Goal: Task Accomplishment & Management: Use online tool/utility

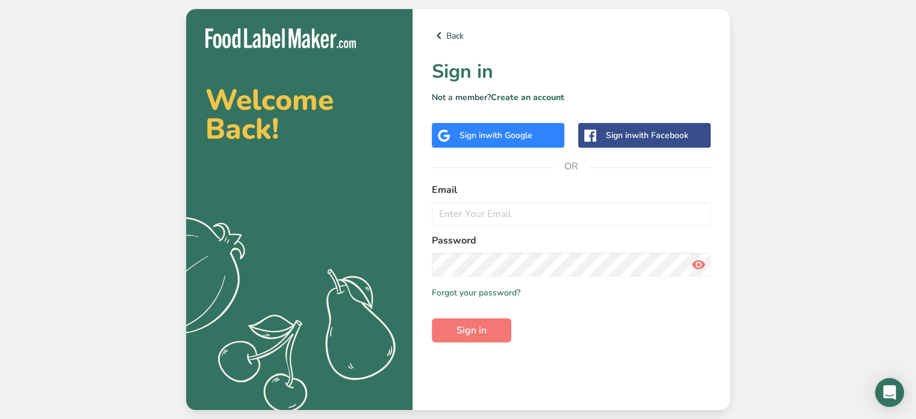
click at [524, 132] on span "with Google" at bounding box center [508, 134] width 47 height 11
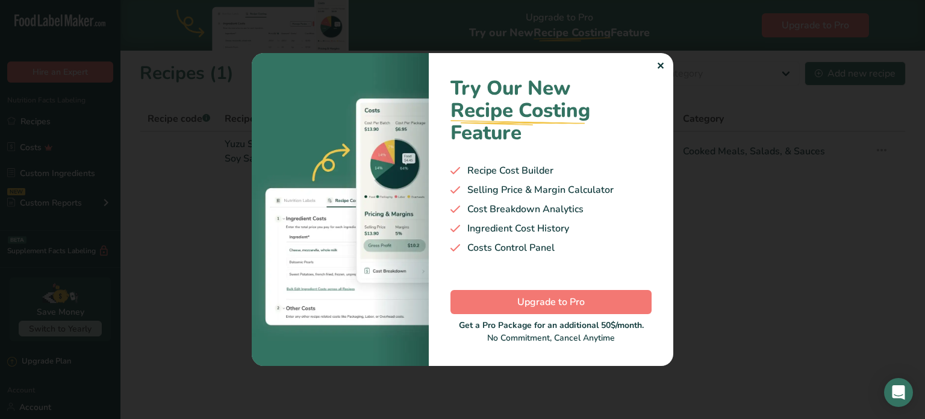
click at [657, 72] on div "✕" at bounding box center [661, 66] width 8 height 14
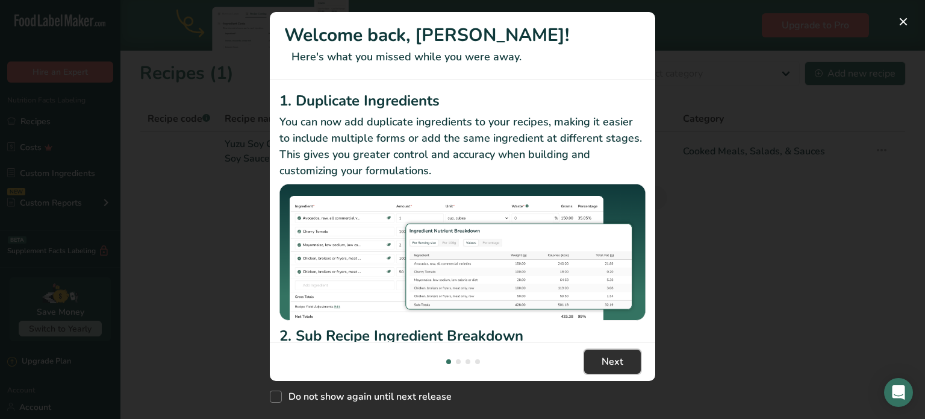
click at [604, 364] on span "Next" at bounding box center [613, 361] width 22 height 14
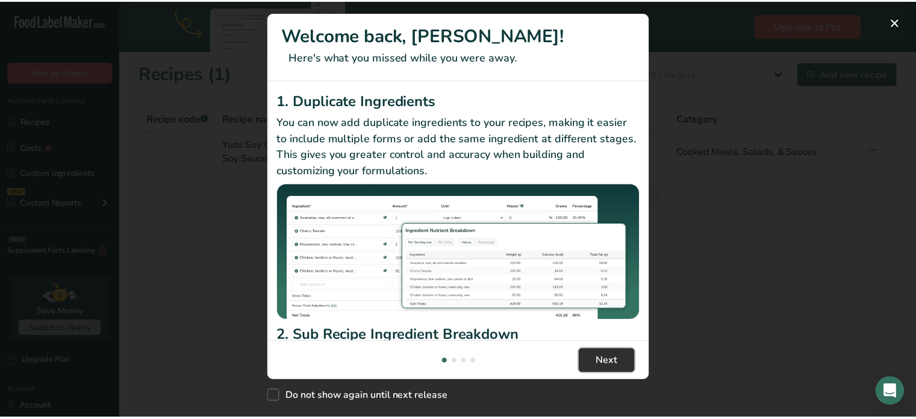
scroll to position [0, 385]
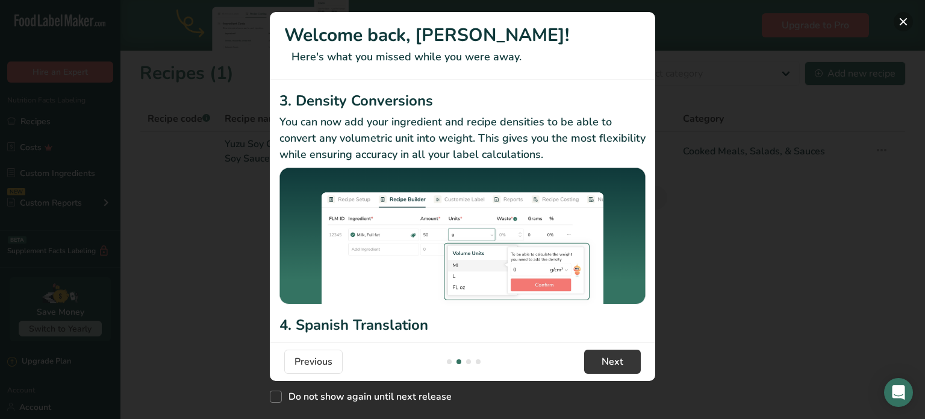
click at [903, 23] on button "New Features" at bounding box center [903, 21] width 19 height 19
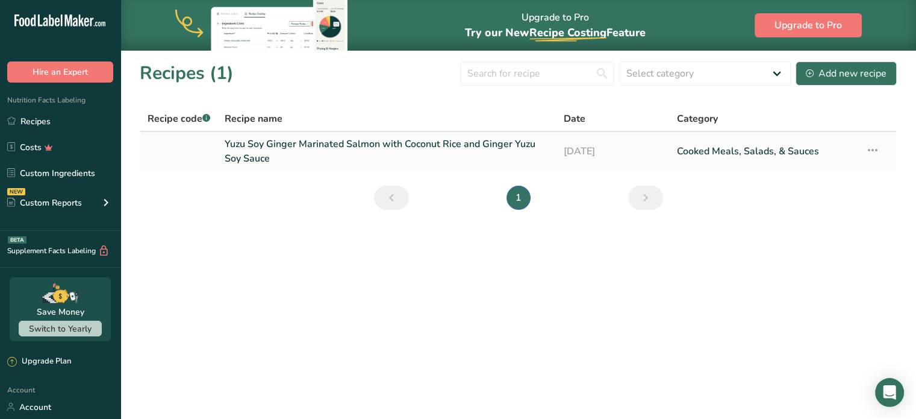
click at [304, 151] on link "Yuzu Soy Ginger Marinated Salmon with Coconut Rice and Ginger Yuzu Soy Sauce" at bounding box center [387, 151] width 325 height 29
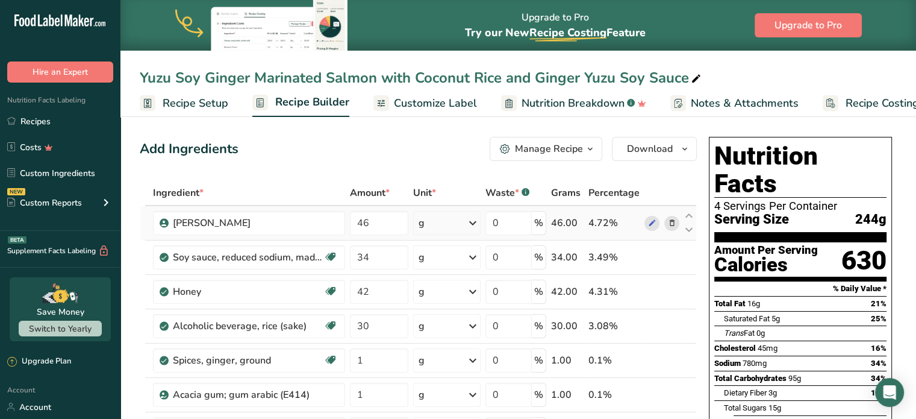
click at [667, 219] on icon at bounding box center [671, 223] width 8 height 13
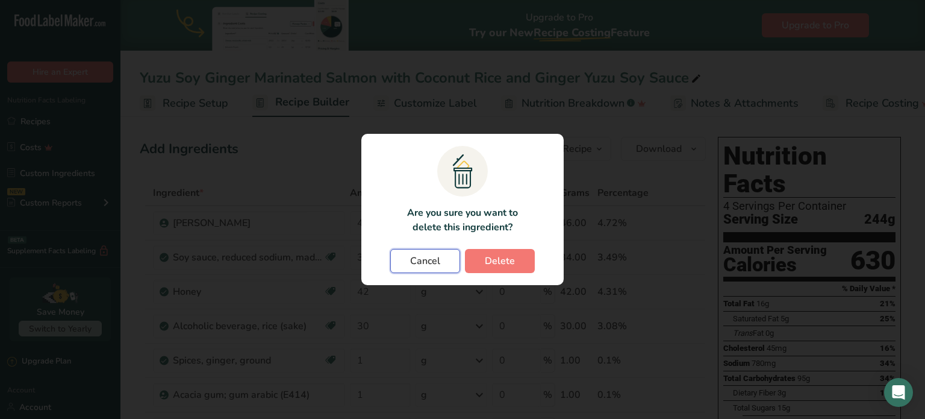
click at [407, 271] on button "Cancel" at bounding box center [425, 261] width 70 height 24
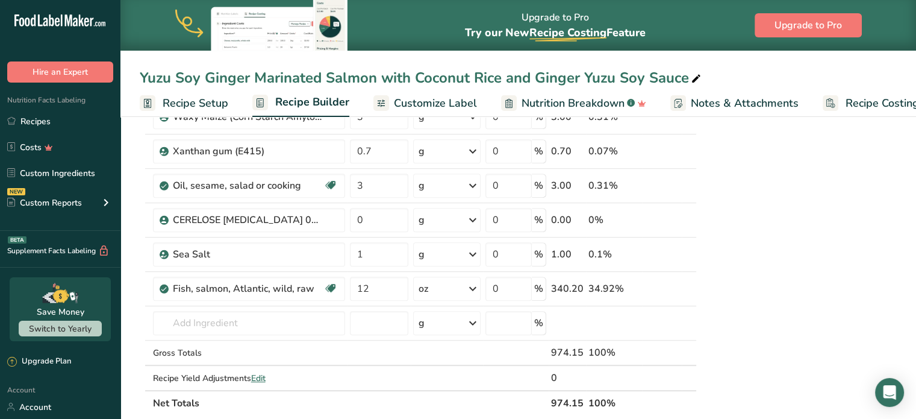
scroll to position [664, 0]
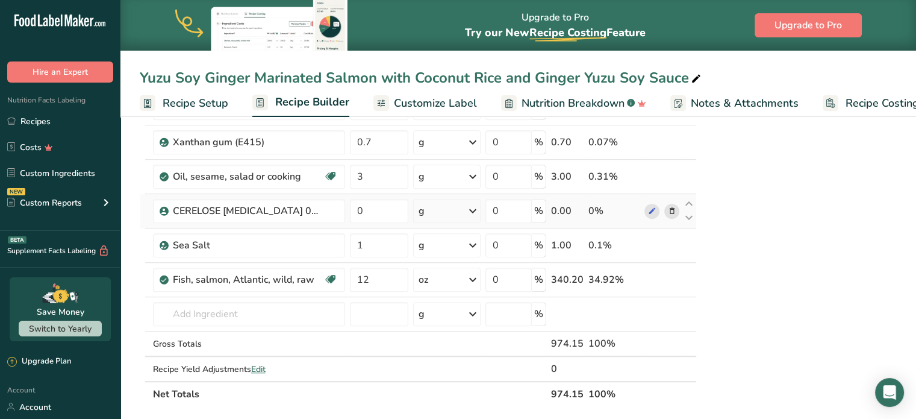
click at [669, 205] on icon at bounding box center [671, 211] width 8 height 13
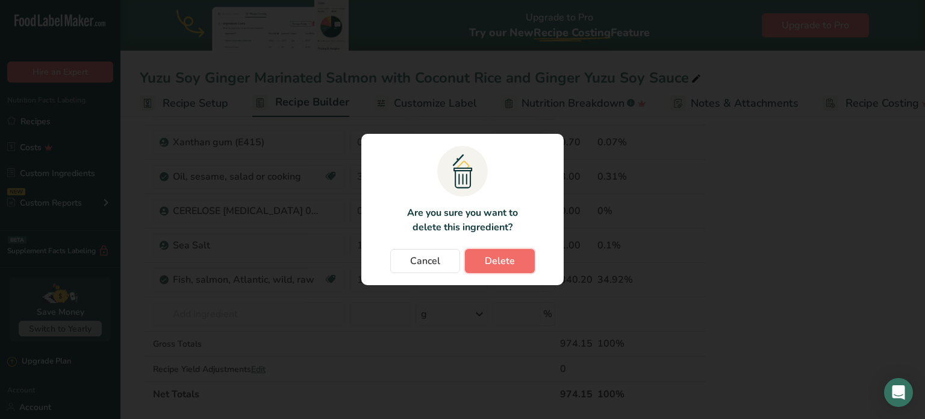
click at [502, 254] on span "Delete" at bounding box center [500, 261] width 30 height 14
click at [511, 266] on div "Cancel Delete" at bounding box center [462, 261] width 178 height 24
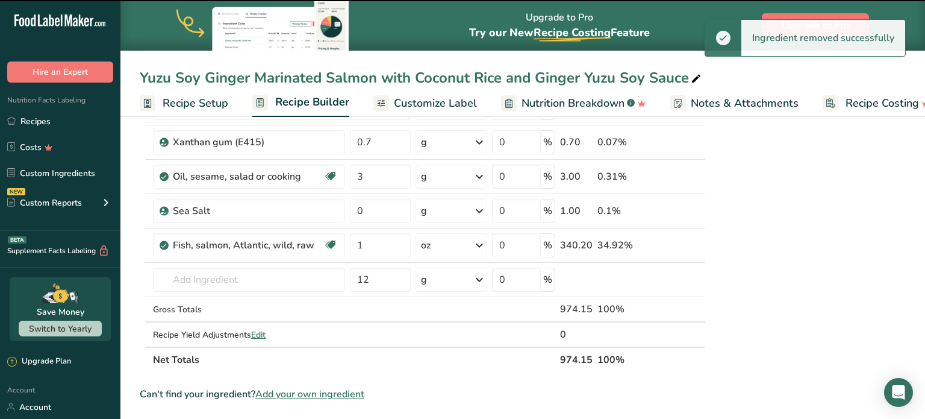
type input "1"
type input "12"
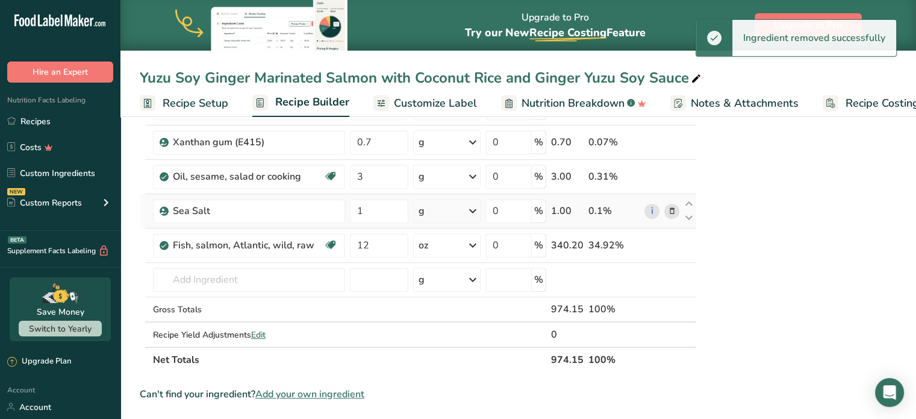
click at [670, 208] on icon at bounding box center [671, 211] width 8 height 13
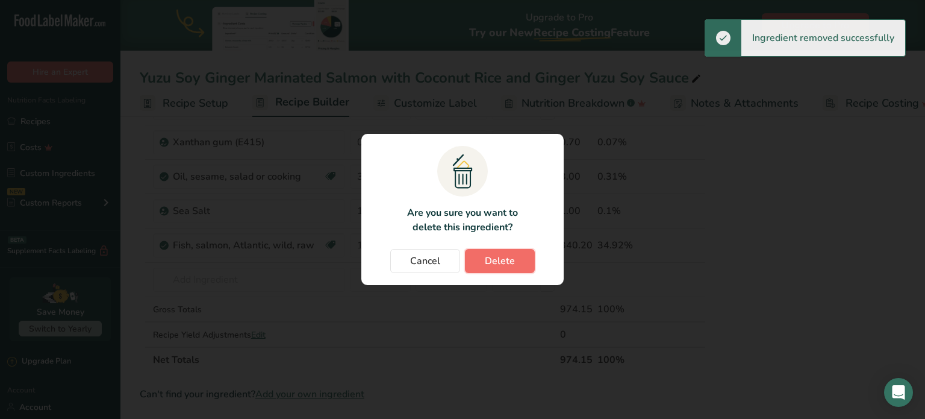
click at [516, 249] on button "Delete" at bounding box center [500, 261] width 70 height 24
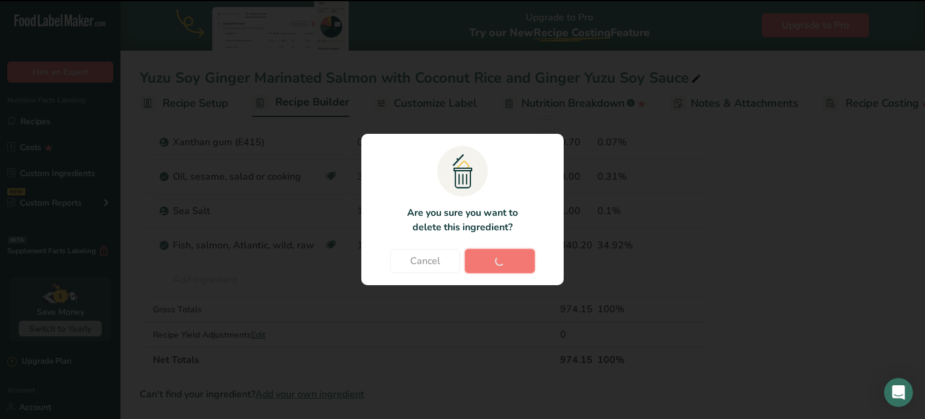
type input "12"
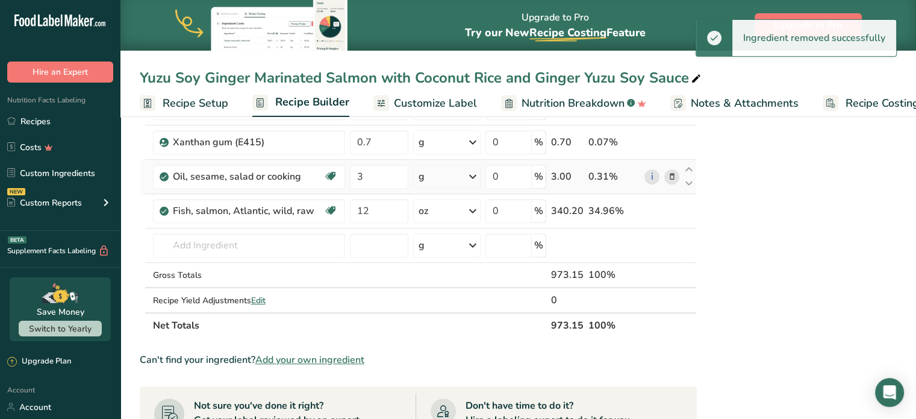
click at [671, 173] on icon at bounding box center [671, 176] width 8 height 13
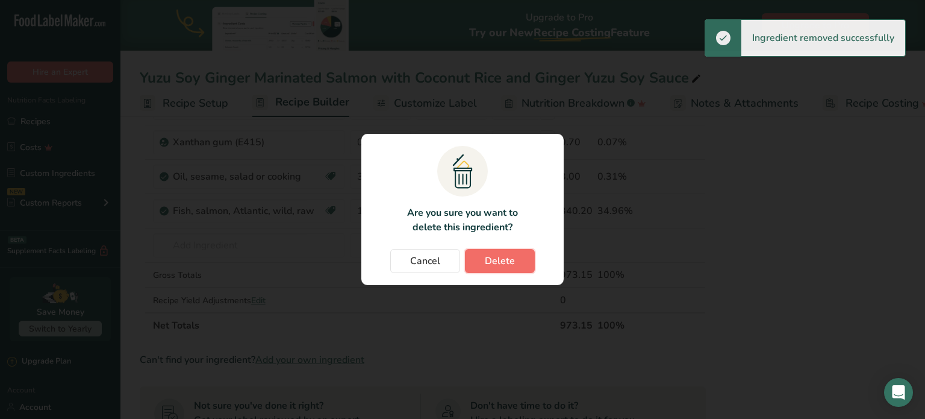
click at [492, 269] on button "Delete" at bounding box center [500, 261] width 70 height 24
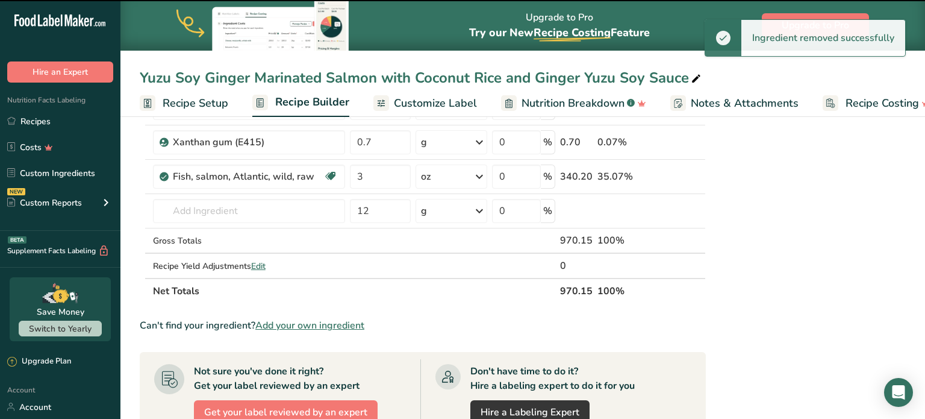
type input "12"
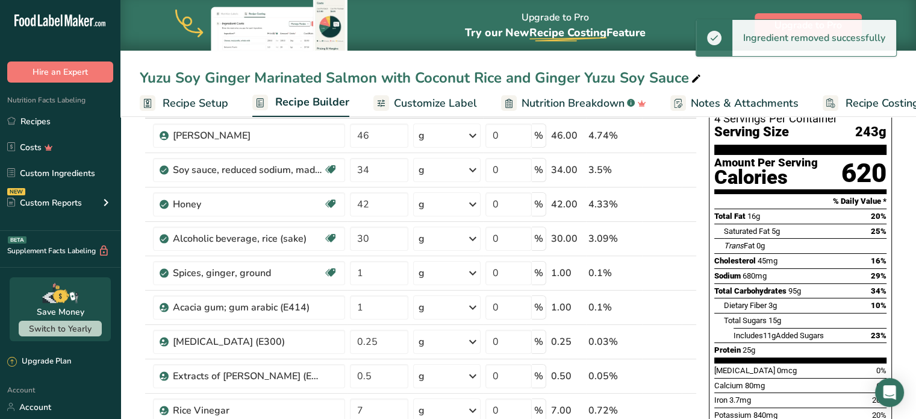
scroll to position [0, 0]
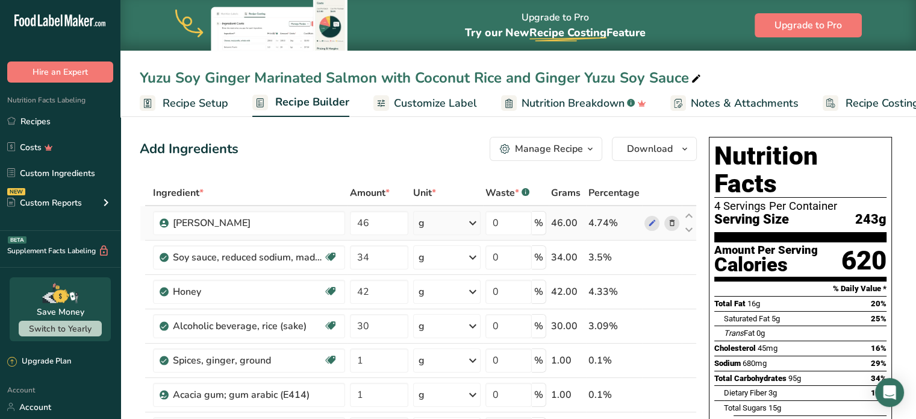
click at [670, 220] on icon at bounding box center [671, 223] width 8 height 13
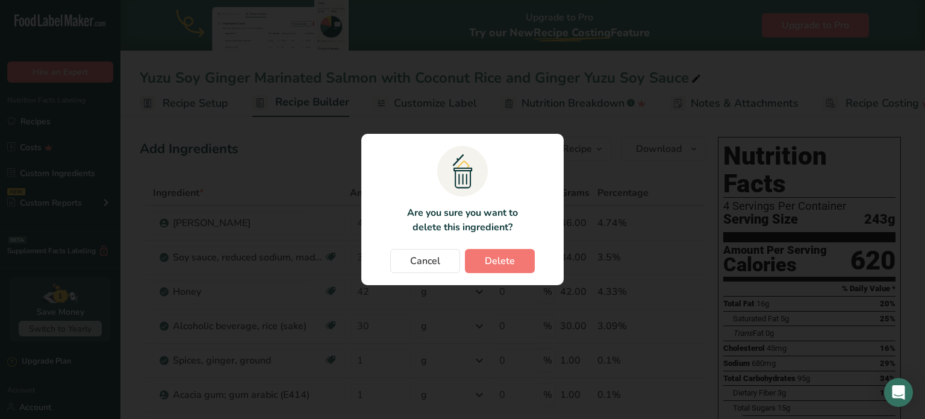
click at [475, 279] on section ".a{fill:#f5f3ed;}.b,.e{fill:#0f393a;}.c{fill:none;}.d{fill:#f2c549;}.e{stroke:r…" at bounding box center [462, 209] width 202 height 151
click at [507, 269] on button "Delete" at bounding box center [500, 261] width 70 height 24
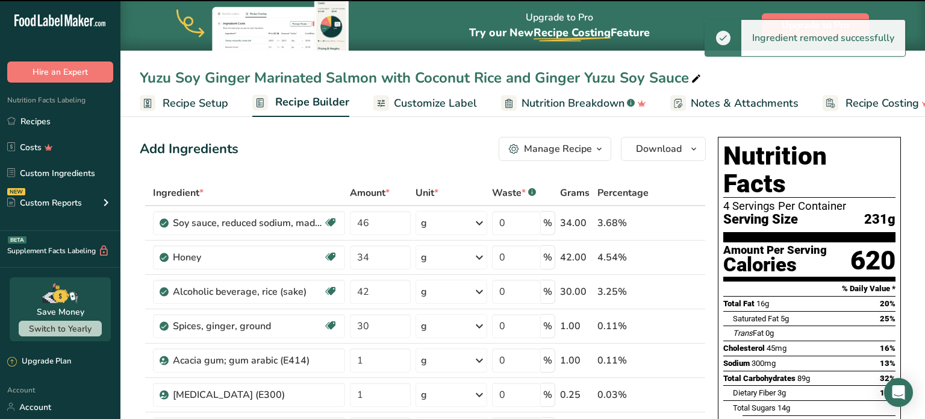
type input "34"
type input "42"
type input "30"
type input "1"
type input "0.25"
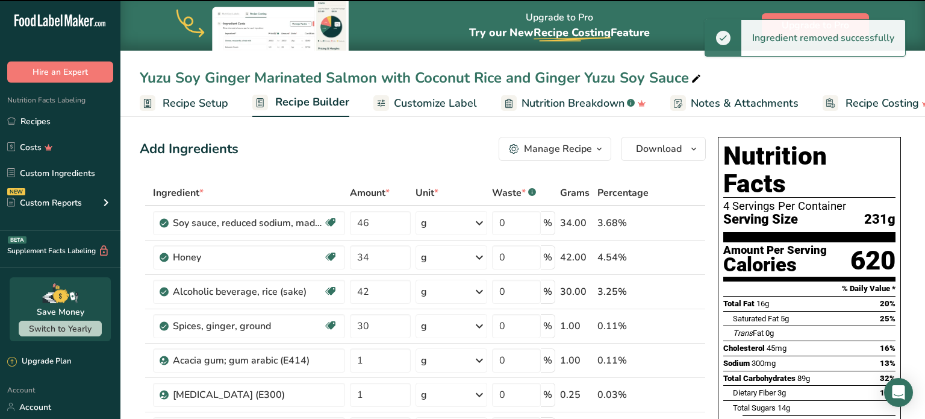
type input "0.5"
type input "7"
type input "340"
type input "34"
type input "51"
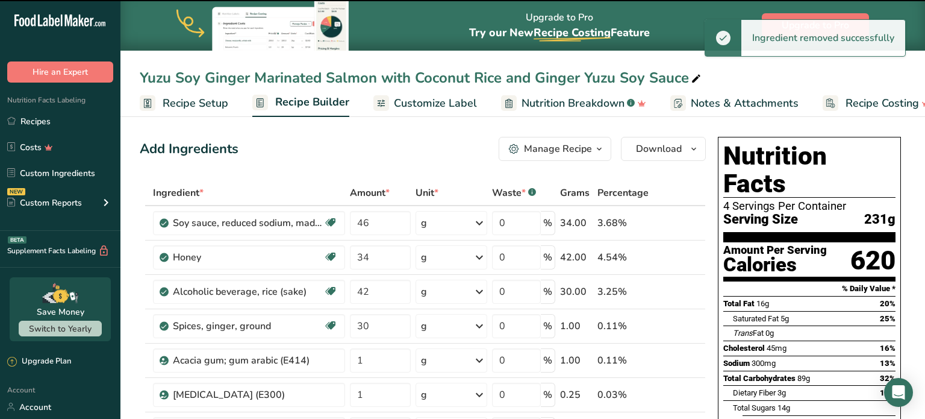
type input "10"
type input "5"
type input "8.5"
type input "16"
type input "3"
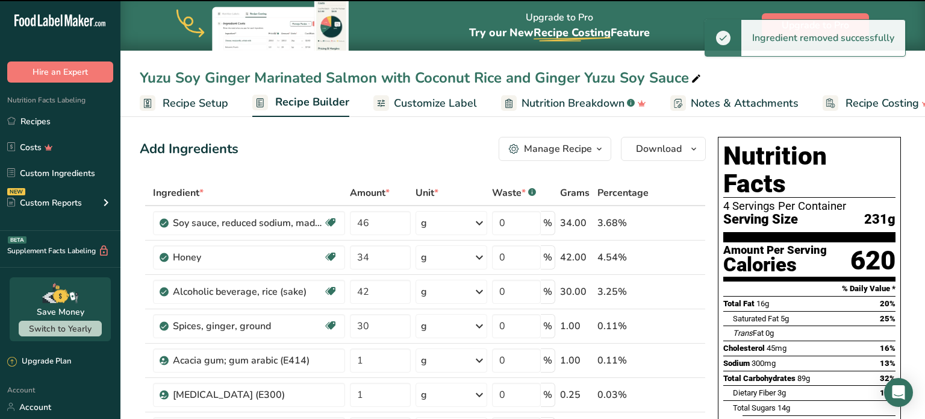
type input "0.7"
type input "12"
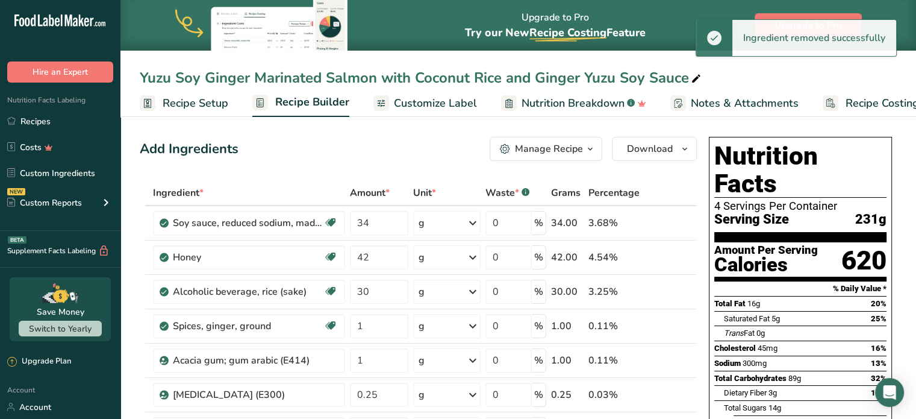
click at [657, 219] on link "i" at bounding box center [651, 223] width 15 height 15
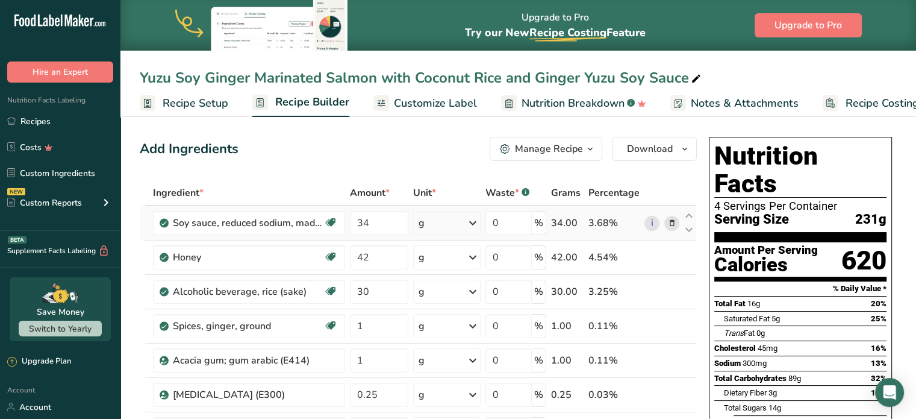
click at [672, 219] on icon at bounding box center [671, 223] width 8 height 13
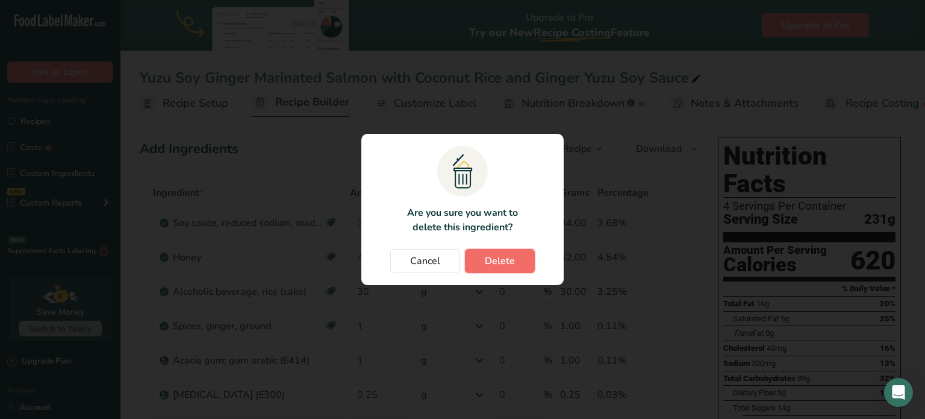
click at [502, 258] on span "Delete" at bounding box center [500, 261] width 30 height 14
type input "42"
type input "30"
type input "1"
type input "0.25"
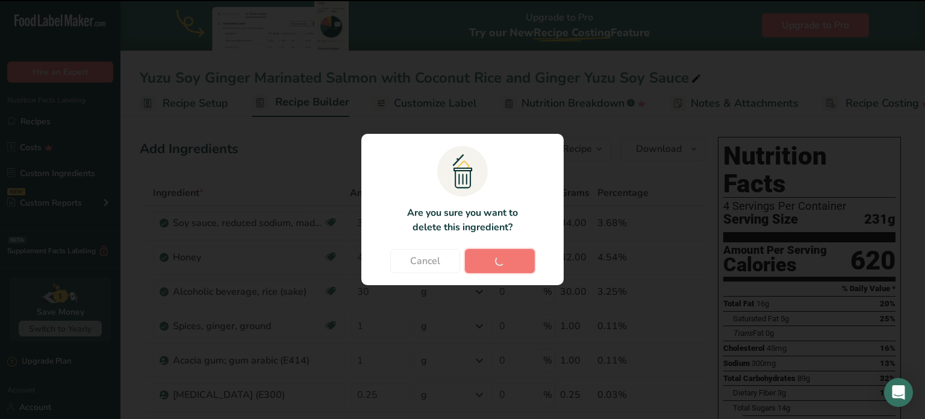
type input "0.5"
type input "7"
type input "340"
type input "34"
type input "51"
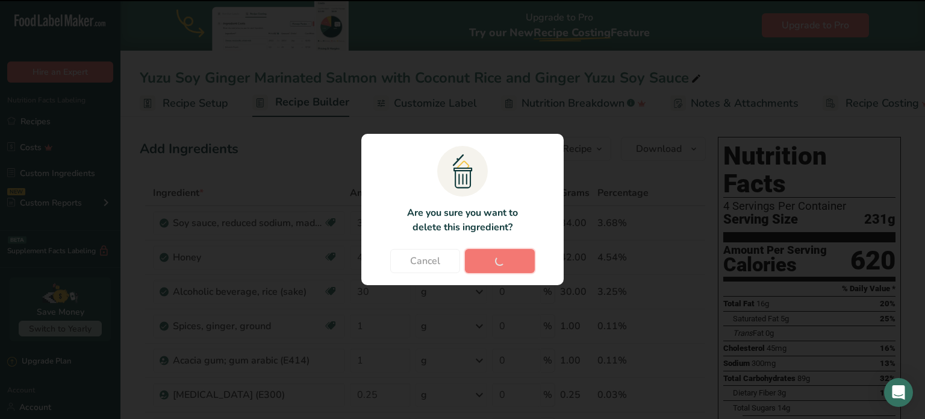
type input "10"
type input "5"
type input "8.5"
type input "16"
type input "3"
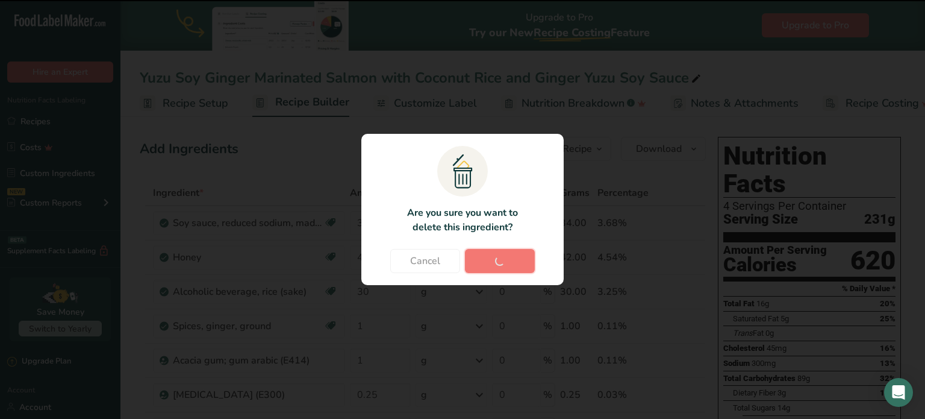
type input "0.7"
type input "12"
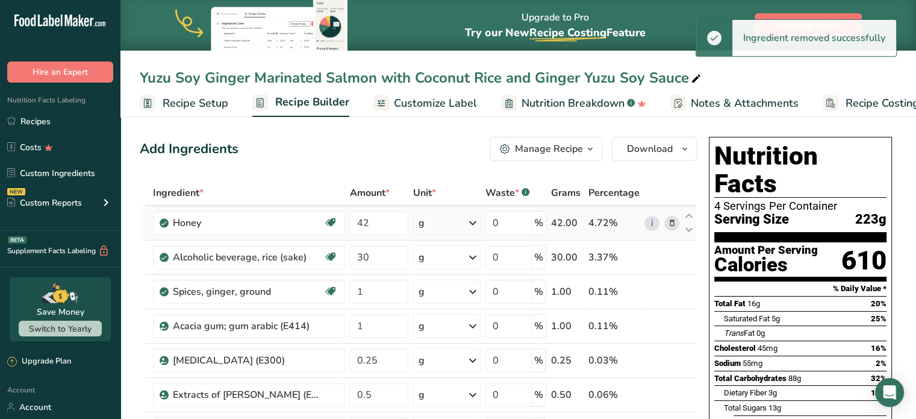
click at [670, 223] on icon at bounding box center [671, 223] width 8 height 13
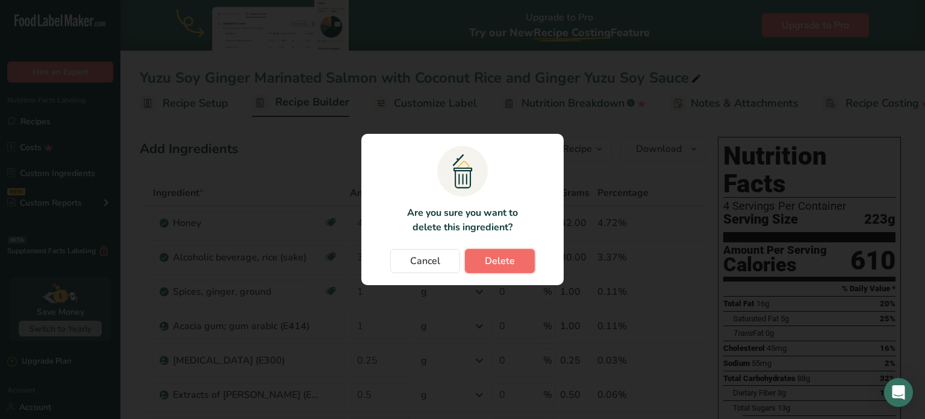
click at [507, 264] on span "Delete" at bounding box center [500, 261] width 30 height 14
type input "30"
type input "1"
type input "0.25"
type input "0.5"
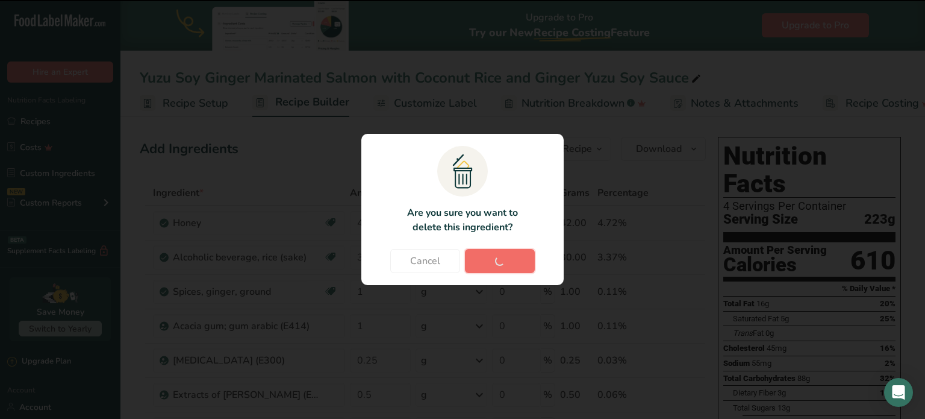
type input "7"
type input "340"
type input "34"
type input "51"
type input "10"
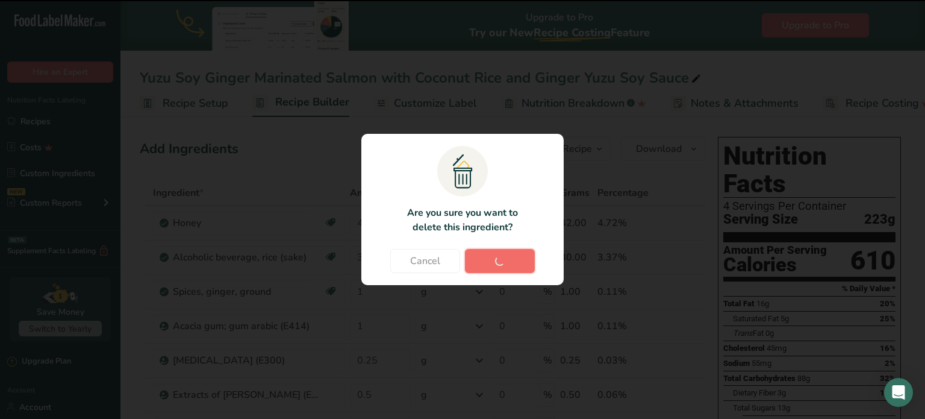
type input "5"
type input "8.5"
type input "16"
type input "3"
type input "0.7"
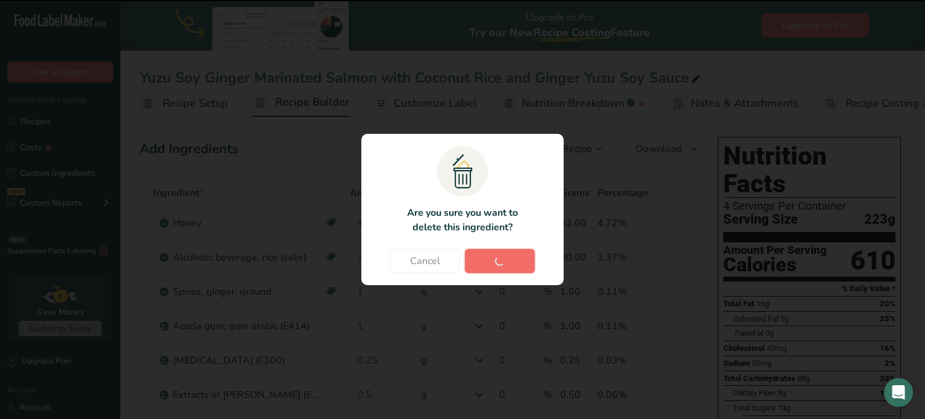
type input "12"
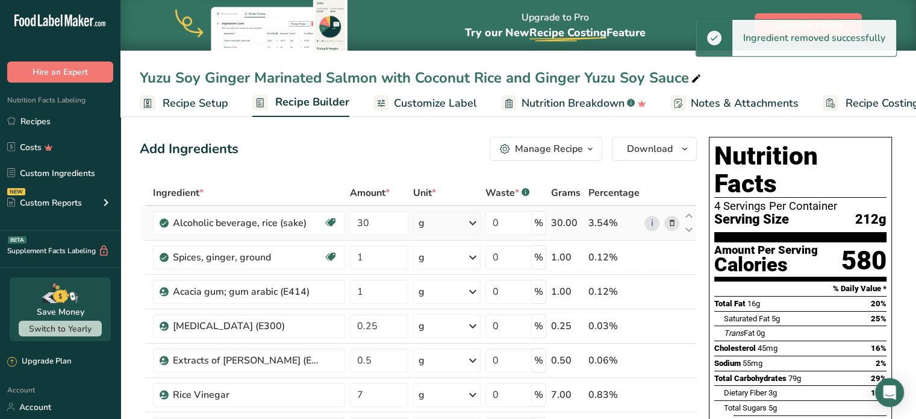
click at [669, 223] on icon at bounding box center [671, 223] width 8 height 13
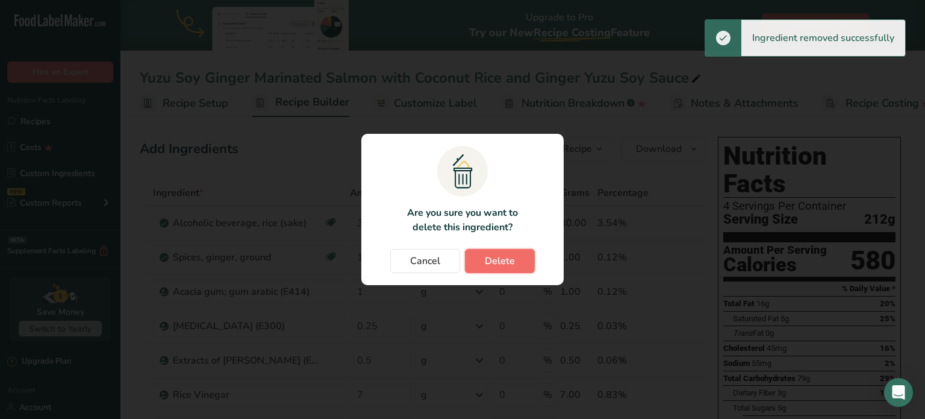
click at [513, 264] on span "Delete" at bounding box center [500, 261] width 30 height 14
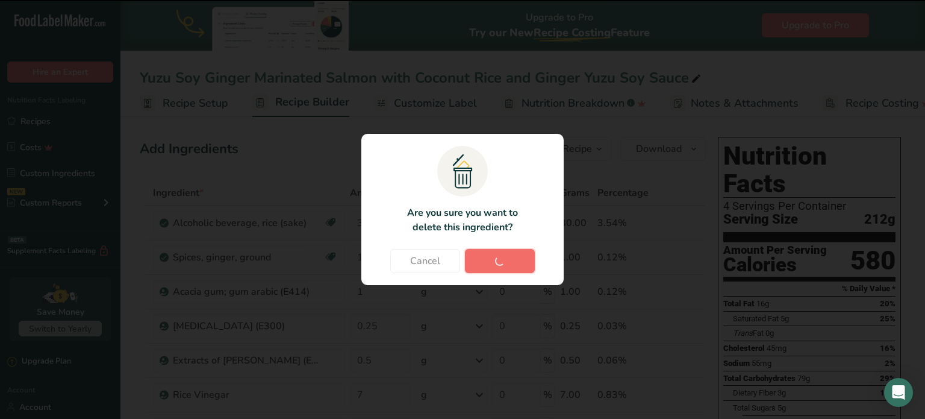
type input "1"
type input "0.25"
type input "0.5"
type input "7"
type input "340"
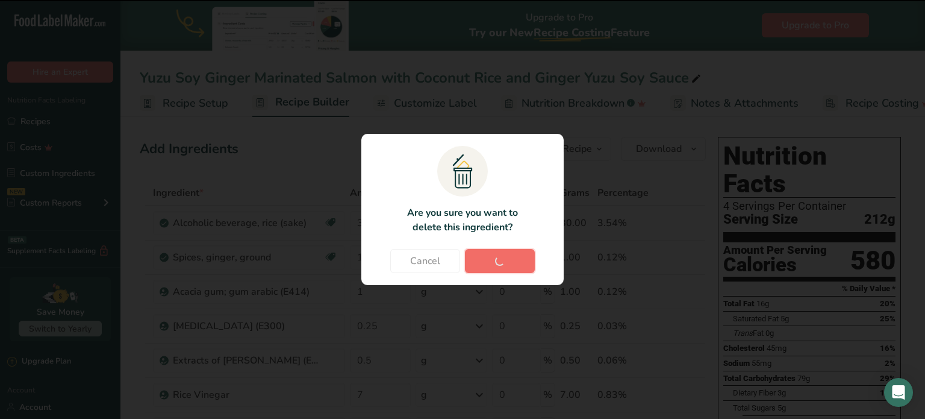
type input "34"
type input "51"
type input "10"
type input "5"
type input "8.5"
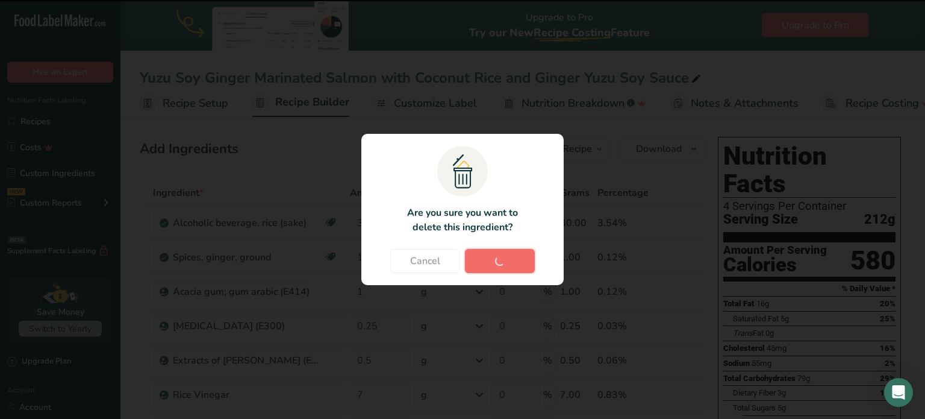
type input "16"
type input "3"
type input "0.7"
type input "12"
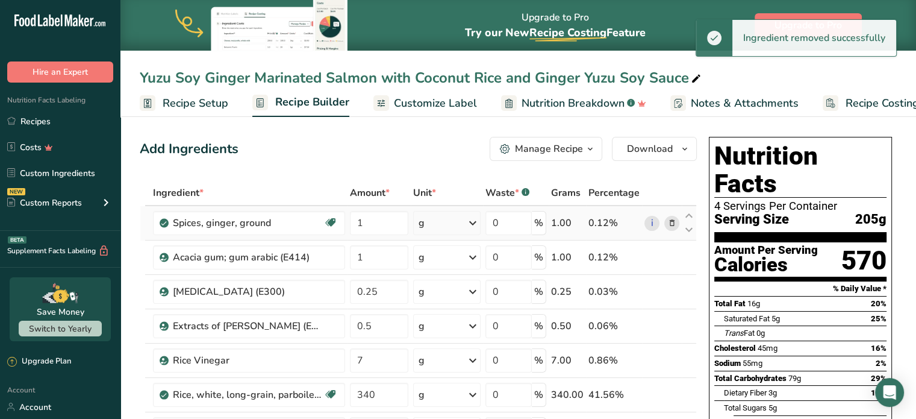
click at [667, 222] on icon at bounding box center [671, 223] width 8 height 13
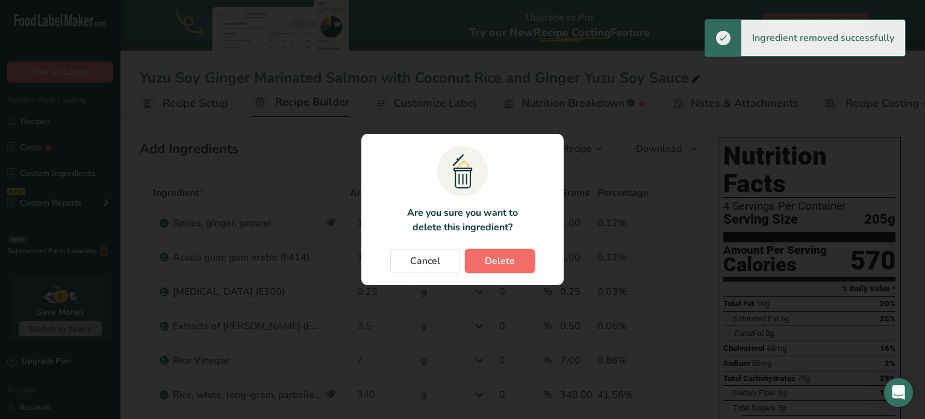
click at [489, 262] on span "Delete" at bounding box center [500, 261] width 30 height 14
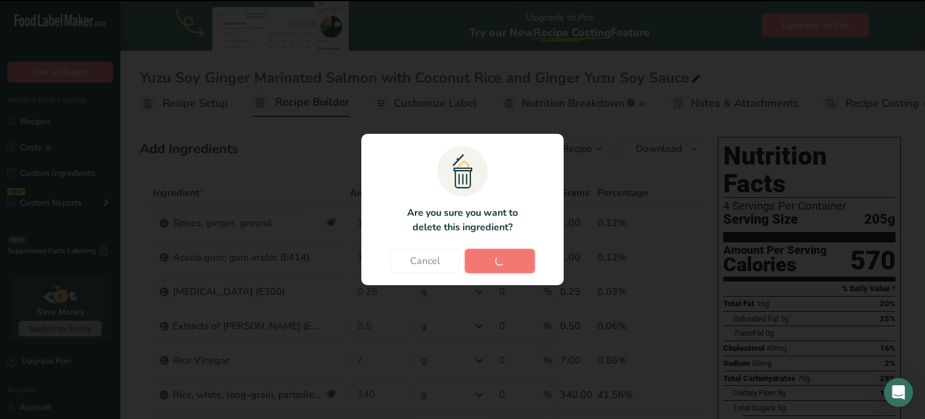
type input "0.25"
type input "0.5"
type input "7"
type input "340"
type input "34"
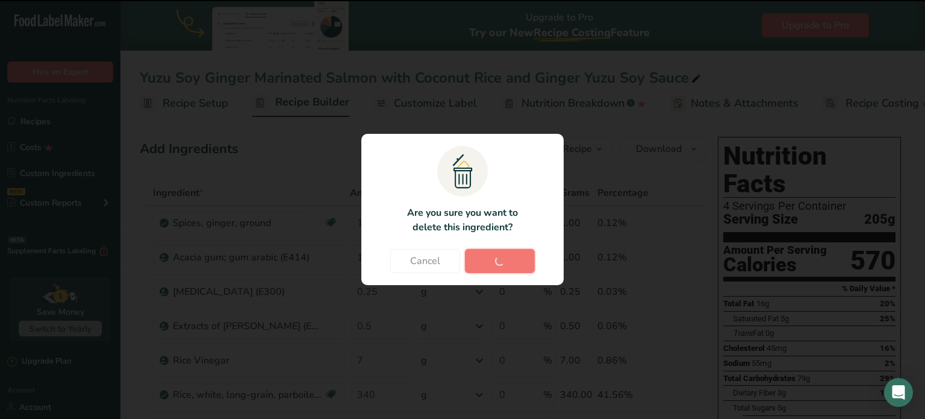
type input "51"
type input "10"
type input "5"
type input "8.5"
type input "16"
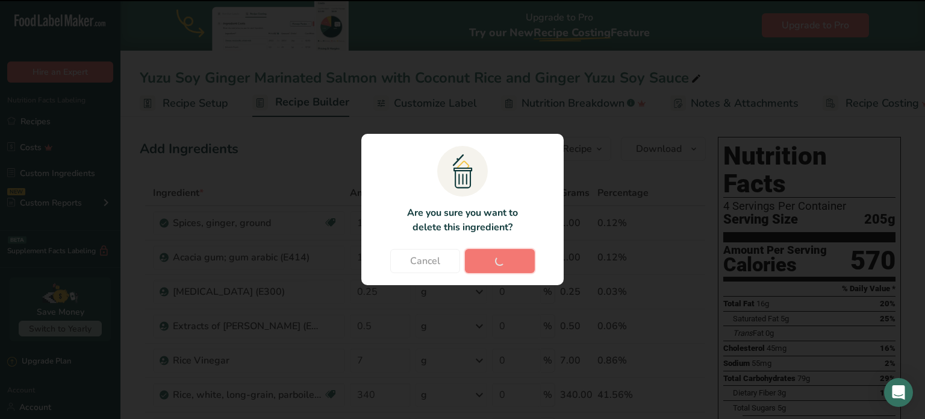
type input "3"
type input "0.7"
type input "12"
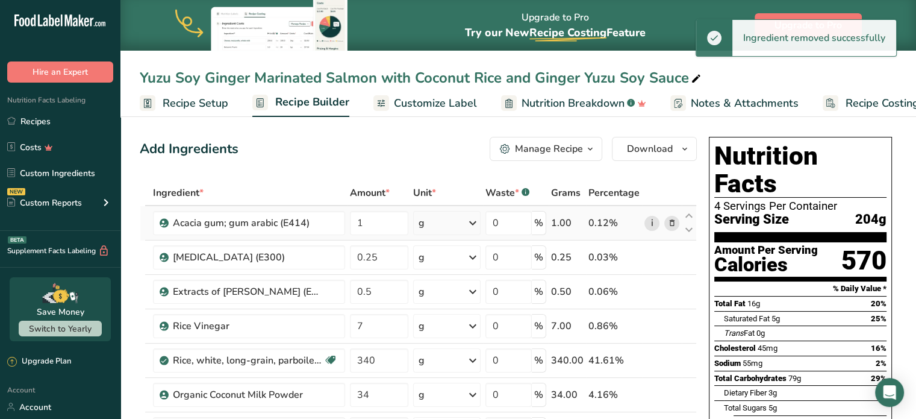
click at [651, 222] on link "i" at bounding box center [651, 223] width 15 height 15
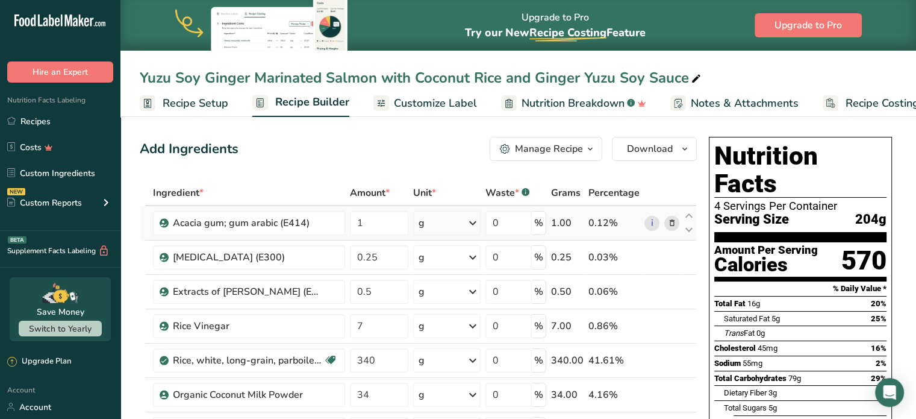
click at [665, 223] on span at bounding box center [671, 223] width 14 height 14
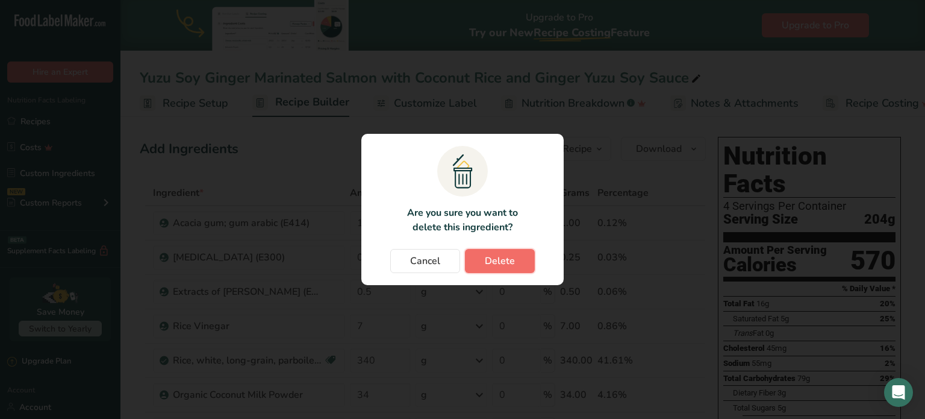
click at [528, 264] on button "Delete" at bounding box center [500, 261] width 70 height 24
type input "0.25"
type input "0.5"
type input "7"
type input "340"
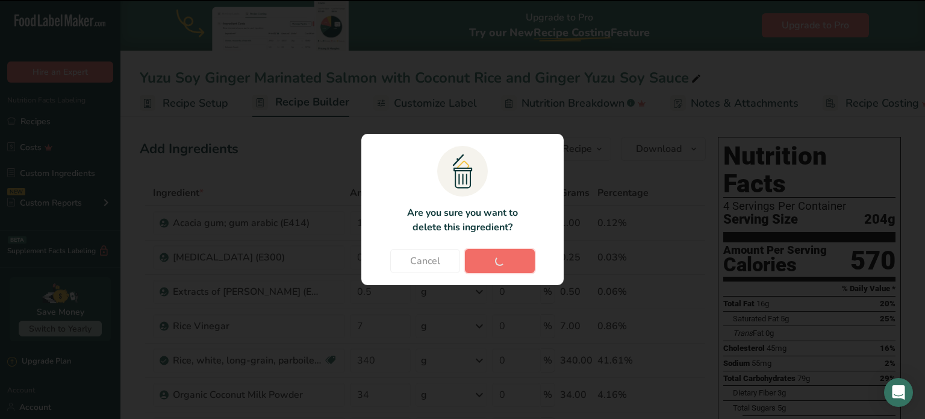
type input "34"
type input "51"
type input "10"
type input "5"
type input "8.5"
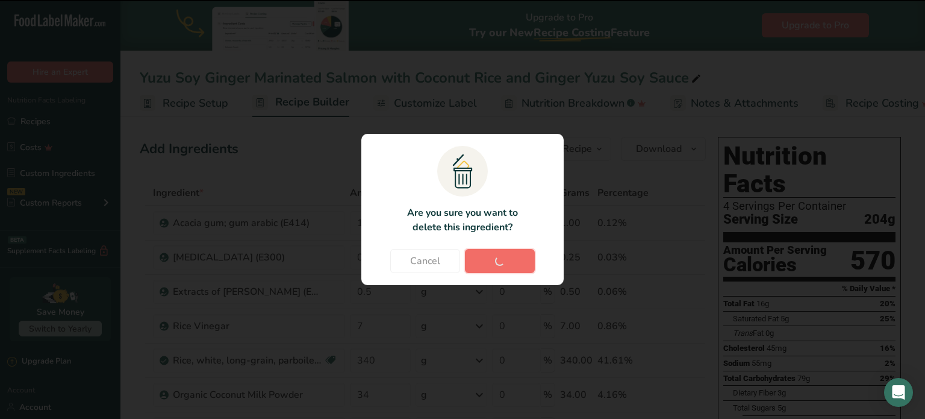
type input "16"
type input "3"
type input "0.7"
type input "12"
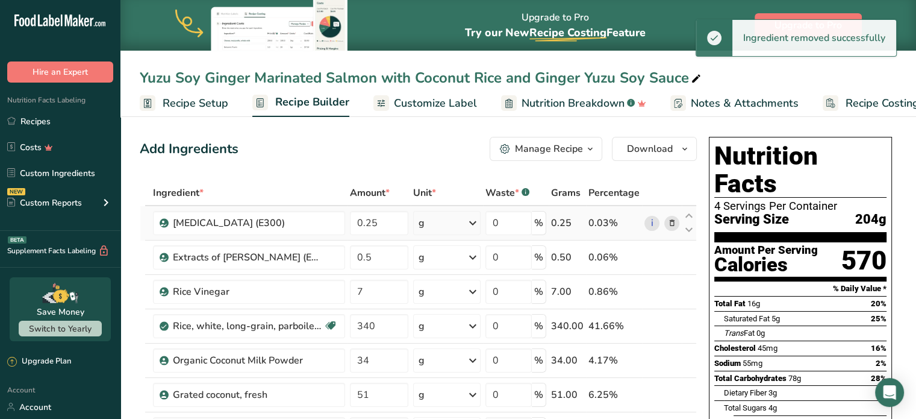
click at [675, 222] on icon at bounding box center [671, 223] width 8 height 13
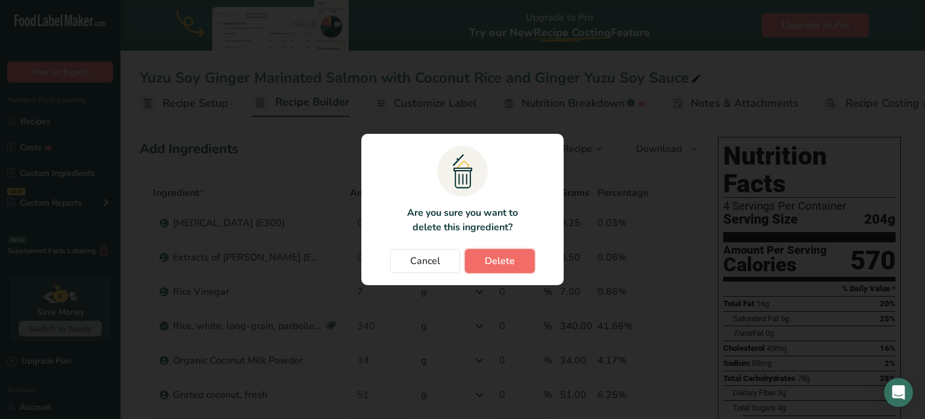
click at [508, 267] on span "Delete" at bounding box center [500, 261] width 30 height 14
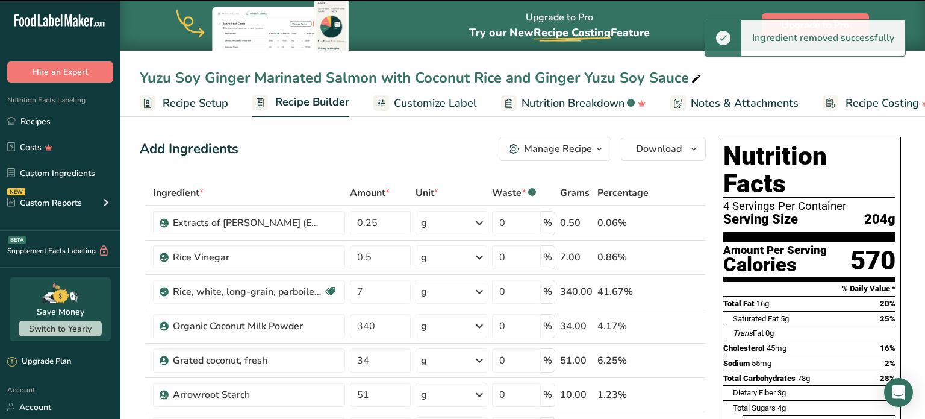
type input "0.5"
type input "7"
type input "340"
type input "34"
type input "51"
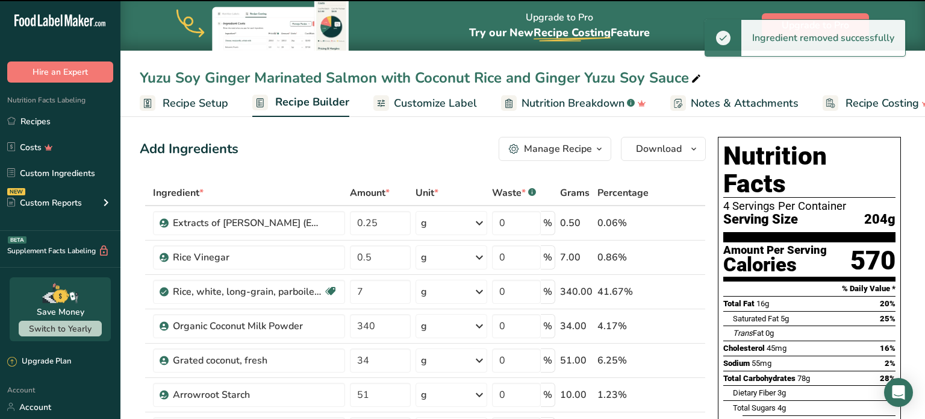
type input "10"
type input "5"
type input "8.5"
type input "16"
type input "3"
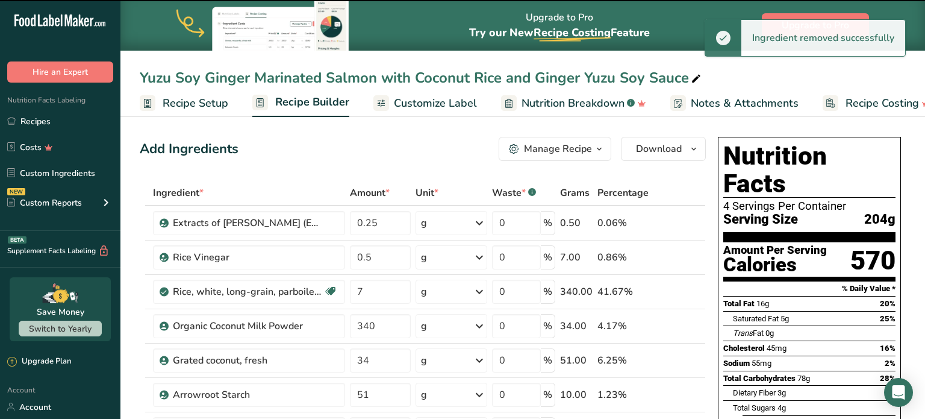
type input "0.7"
type input "12"
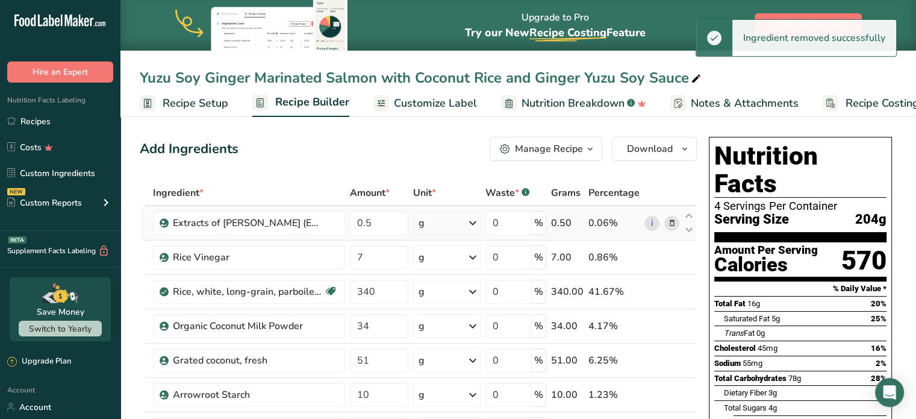
click at [664, 222] on span at bounding box center [671, 223] width 14 height 14
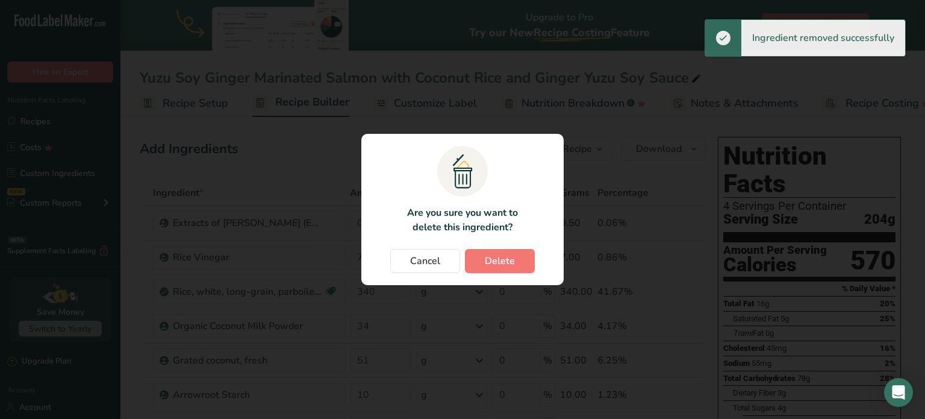
click at [540, 260] on div "Cancel Delete" at bounding box center [462, 261] width 178 height 24
click at [492, 255] on span "Delete" at bounding box center [500, 261] width 30 height 14
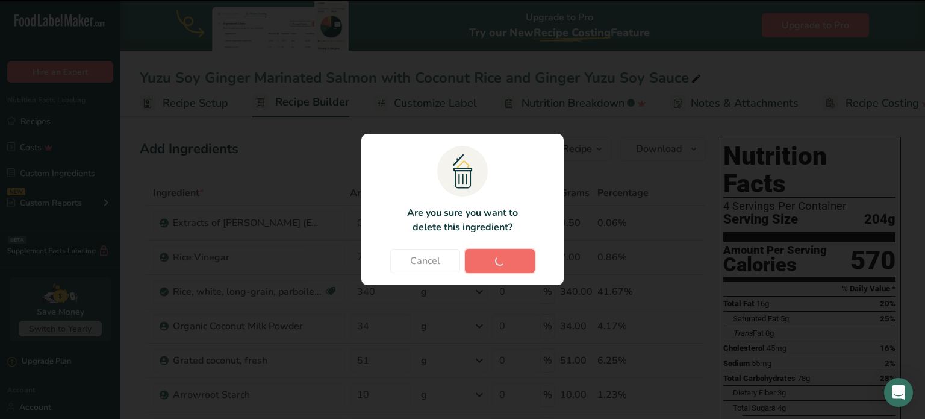
type input "7"
type input "340"
type input "34"
type input "51"
type input "10"
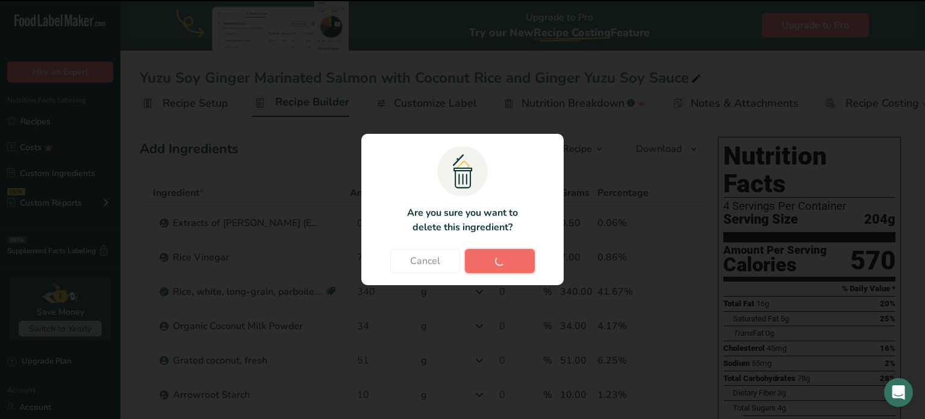
type input "5"
type input "8.5"
type input "16"
type input "3"
type input "0.7"
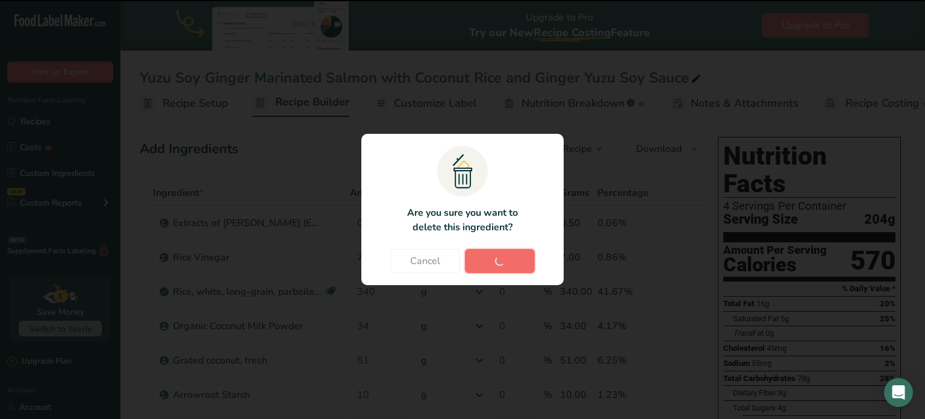
type input "12"
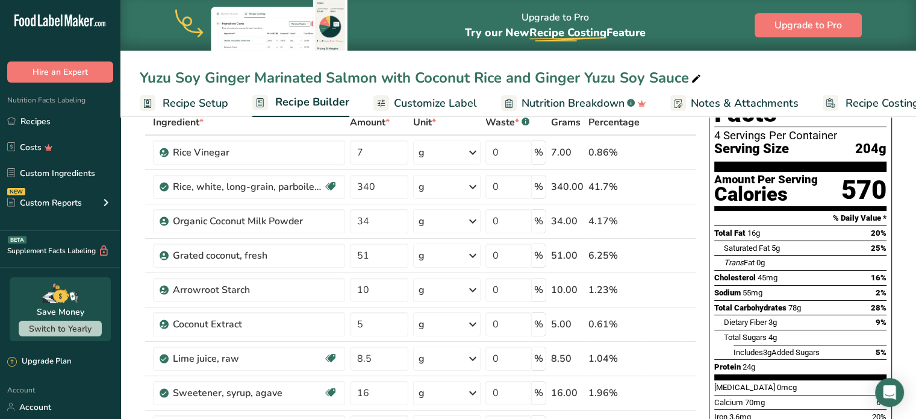
scroll to position [76, 0]
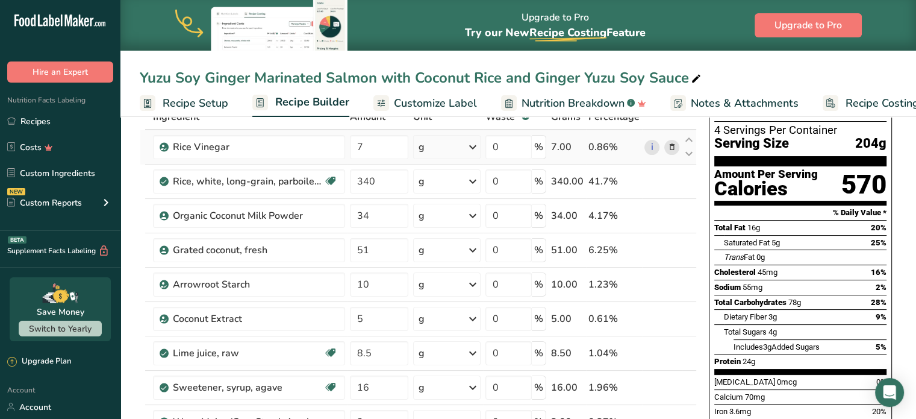
click at [672, 147] on icon at bounding box center [671, 147] width 8 height 13
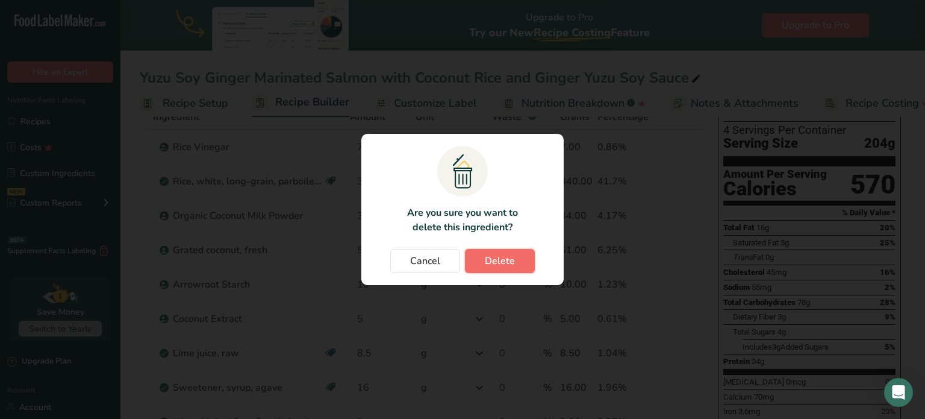
click at [491, 264] on span "Delete" at bounding box center [500, 261] width 30 height 14
type input "340"
type input "34"
type input "51"
type input "10"
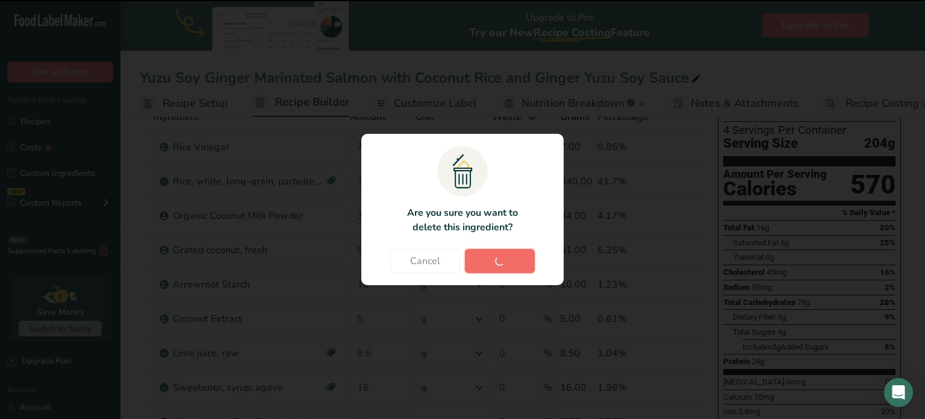
type input "5"
type input "8.5"
type input "16"
type input "3"
type input "0.7"
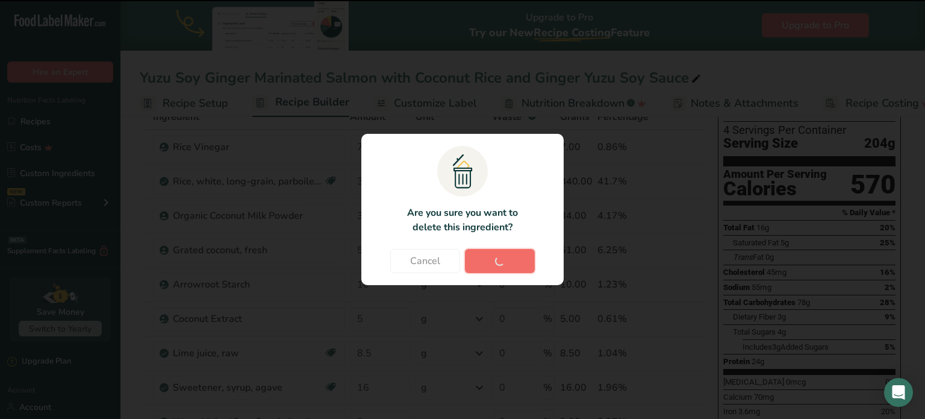
type input "12"
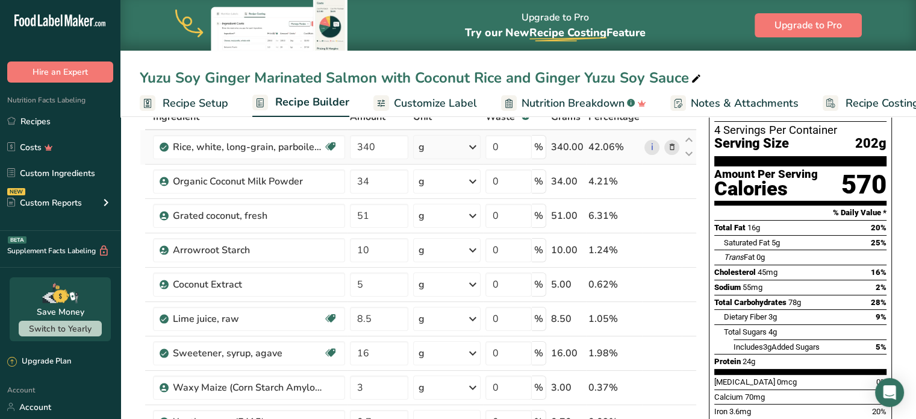
click at [672, 145] on icon at bounding box center [671, 147] width 8 height 13
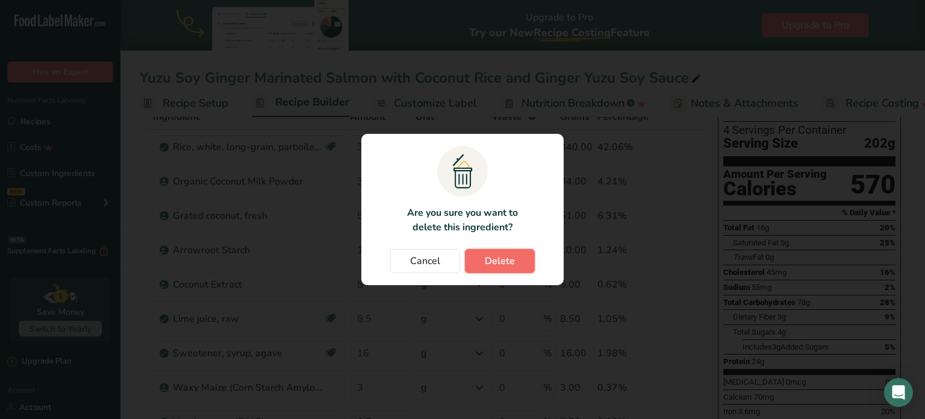
click at [513, 262] on span "Delete" at bounding box center [500, 261] width 30 height 14
type input "34"
type input "51"
type input "10"
type input "5"
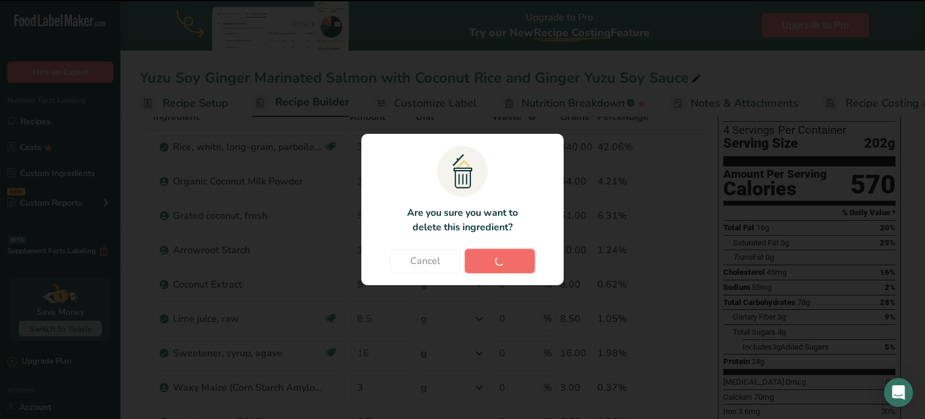
type input "8.5"
type input "16"
type input "3"
type input "0.7"
type input "12"
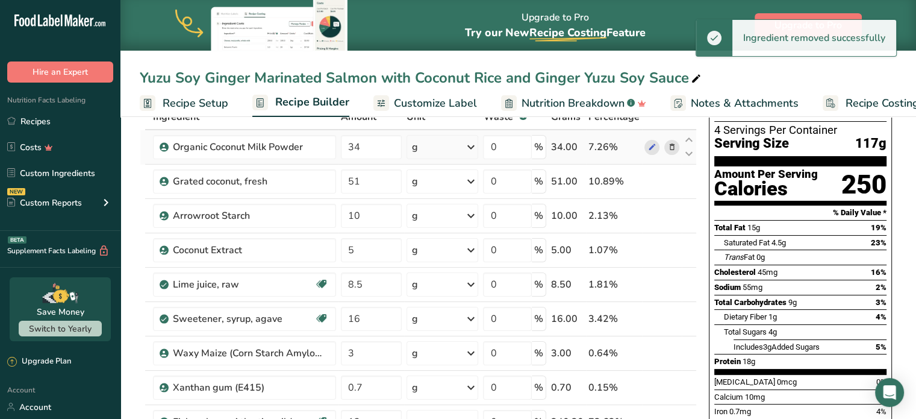
click at [661, 144] on div at bounding box center [661, 147] width 35 height 15
click at [671, 148] on icon at bounding box center [671, 147] width 8 height 13
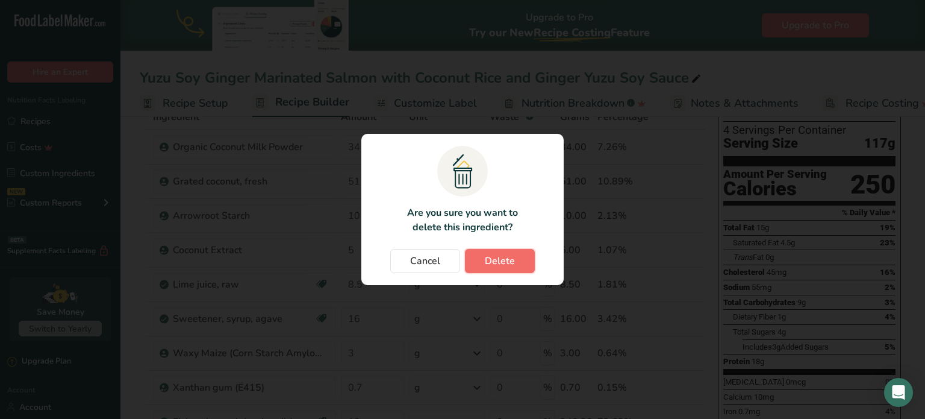
click at [511, 260] on span "Delete" at bounding box center [500, 261] width 30 height 14
type input "51"
type input "10"
type input "5"
type input "8.5"
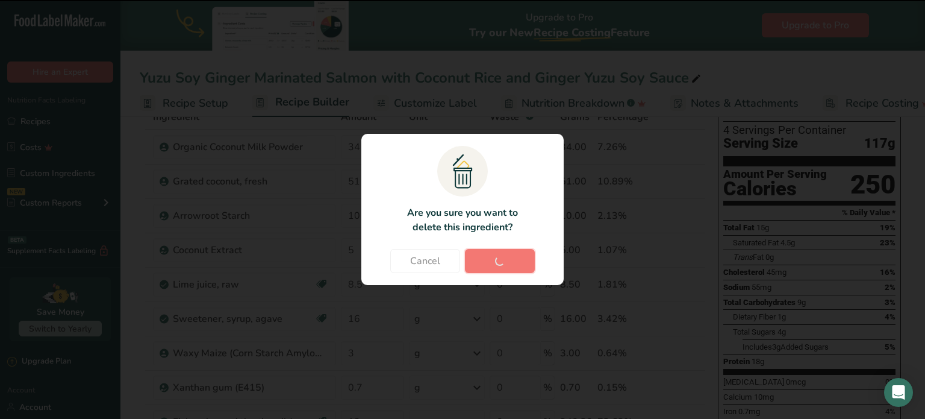
type input "16"
type input "3"
type input "0.7"
type input "12"
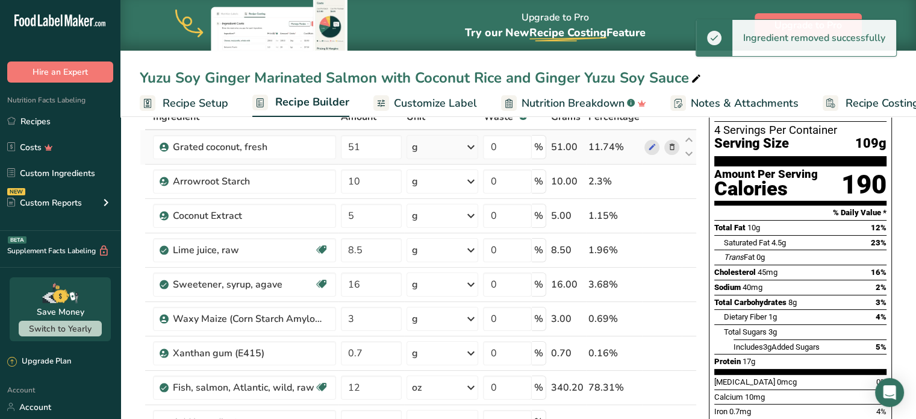
click at [675, 146] on icon at bounding box center [671, 147] width 8 height 13
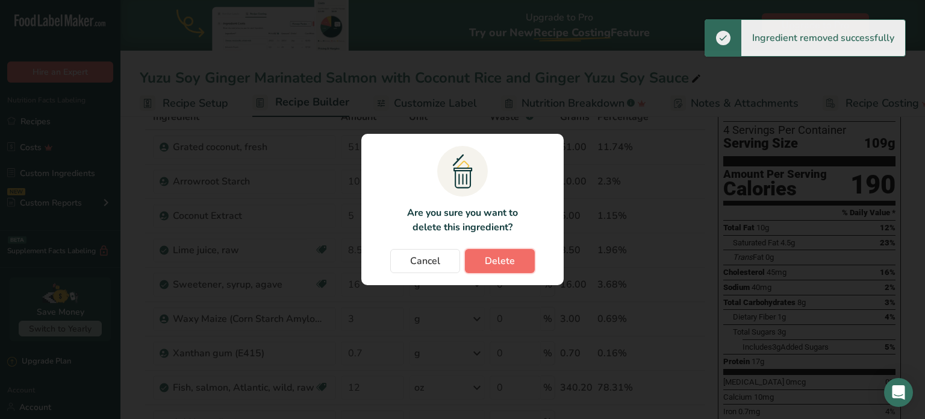
click at [519, 260] on button "Delete" at bounding box center [500, 261] width 70 height 24
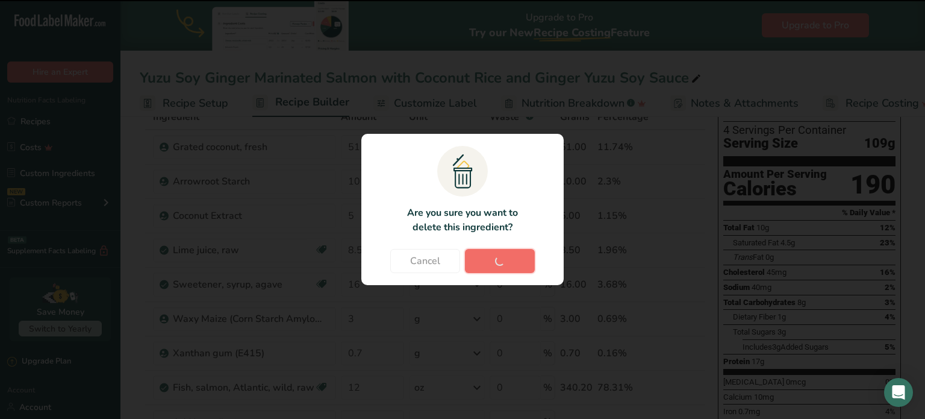
type input "10"
type input "5"
type input "8.5"
type input "16"
type input "3"
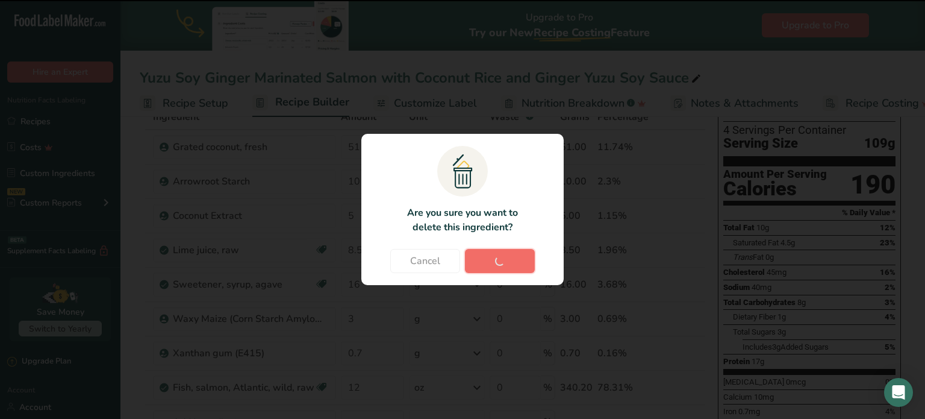
type input "0.7"
type input "12"
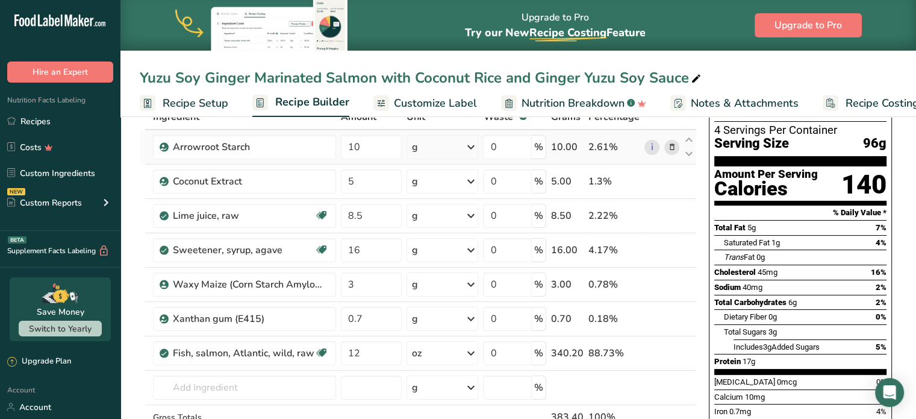
click at [672, 148] on icon at bounding box center [671, 147] width 8 height 13
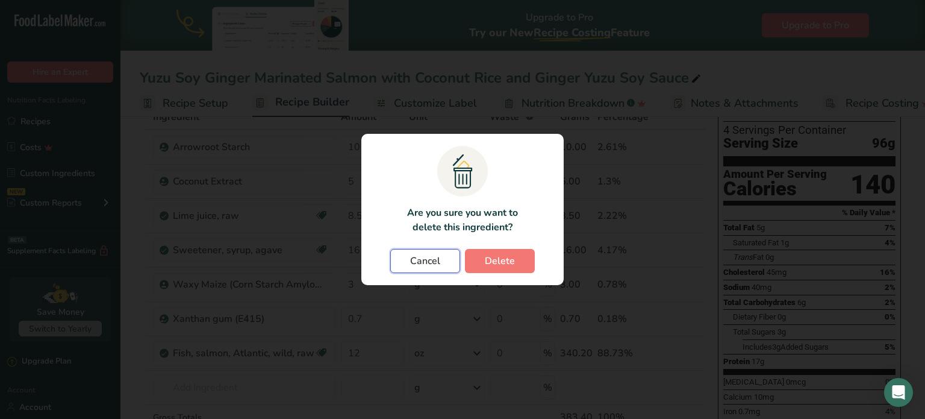
click at [431, 252] on button "Cancel" at bounding box center [425, 261] width 70 height 24
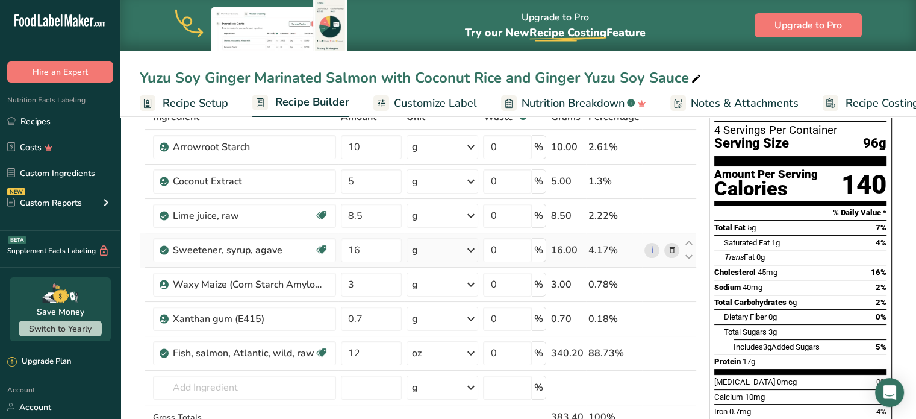
click at [669, 248] on icon at bounding box center [671, 250] width 8 height 13
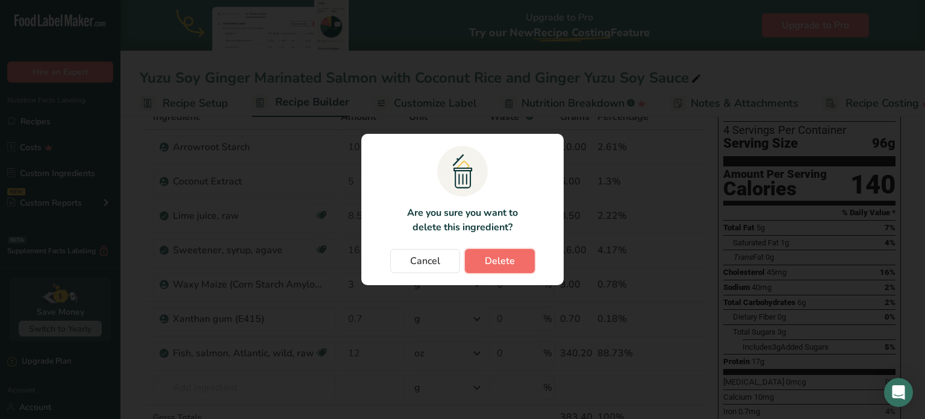
click at [520, 262] on button "Delete" at bounding box center [500, 261] width 70 height 24
type input "3"
type input "0.7"
type input "12"
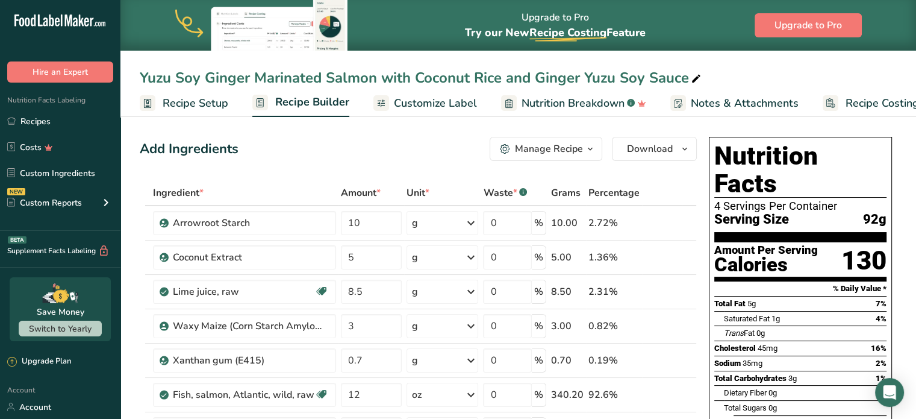
scroll to position [66, 0]
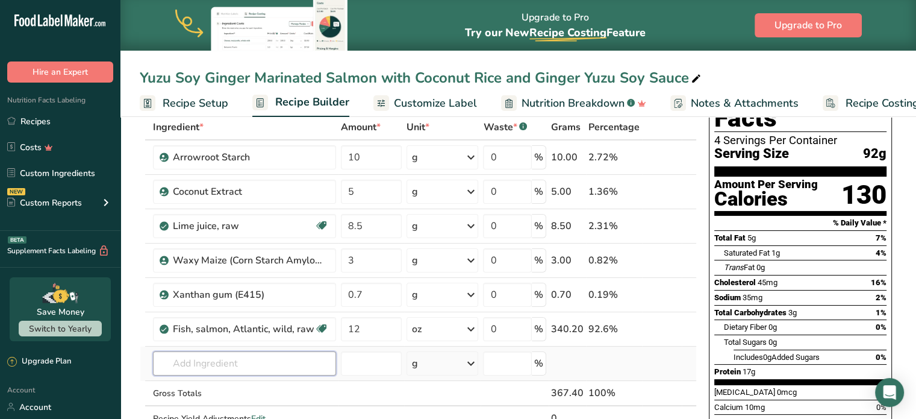
click at [261, 354] on input "text" at bounding box center [244, 363] width 183 height 24
type input "Yuzu"
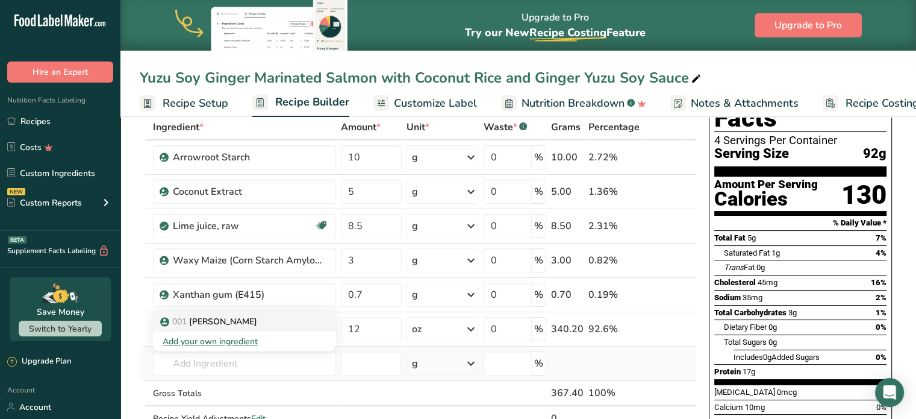
click at [212, 320] on p "001 Yuzu Juice" at bounding box center [210, 321] width 95 height 13
type input "Yuzu Juice"
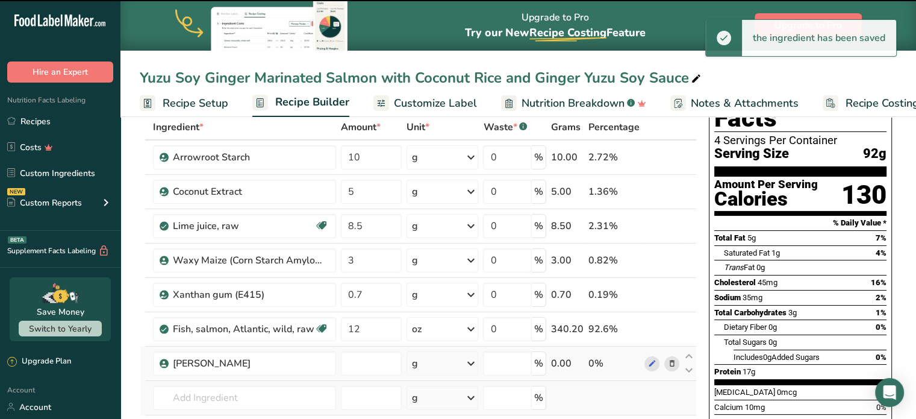
type input "0"
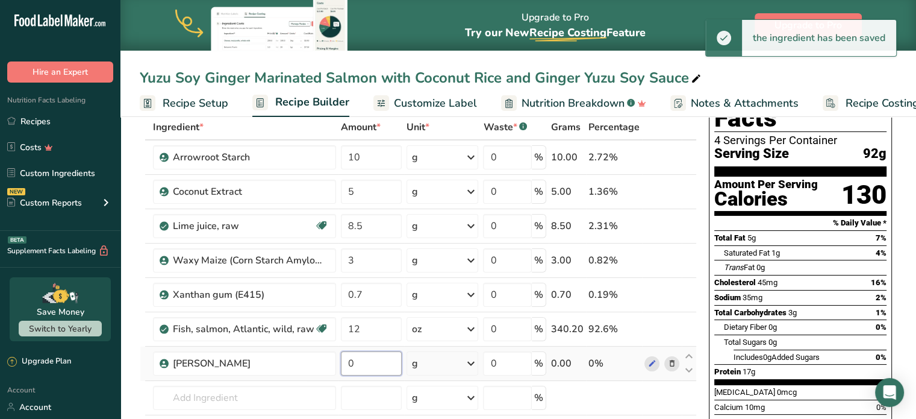
click at [375, 360] on input "0" at bounding box center [371, 363] width 61 height 24
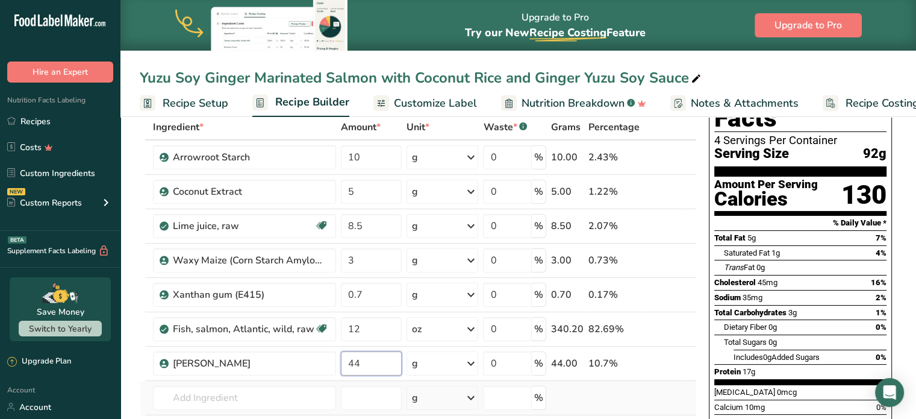
type input "44"
click at [602, 398] on div "Ingredient * Amount * Unit * Waste * .a-a{fill:#347362;}.b-a{fill:#fff;} Grams …" at bounding box center [418, 302] width 557 height 376
click at [222, 403] on input "text" at bounding box center [244, 397] width 183 height 24
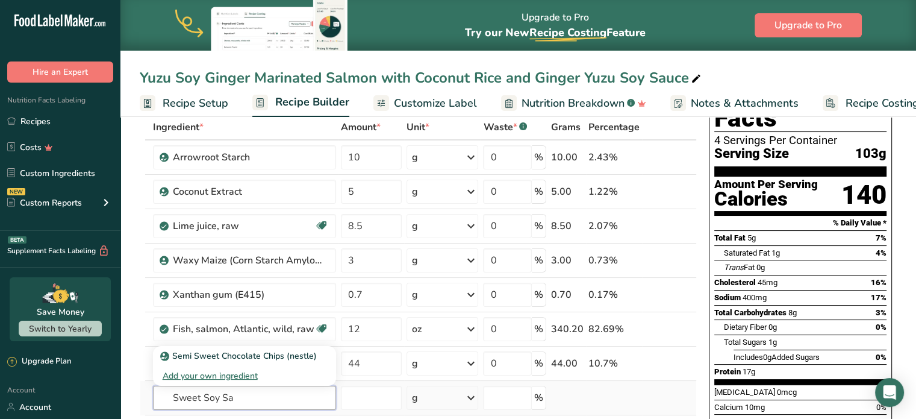
type input "Sweet Soy Sa"
click at [223, 373] on div "Add your own ingredient" at bounding box center [245, 375] width 164 height 13
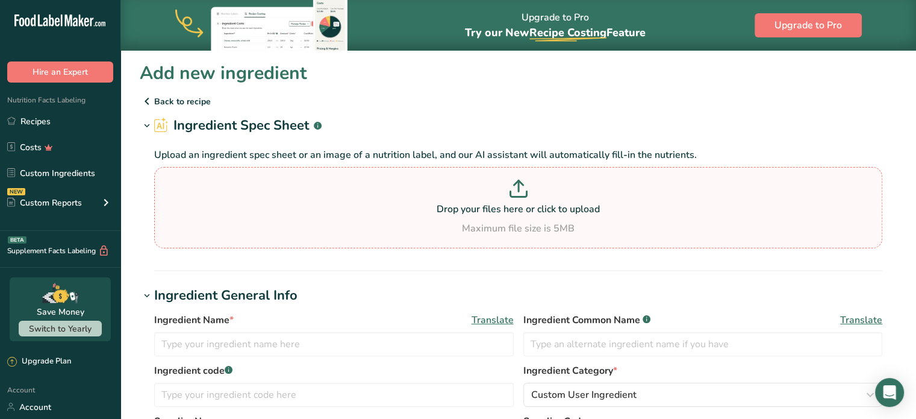
click at [495, 167] on div "Drop your files here or click to upload Maximum file size is 5MB" at bounding box center [518, 207] width 728 height 81
click at [495, 167] on input "Drop your files here or click to upload Maximum file size is 5MB" at bounding box center [518, 207] width 728 height 81
type input "C:\fakepath\sweet_soy_sauce_by_abc.csv"
click at [523, 207] on p "Drop your files here or click to upload" at bounding box center [518, 209] width 722 height 14
click at [523, 207] on input "Drop your files here or click to upload Maximum file size is 5MB" at bounding box center [518, 207] width 728 height 81
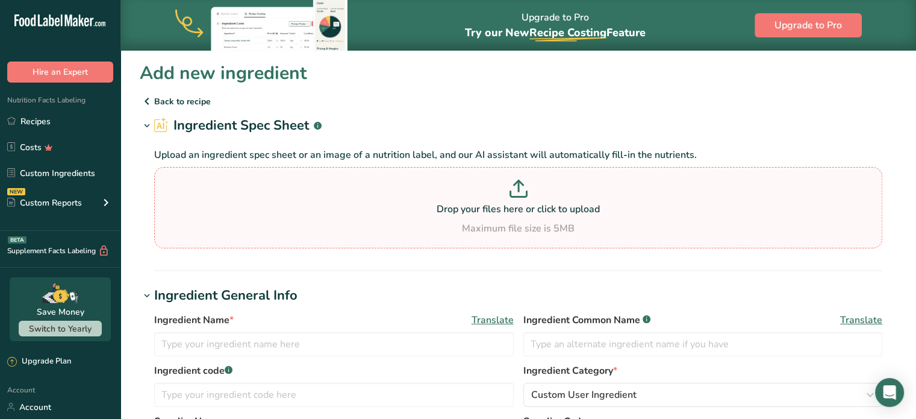
type input "C:\fakepath\sweet_soy_sauce_by_abc.csv"
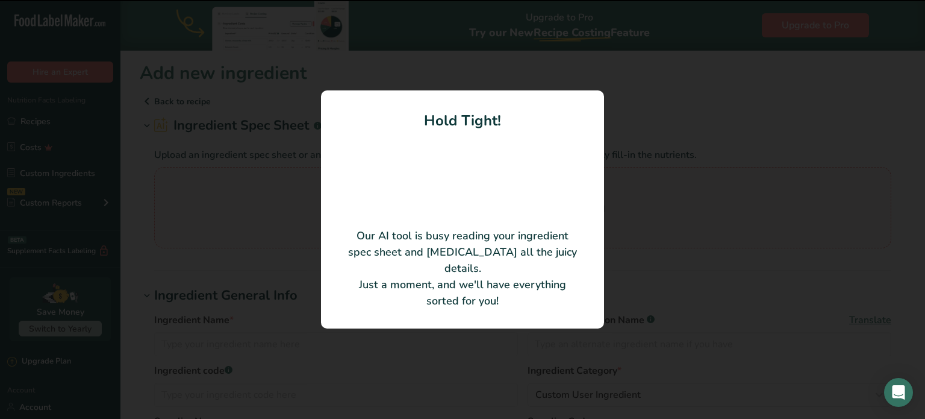
click at [201, 33] on div at bounding box center [462, 209] width 925 height 419
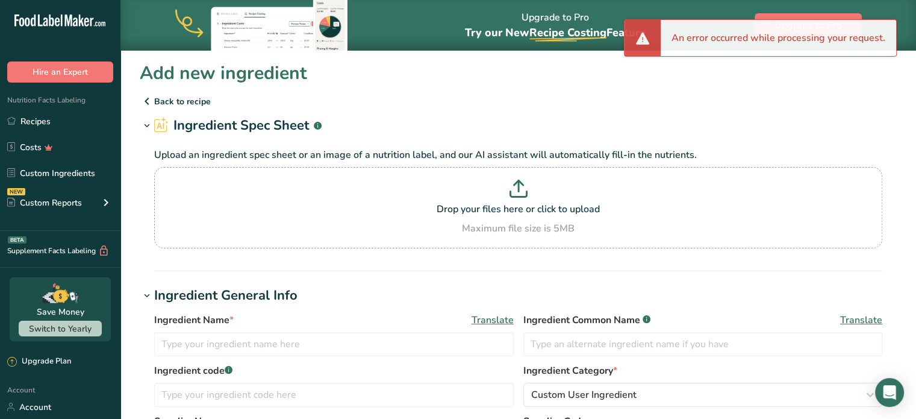
click at [528, 156] on p "Upload an ingredient spec sheet or an image of a nutrition label, and our AI as…" at bounding box center [518, 155] width 728 height 14
click at [518, 192] on icon at bounding box center [519, 188] width 18 height 18
click at [518, 192] on input "Drop your files here or click to upload Maximum file size is 5MB" at bounding box center [518, 207] width 728 height 81
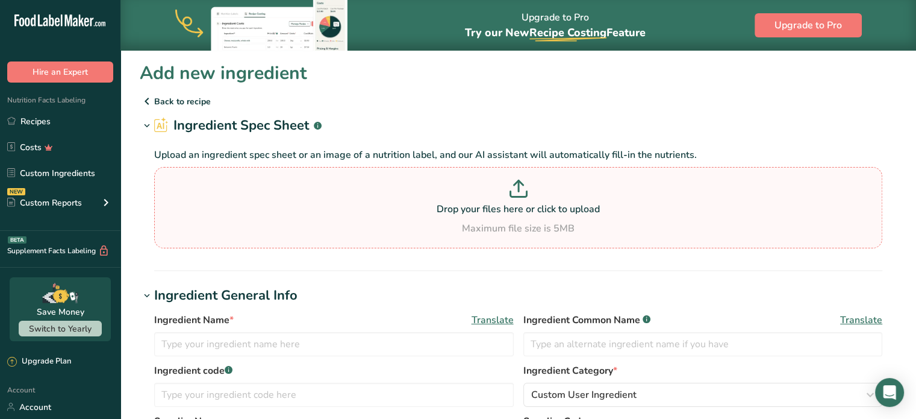
click at [562, 190] on p at bounding box center [518, 190] width 722 height 22
click at [562, 190] on input "Drop your files here or click to upload Maximum file size is 5MB" at bounding box center [518, 207] width 728 height 81
type input "C:\fakepath\Sweet soy sauce by ABC nutrition facts and analysis_.pdf"
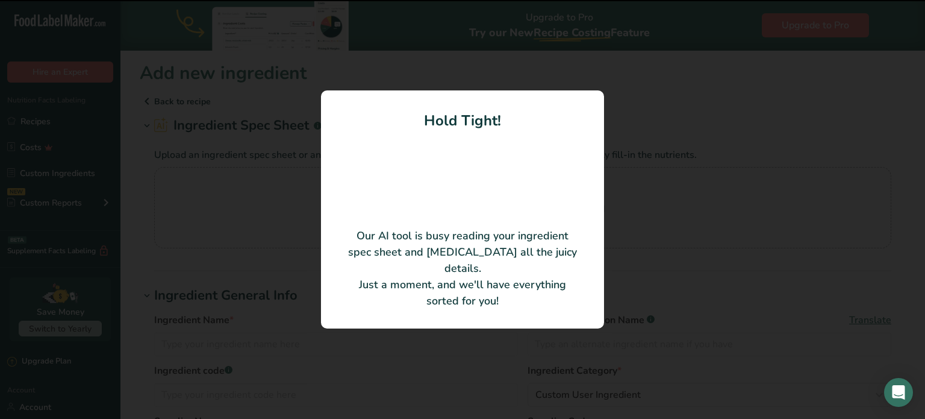
type input "Sweet soy sauce by ABC"
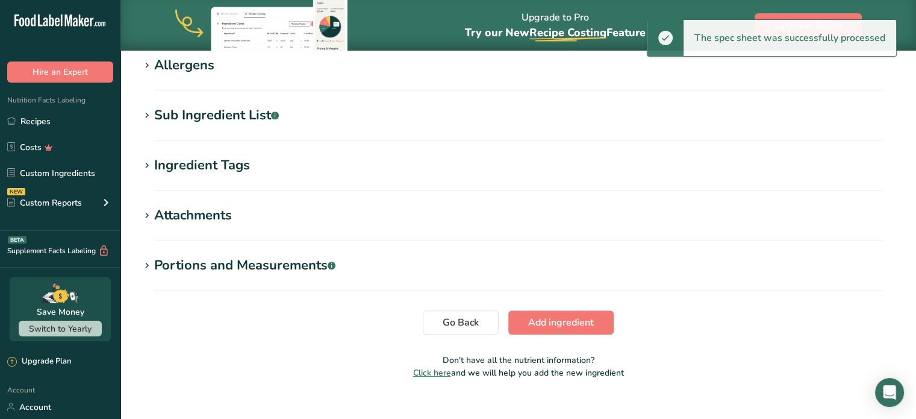
scroll to position [481, 0]
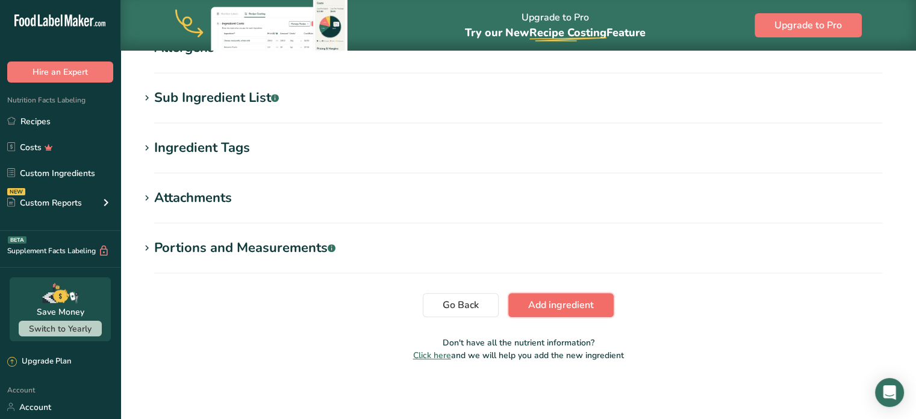
click at [567, 304] on span "Add ingredient" at bounding box center [561, 305] width 66 height 14
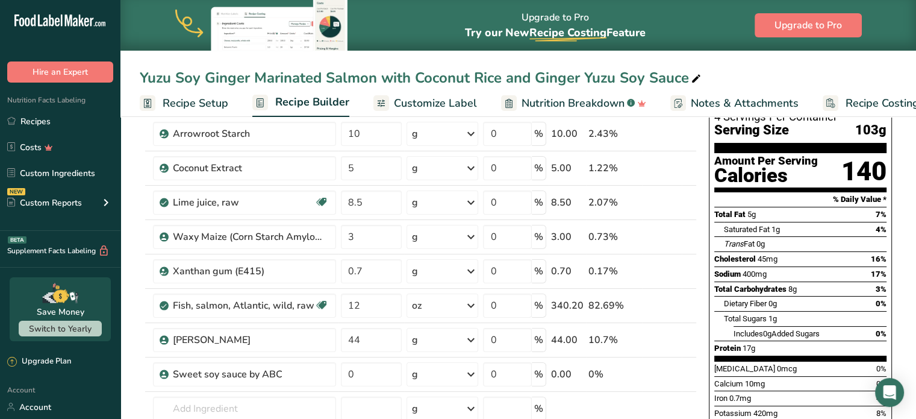
scroll to position [90, 0]
click at [378, 378] on input "0" at bounding box center [371, 373] width 61 height 24
type input "24"
click at [822, 266] on div "Sodium 400mg 17%" at bounding box center [800, 273] width 172 height 15
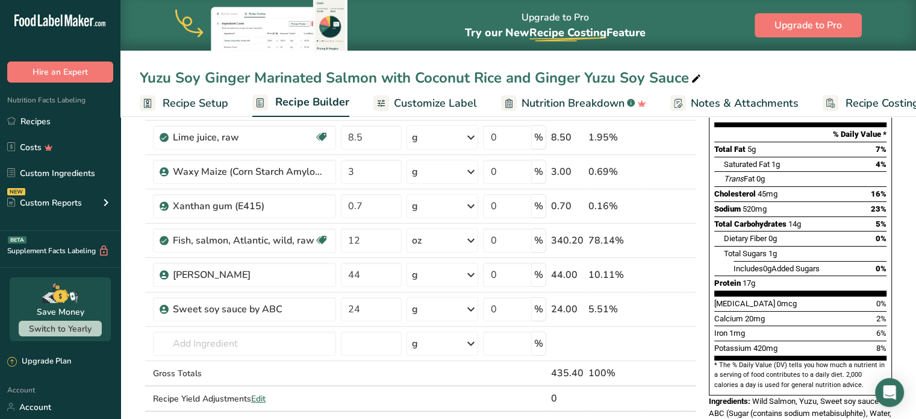
scroll to position [188, 0]
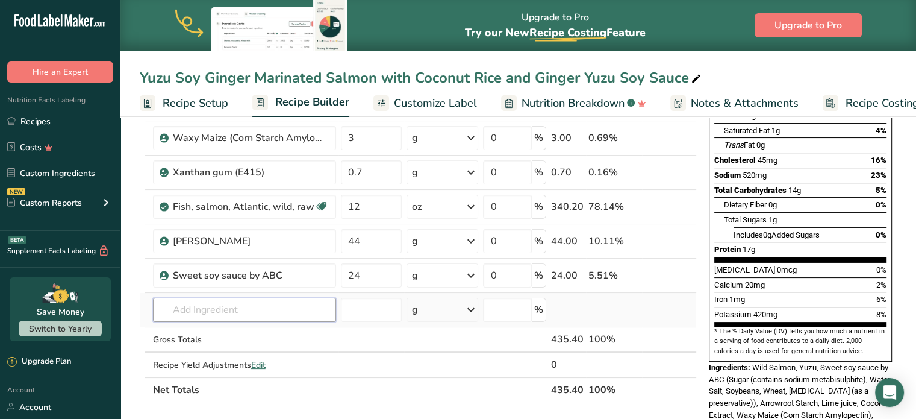
click at [252, 313] on input "text" at bounding box center [244, 310] width 183 height 24
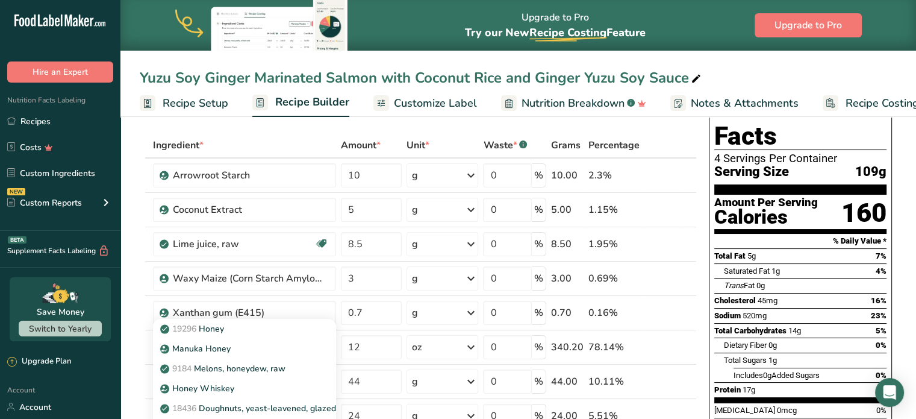
scroll to position [49, 0]
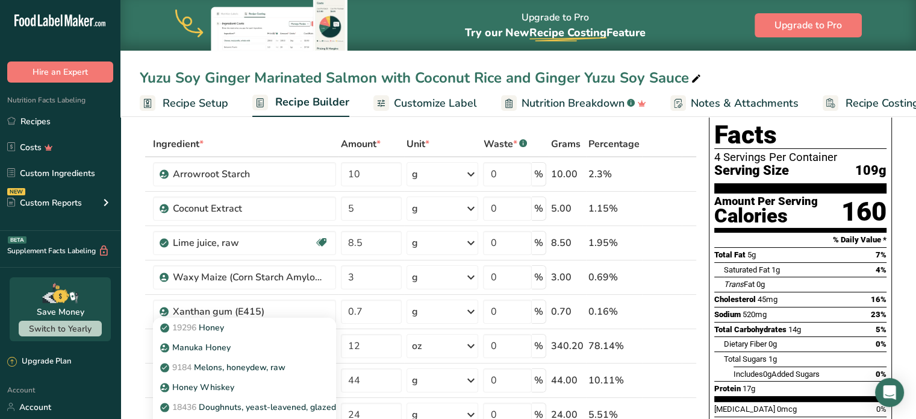
type input "Honey"
click at [887, 250] on div "Nutrition Facts 4 Servings Per Container Serving Size 109g Amount Per Serving C…" at bounding box center [800, 294] width 183 height 413
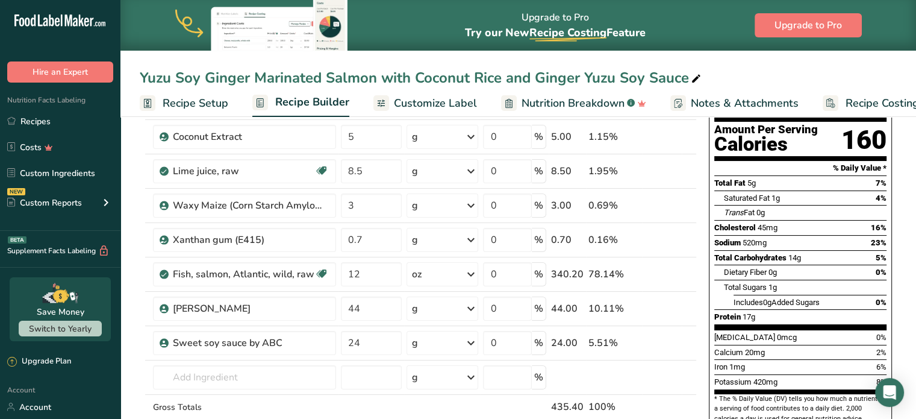
scroll to position [160, 0]
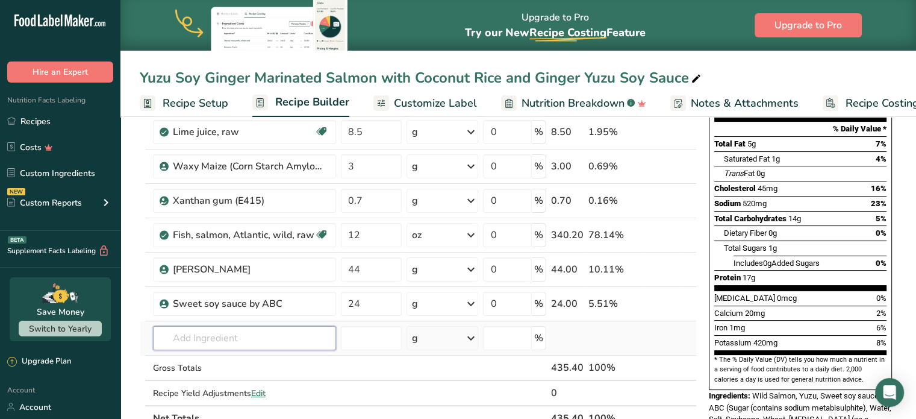
click at [175, 326] on input "text" at bounding box center [244, 338] width 183 height 24
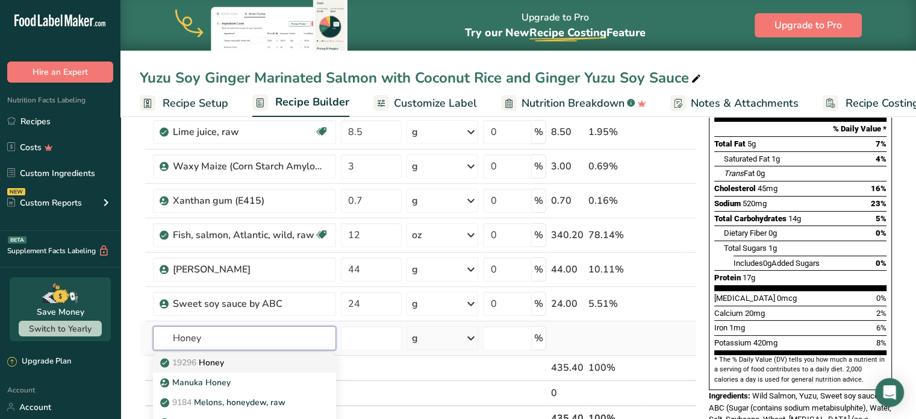
type input "Honey"
click at [239, 362] on div "19296 Honey" at bounding box center [235, 362] width 145 height 13
type input "Honey"
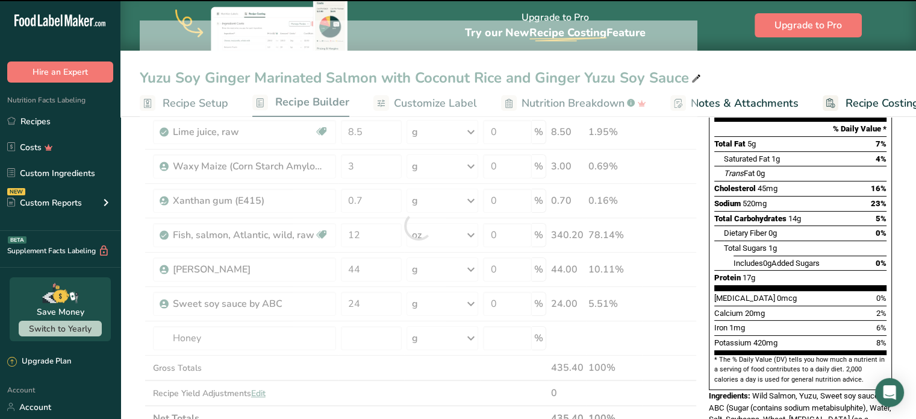
type input "0"
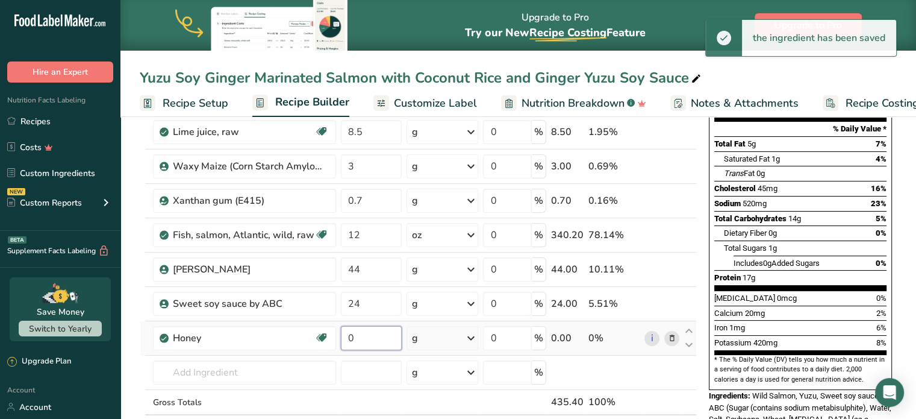
click at [373, 346] on input "0" at bounding box center [371, 338] width 61 height 24
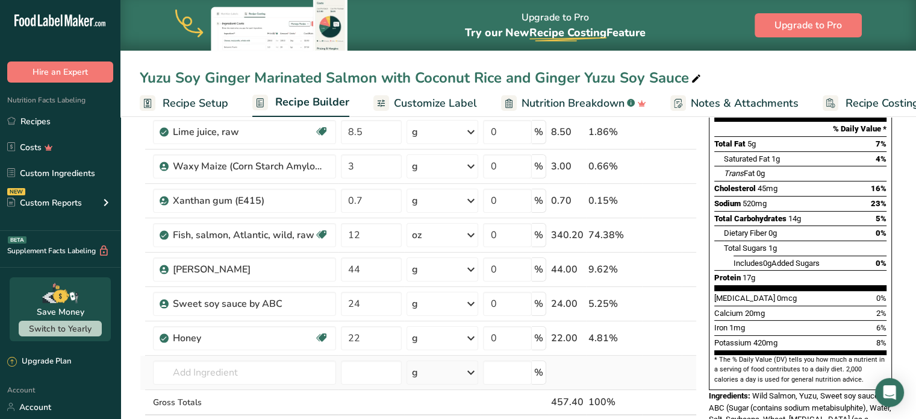
click at [634, 377] on div "Ingredient * Amount * Unit * Waste * .a-a{fill:#347362;}.b-a{fill:#fff;} Grams …" at bounding box center [418, 242] width 557 height 445
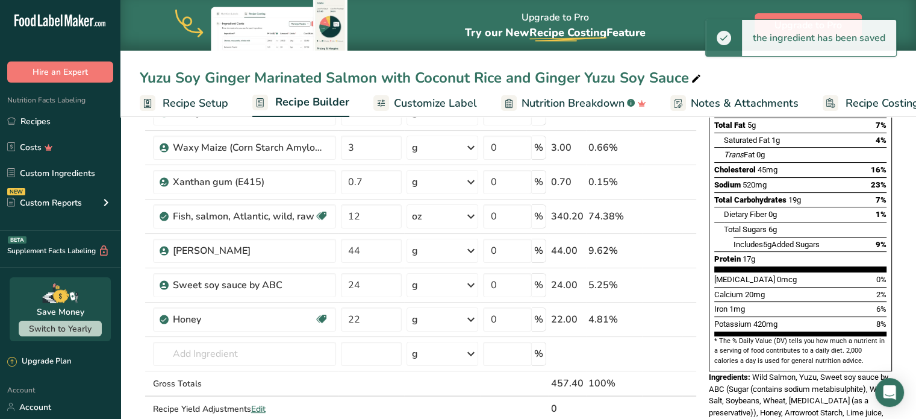
scroll to position [170, 0]
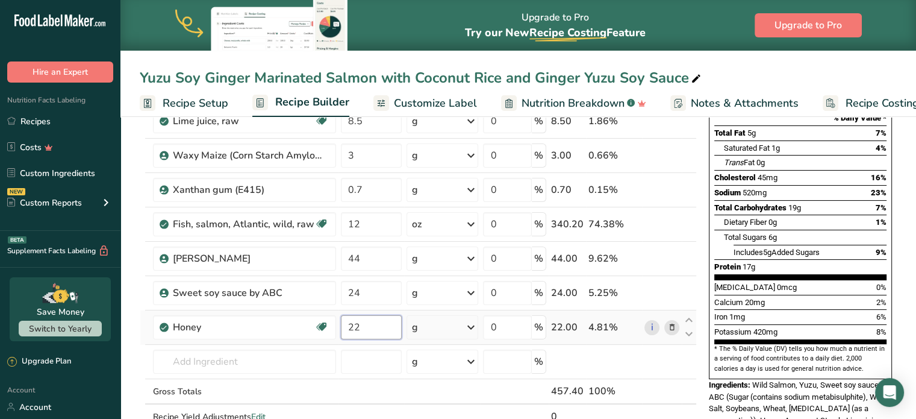
click at [369, 323] on input "22" at bounding box center [371, 327] width 61 height 24
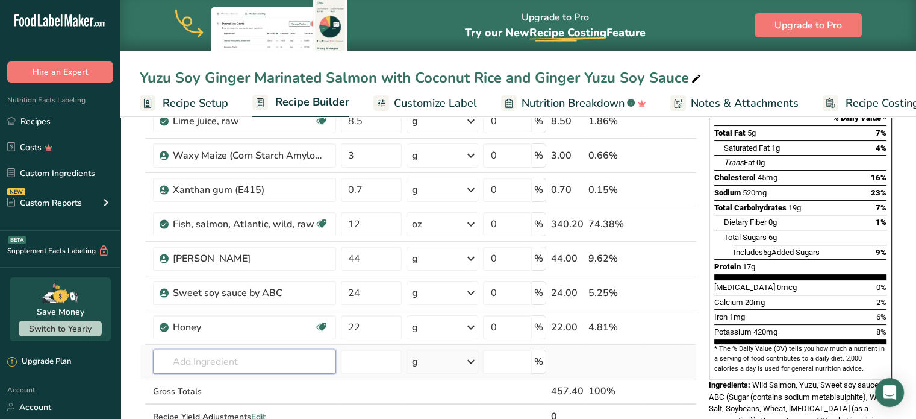
click at [226, 353] on div "Ingredient * Amount * Unit * Waste * .a-a{fill:#347362;}.b-a{fill:#fff;} Grams …" at bounding box center [418, 232] width 557 height 445
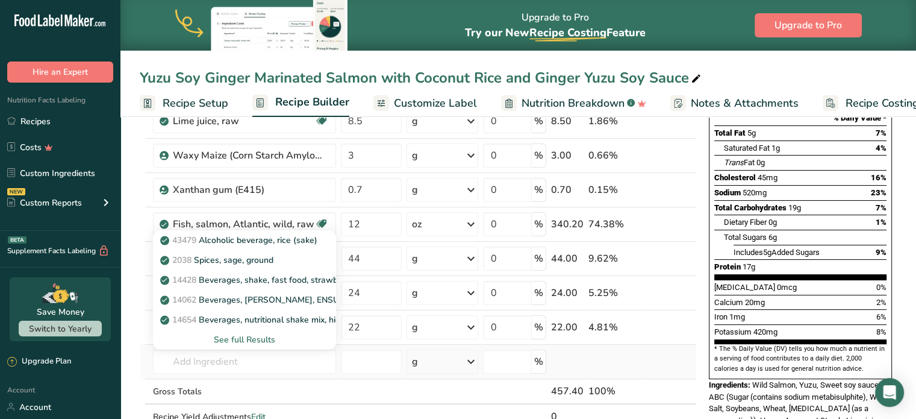
click at [252, 333] on div "See full Results" at bounding box center [245, 339] width 164 height 13
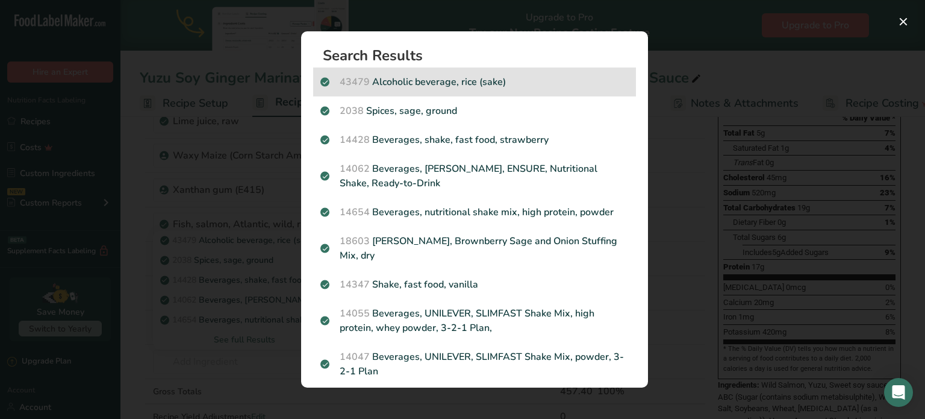
click at [552, 72] on div "43479 Alcoholic beverage, rice (sake)" at bounding box center [474, 81] width 323 height 29
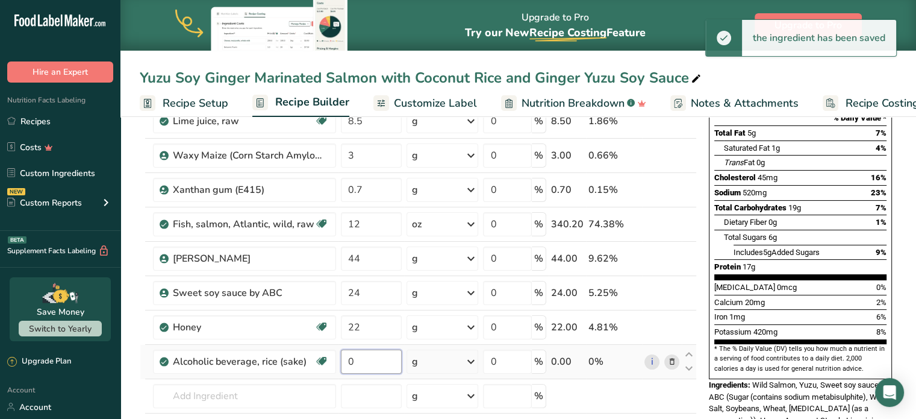
click at [375, 358] on input "0" at bounding box center [371, 361] width 61 height 24
click at [584, 385] on div "Ingredient * Amount * Unit * Waste * .a-a{fill:#347362;}.b-a{fill:#fff;} Grams …" at bounding box center [418, 249] width 557 height 479
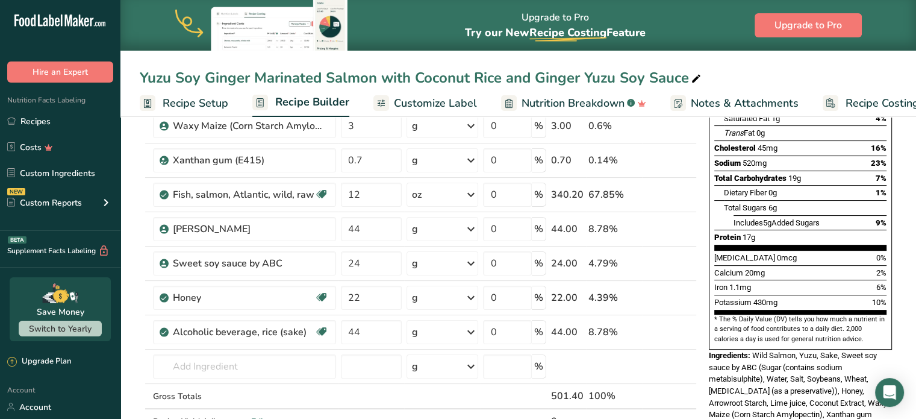
scroll to position [217, 0]
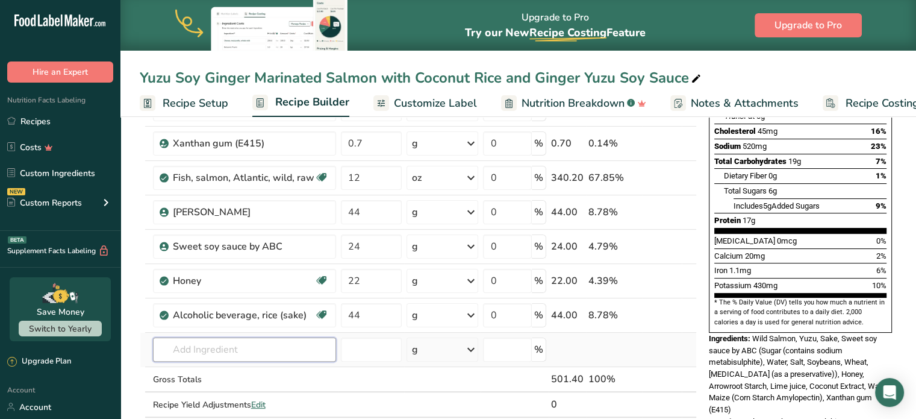
click at [201, 354] on input "text" at bounding box center [244, 349] width 183 height 24
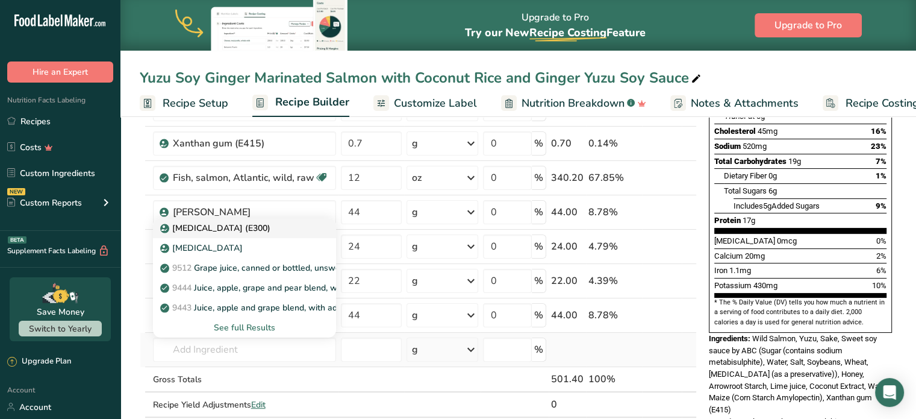
click at [239, 228] on p "Ascorbic acid (E300)" at bounding box center [217, 228] width 108 height 13
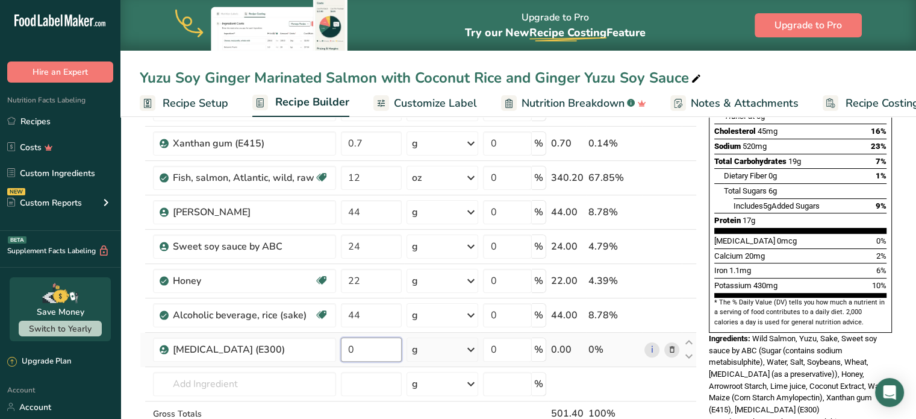
click at [383, 340] on input "0" at bounding box center [371, 349] width 61 height 24
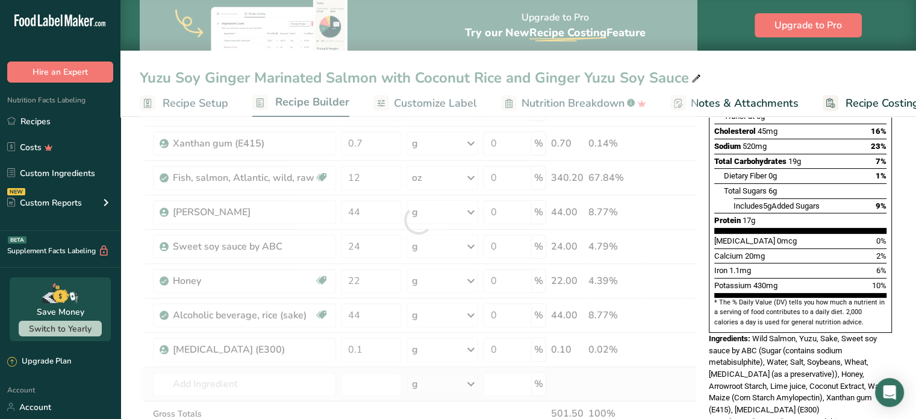
click at [560, 373] on div "Ingredient * Amount * Unit * Waste * .a-a{fill:#347362;}.b-a{fill:#fff;} Grams …" at bounding box center [418, 219] width 557 height 513
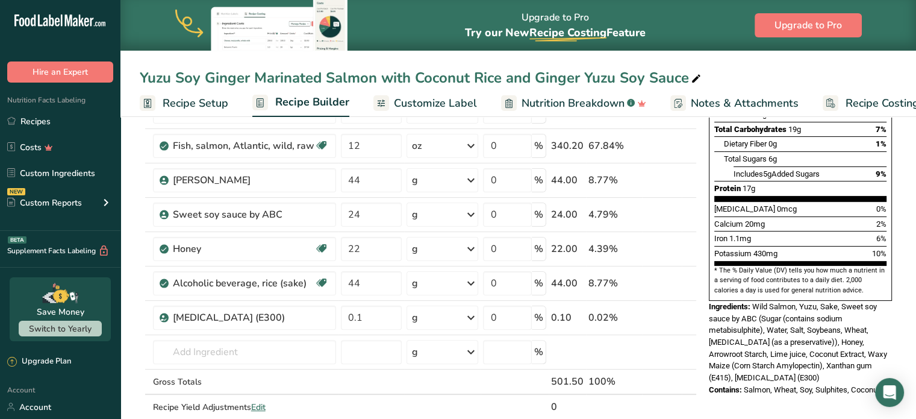
scroll to position [254, 0]
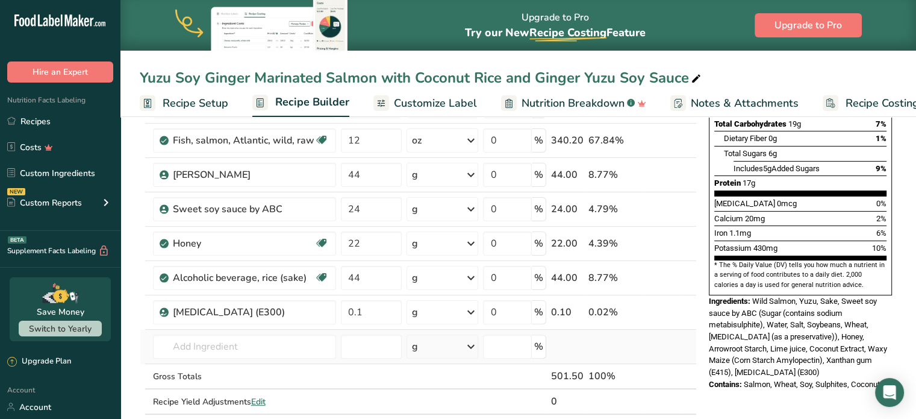
click at [186, 329] on td "Ascorbic acid (E300) Ascorbic Acid 9512 Grape juice, canned or bottled, unsweet…" at bounding box center [245, 346] width 188 height 34
click at [186, 334] on input "text" at bounding box center [244, 346] width 183 height 24
click at [251, 310] on link "Acacia gum; gum arabic (E414)" at bounding box center [244, 305] width 183 height 20
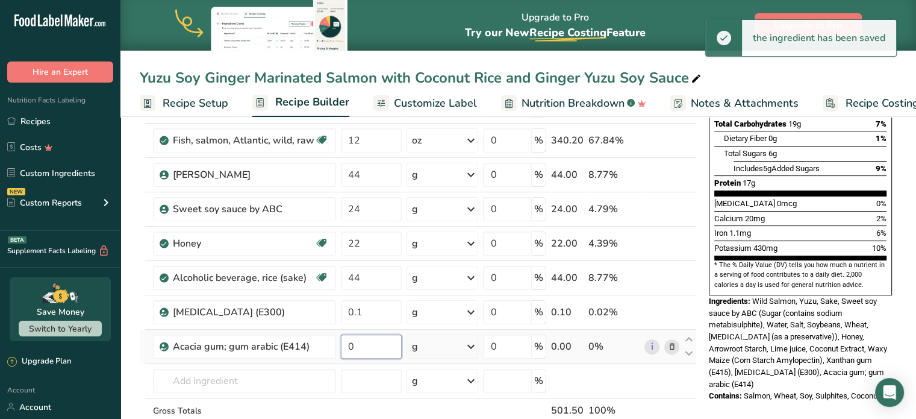
click at [368, 348] on input "0" at bounding box center [371, 346] width 61 height 24
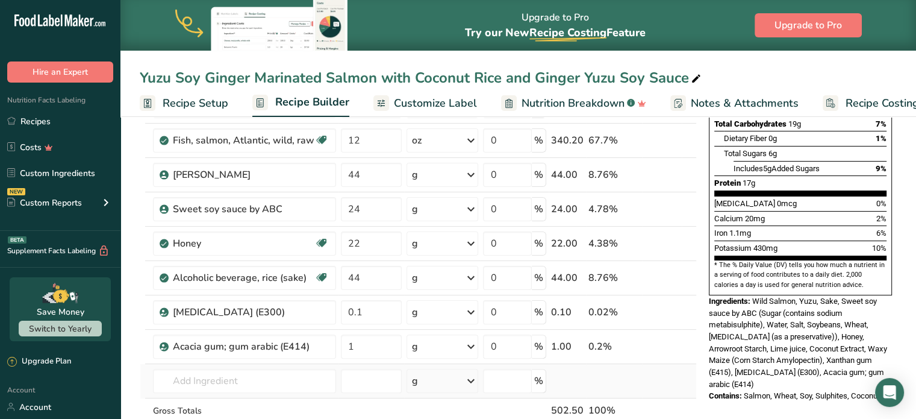
click at [573, 377] on div "Ingredient * Amount * Unit * Waste * .a-a{fill:#347362;}.b-a{fill:#fff;} Grams …" at bounding box center [418, 200] width 557 height 548
click at [193, 388] on input "text" at bounding box center [244, 381] width 183 height 24
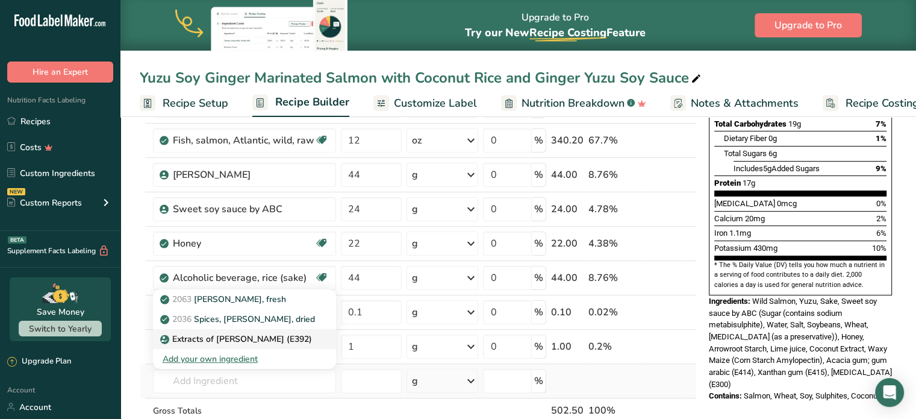
click at [294, 343] on div "Extracts of rosemary (E392)" at bounding box center [235, 338] width 145 height 13
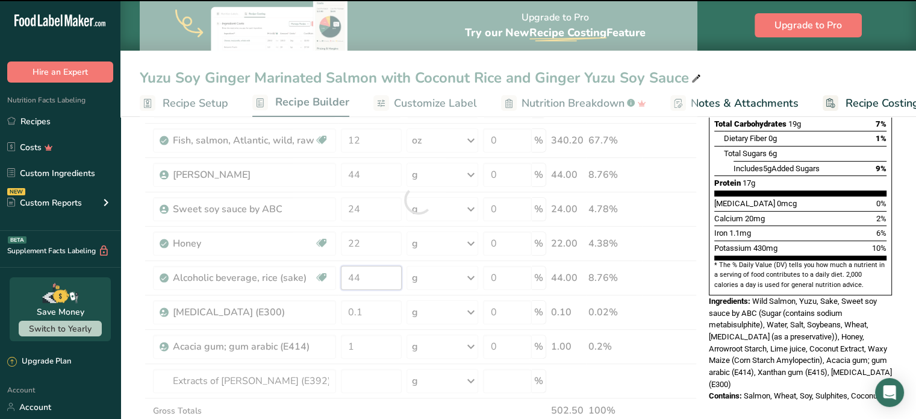
click at [357, 272] on input "44" at bounding box center [371, 278] width 61 height 24
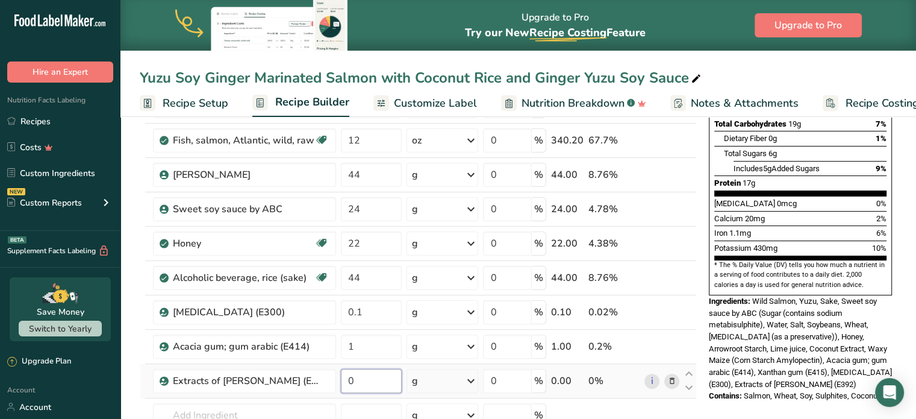
click at [382, 375] on div "Ingredient * Amount * Unit * Waste * .a-a{fill:#347362;}.b-a{fill:#fff;} Grams …" at bounding box center [418, 217] width 557 height 582
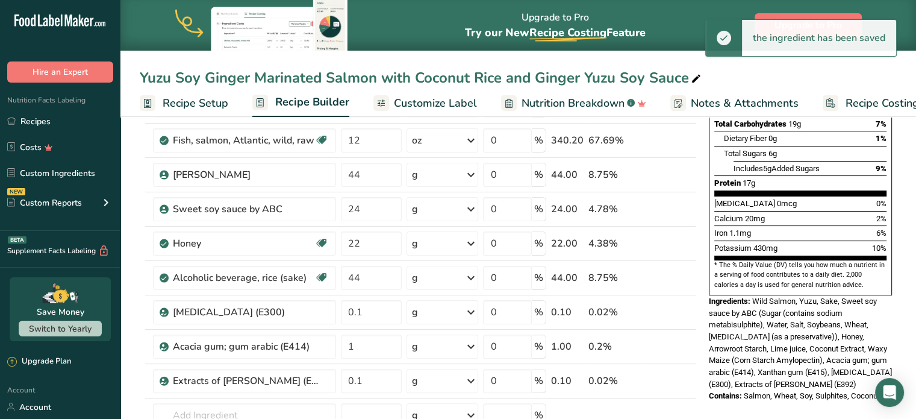
click at [729, 387] on div "Nutrition Facts 4 Servings Per Container Serving Size 126g Amount Per Serving C…" at bounding box center [800, 396] width 193 height 1037
drag, startPoint x: 900, startPoint y: 223, endPoint x: 925, endPoint y: 200, distance: 34.1
click at [916, 200] on html ".a-20{fill:#fff;} Hire an Expert Nutrition Facts Labeling Recipes Costs Custom …" at bounding box center [458, 340] width 916 height 1188
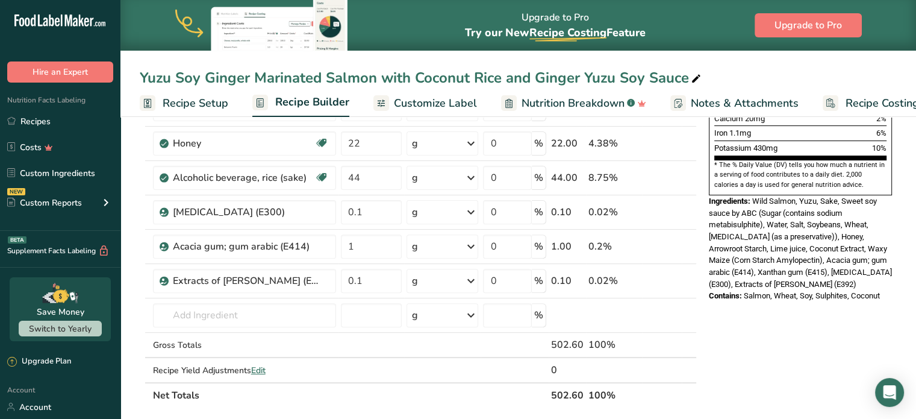
scroll to position [366, 0]
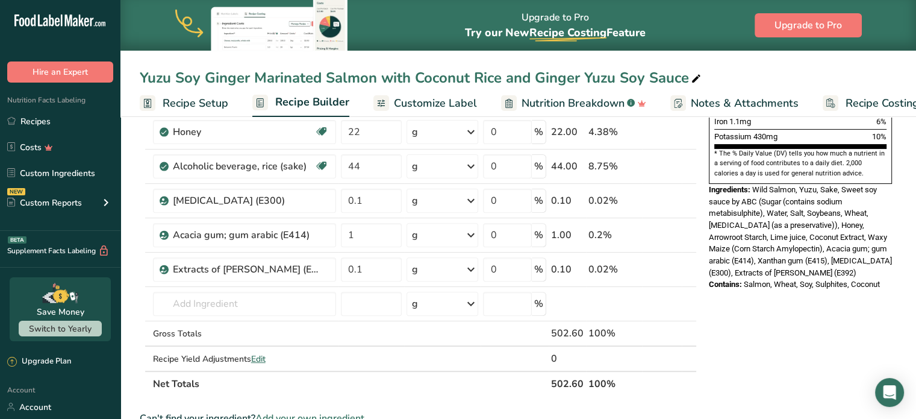
click at [793, 310] on div "Nutrition Facts 4 Servings Per Container Serving Size 126g Amount Per Serving C…" at bounding box center [800, 284] width 193 height 1037
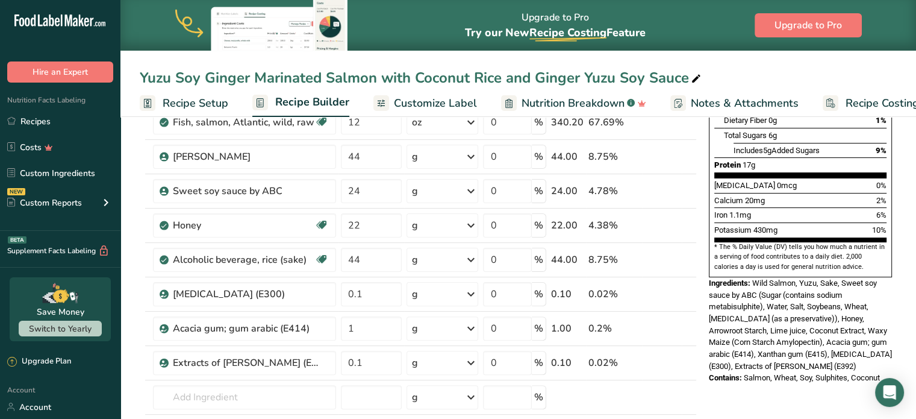
scroll to position [281, 0]
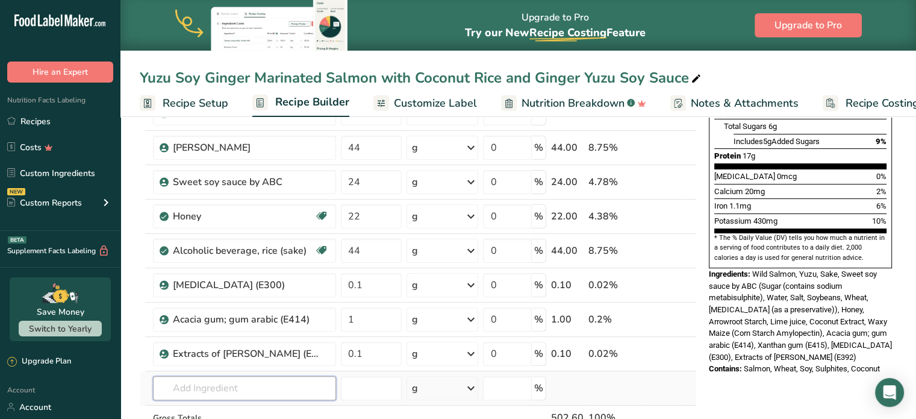
click at [208, 381] on input "text" at bounding box center [244, 388] width 183 height 24
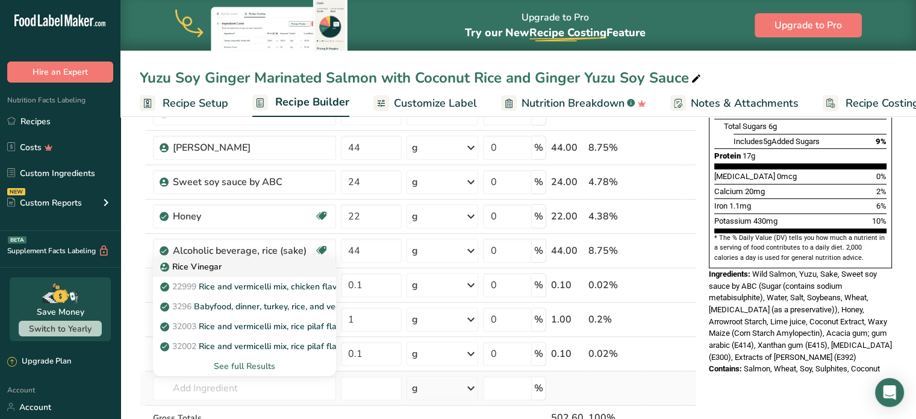
click at [295, 261] on div "Rice Vinegar" at bounding box center [235, 266] width 145 height 13
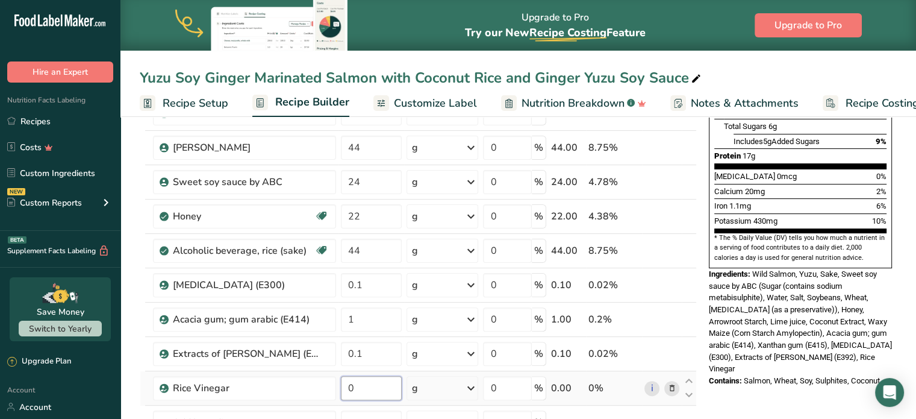
click at [364, 376] on input "0" at bounding box center [371, 388] width 61 height 24
click at [740, 374] on div "Nutrition Facts 4 Servings Per Container Serving Size 126g Amount Per Serving C…" at bounding box center [800, 386] width 193 height 1071
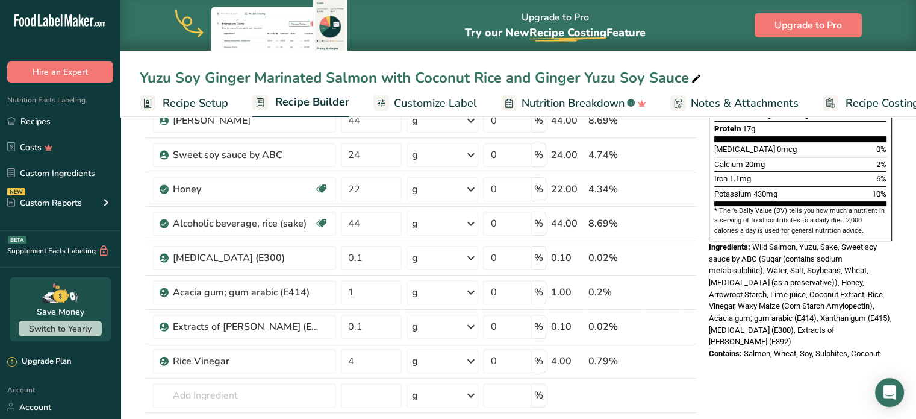
scroll to position [320, 0]
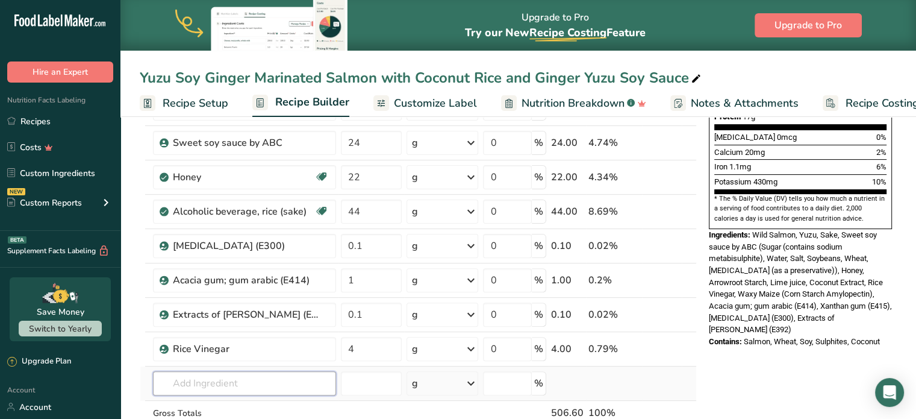
click at [196, 377] on input "text" at bounding box center [244, 383] width 183 height 24
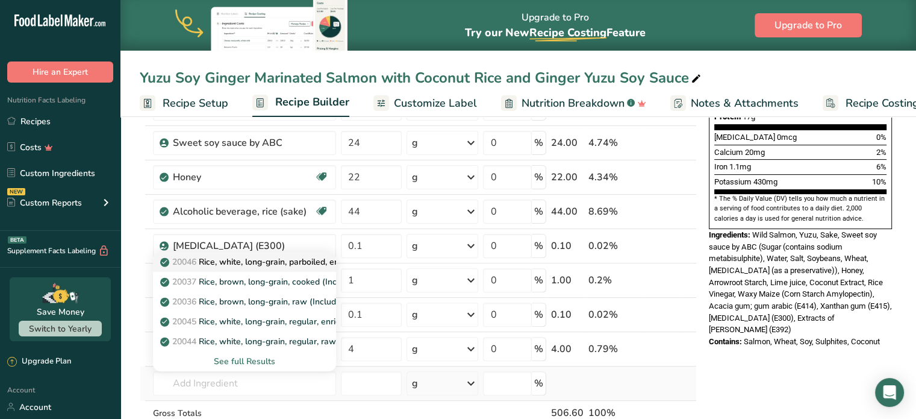
click at [299, 260] on p "20046 Rice, white, long-grain, parboiled, enriched, dry" at bounding box center [271, 261] width 216 height 13
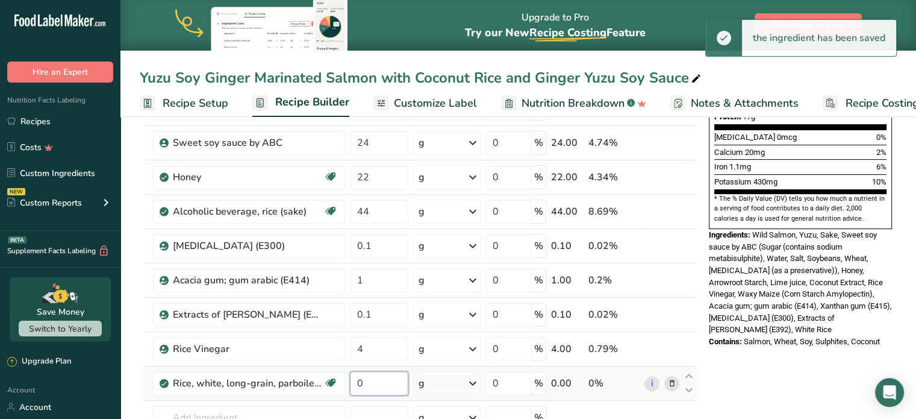
click at [371, 383] on input "0" at bounding box center [379, 383] width 58 height 24
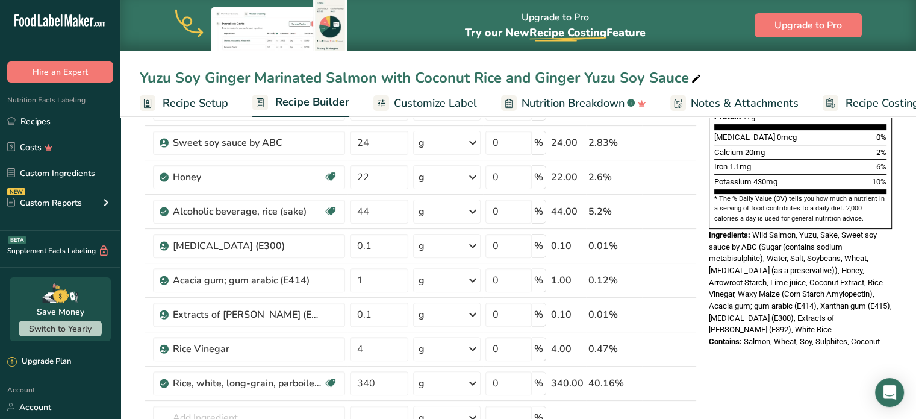
click at [726, 382] on div "Nutrition Facts 4 Servings Per Container Serving Size 127g Amount Per Serving C…" at bounding box center [800, 363] width 193 height 1105
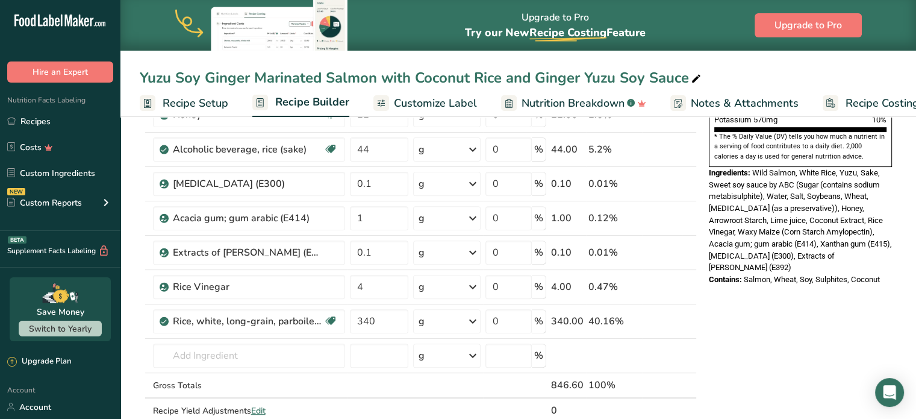
scroll to position [384, 0]
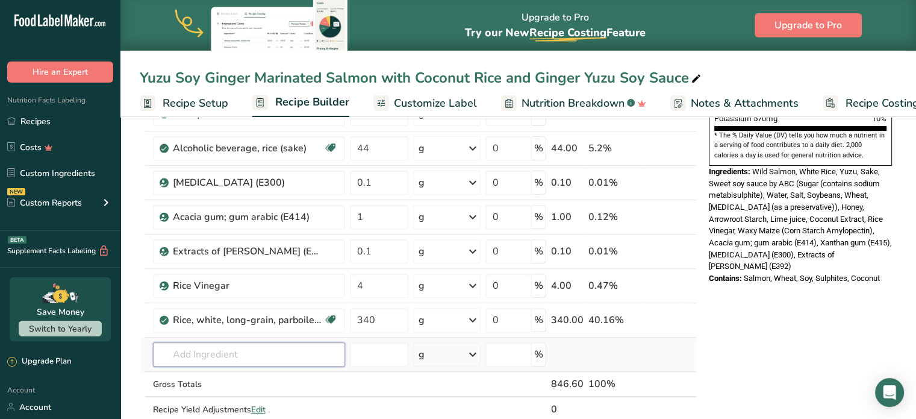
click at [270, 363] on input "text" at bounding box center [249, 354] width 192 height 24
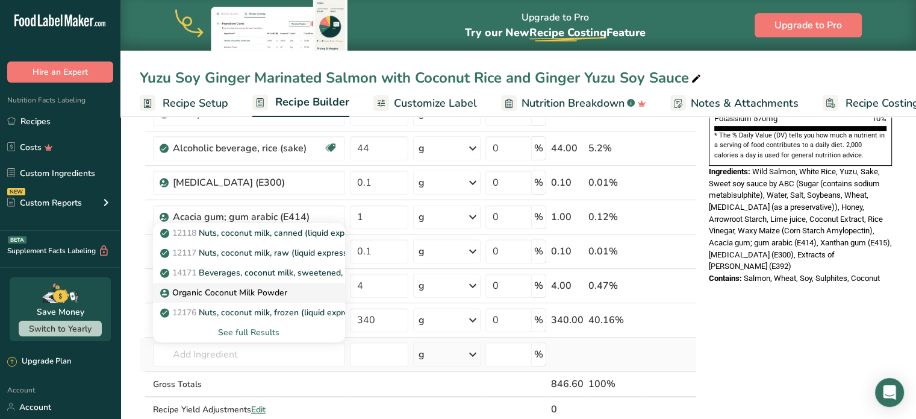
click at [282, 289] on p "Organic Coconut Milk Powder" at bounding box center [225, 292] width 125 height 13
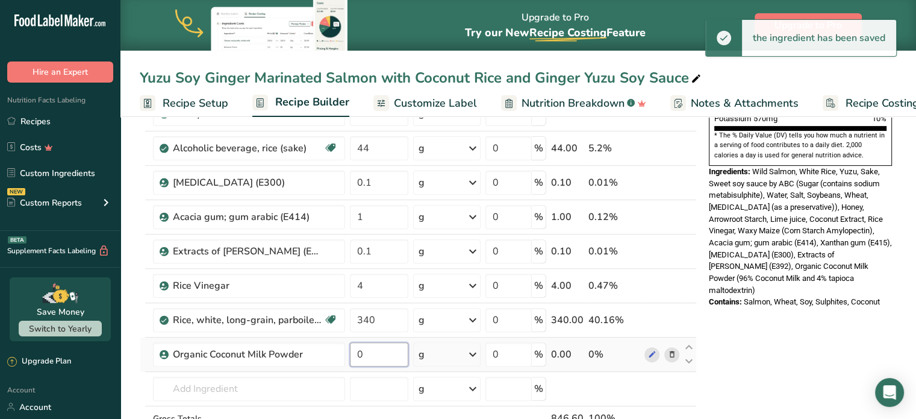
click at [359, 345] on input "0" at bounding box center [379, 354] width 58 height 24
click at [374, 344] on input "0" at bounding box center [379, 354] width 58 height 24
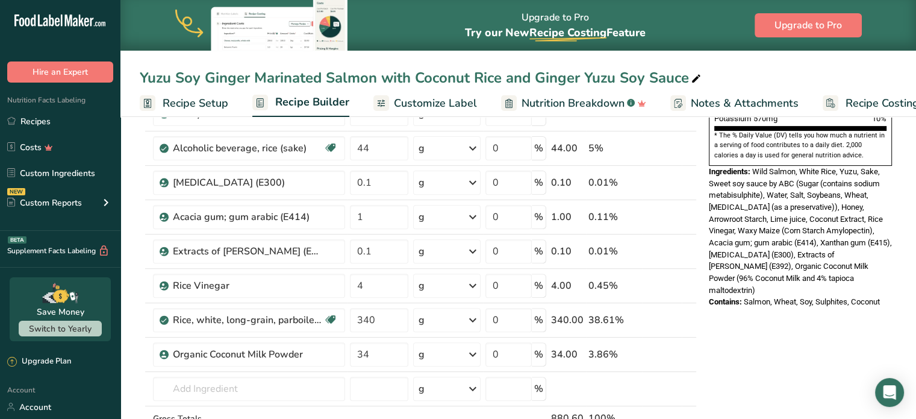
click at [722, 321] on div "Nutrition Facts 4 Servings Per Container Serving Size 212g Amount Per Serving C…" at bounding box center [800, 318] width 193 height 1140
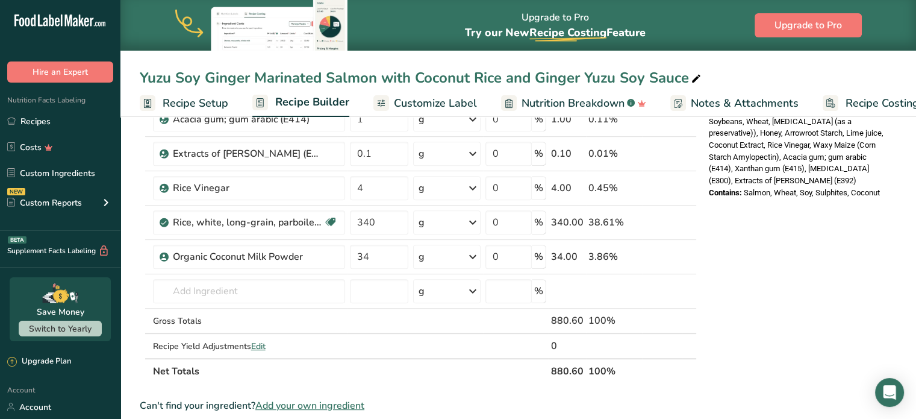
scroll to position [489, 0]
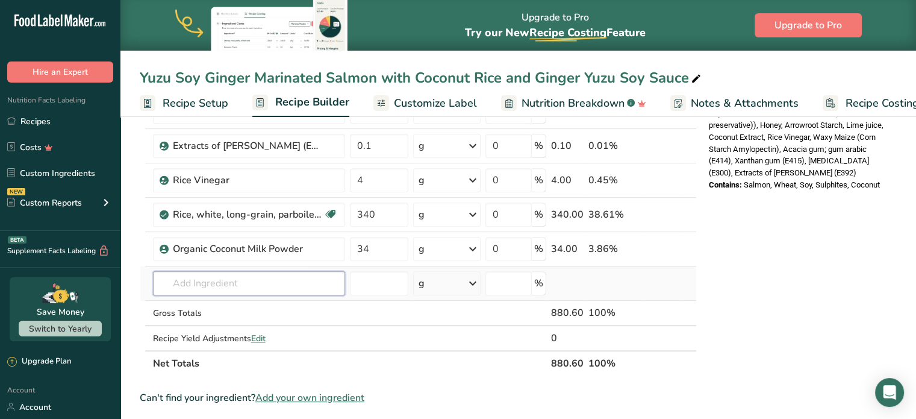
click at [228, 272] on input "text" at bounding box center [249, 283] width 192 height 24
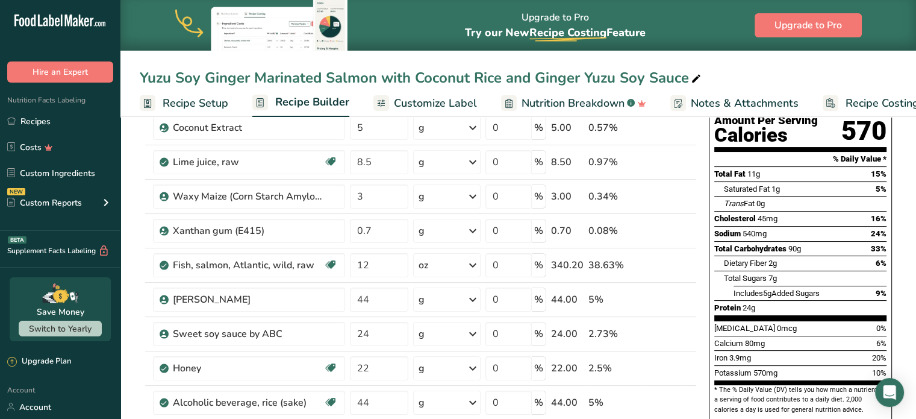
scroll to position [131, 0]
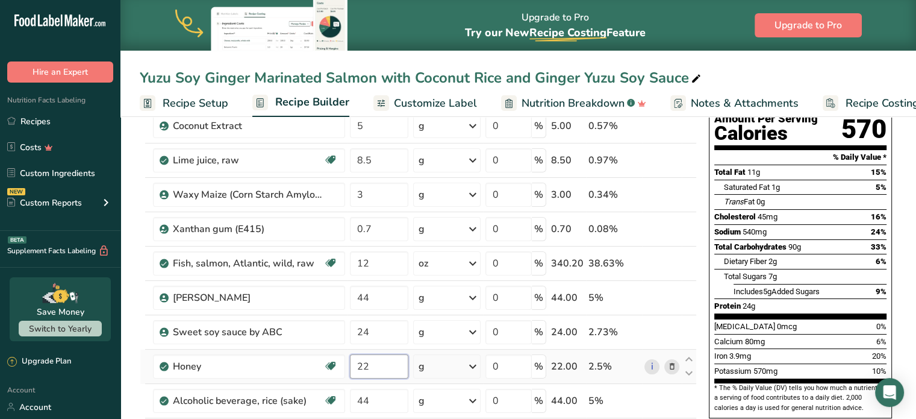
click at [377, 357] on input "22" at bounding box center [379, 366] width 58 height 24
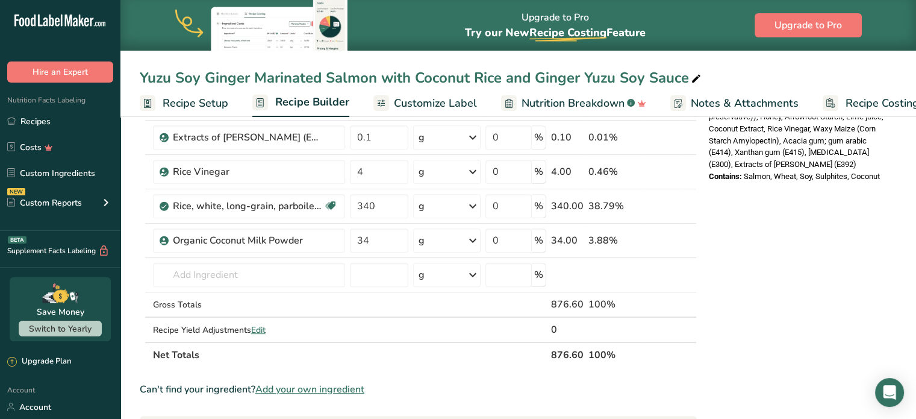
click at [883, 293] on div "Nutrition Facts 4 Servings Per Container Serving Size 220g Amount Per Serving C…" at bounding box center [800, 204] width 193 height 1140
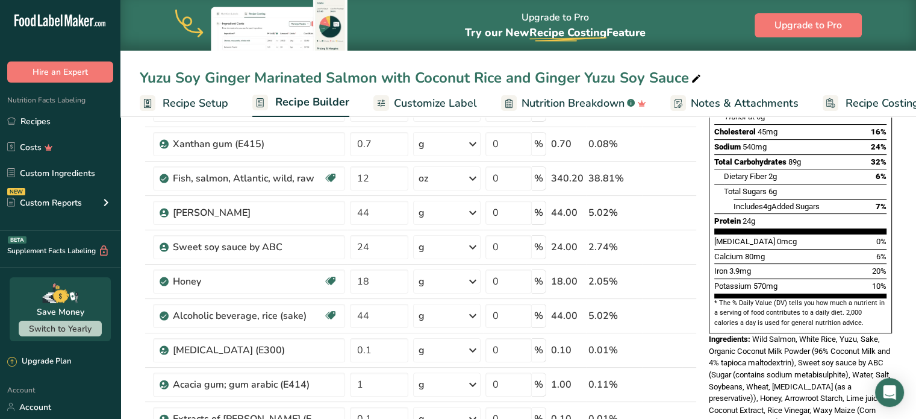
scroll to position [217, 0]
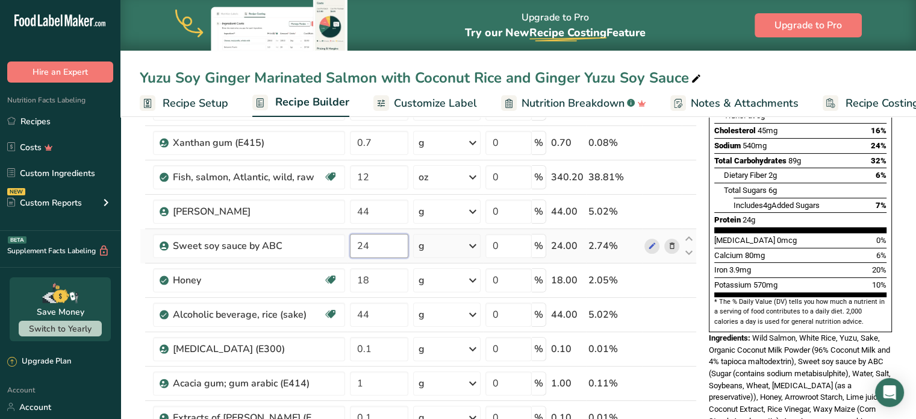
click at [381, 246] on input "24" at bounding box center [379, 246] width 58 height 24
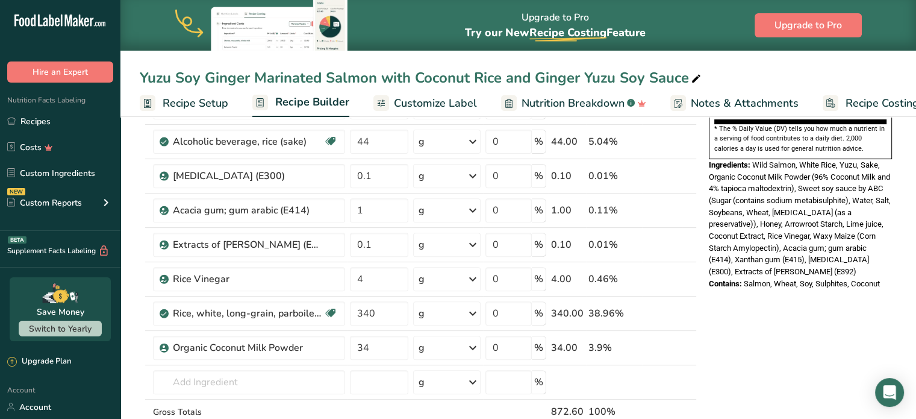
scroll to position [392, 0]
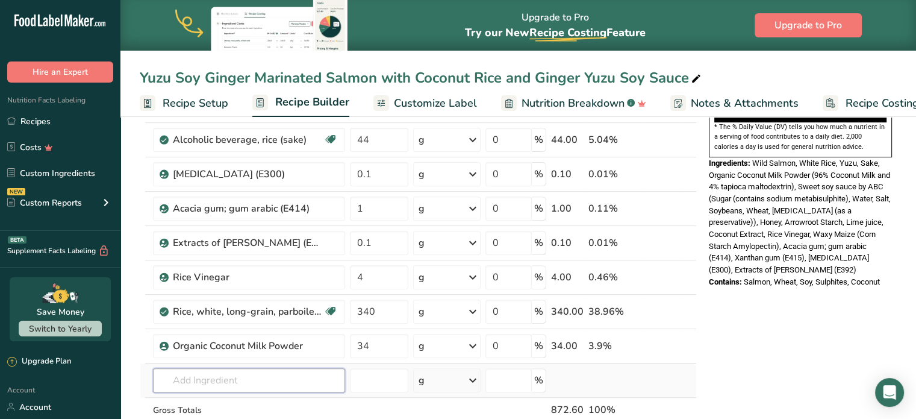
click at [256, 373] on input "text" at bounding box center [249, 380] width 192 height 24
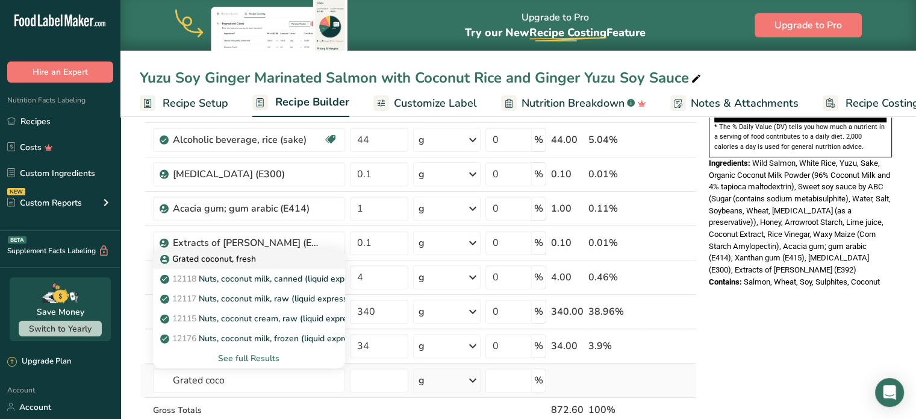
click at [231, 261] on p "Grated coconut, fresh" at bounding box center [209, 258] width 93 height 13
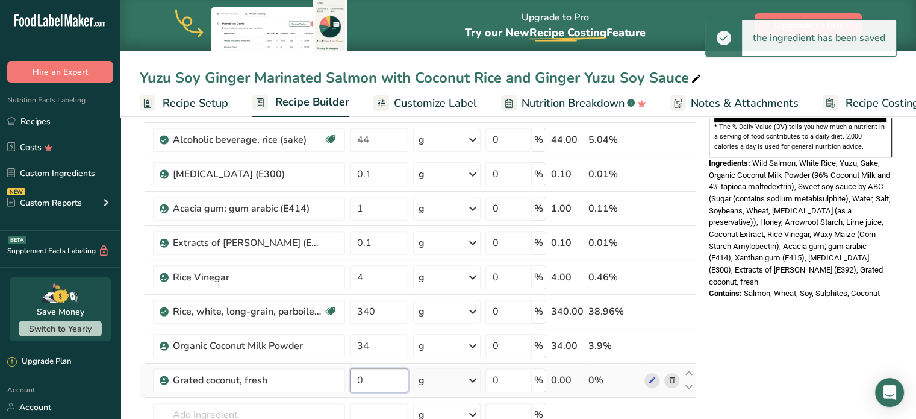
click at [384, 385] on input "0" at bounding box center [379, 380] width 58 height 24
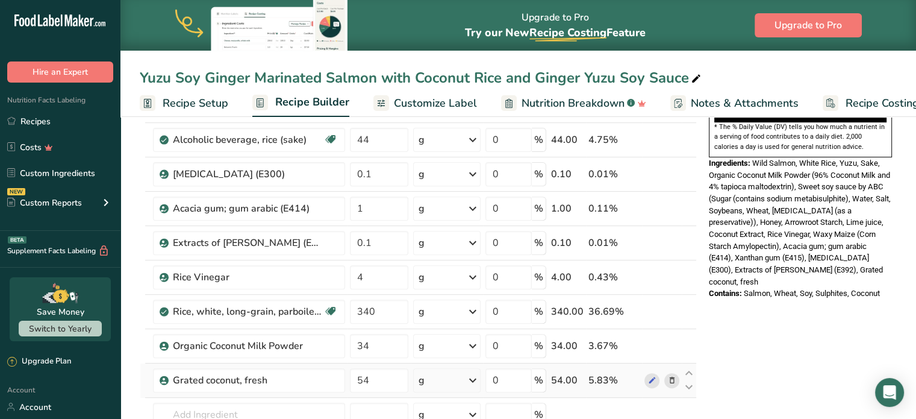
click at [751, 319] on div "Nutrition Facts 4 Servings Per Container Serving Size 218g Amount Per Serving C…" at bounding box center [800, 327] width 193 height 1174
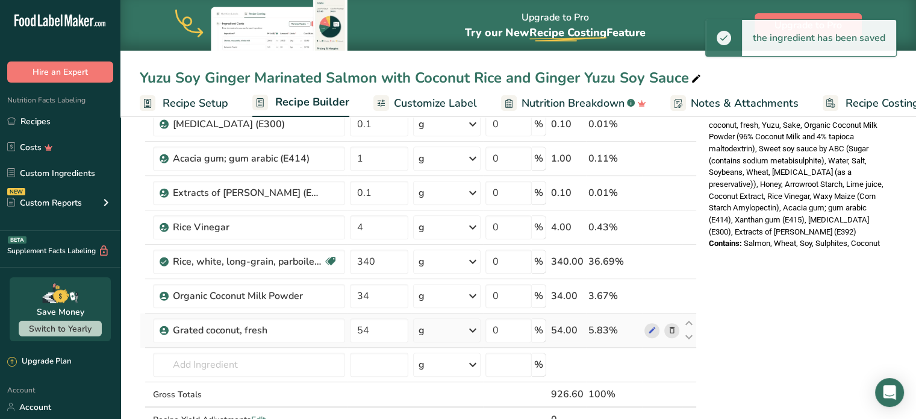
scroll to position [445, 0]
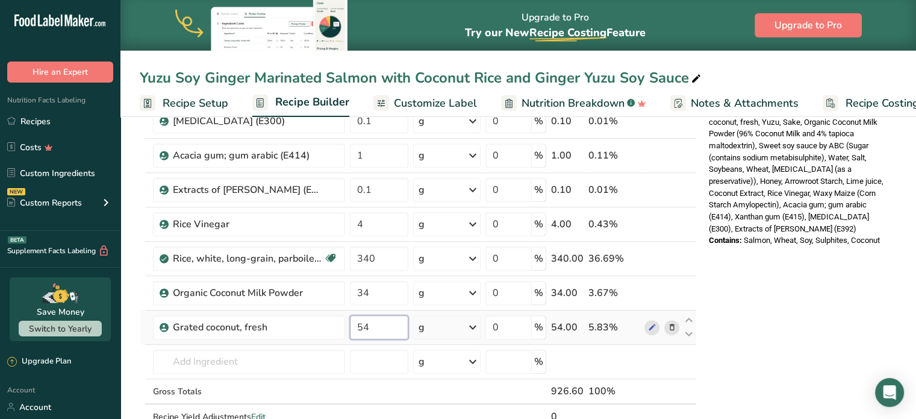
click at [395, 322] on input "54" at bounding box center [379, 327] width 58 height 24
click at [794, 282] on div "Nutrition Facts 4 Servings Per Container Serving Size 232g Amount Per Serving C…" at bounding box center [800, 274] width 193 height 1174
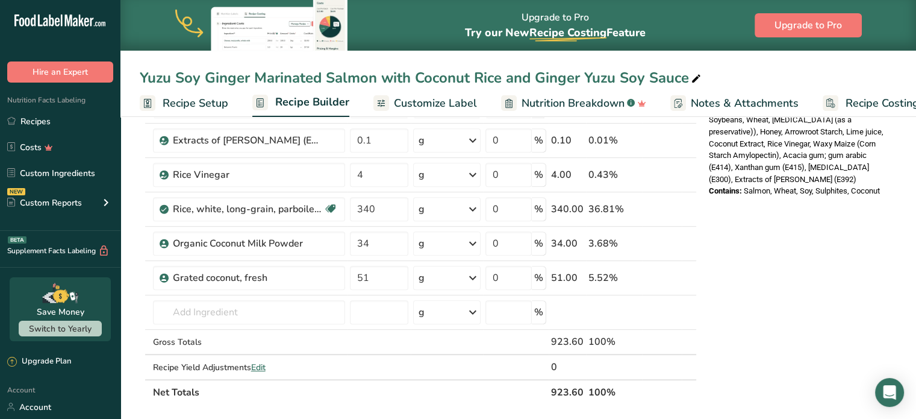
scroll to position [514, 0]
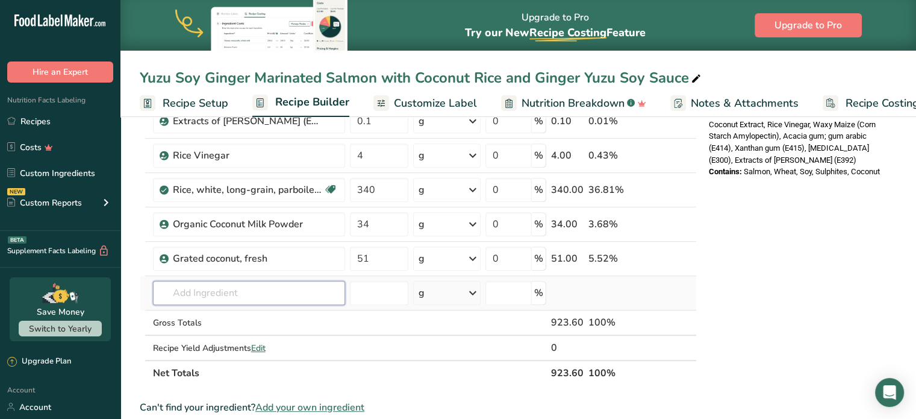
click at [230, 287] on input "text" at bounding box center [249, 293] width 192 height 24
click at [211, 252] on div "Sea Salt" at bounding box center [240, 251] width 154 height 13
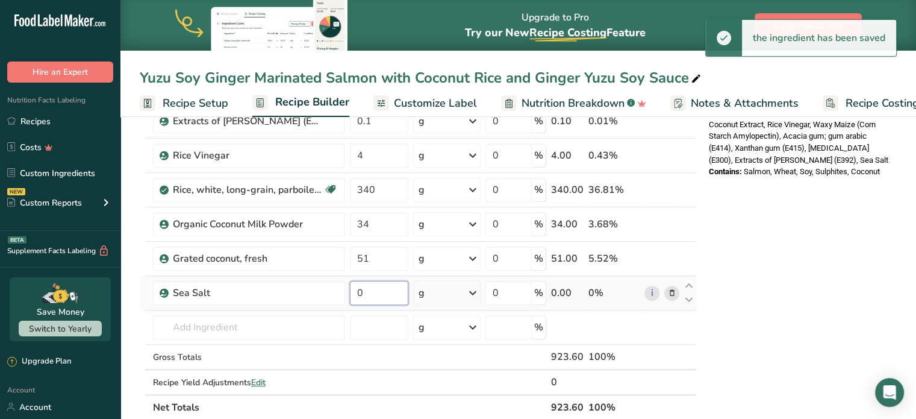
click at [383, 298] on input "0" at bounding box center [379, 293] width 58 height 24
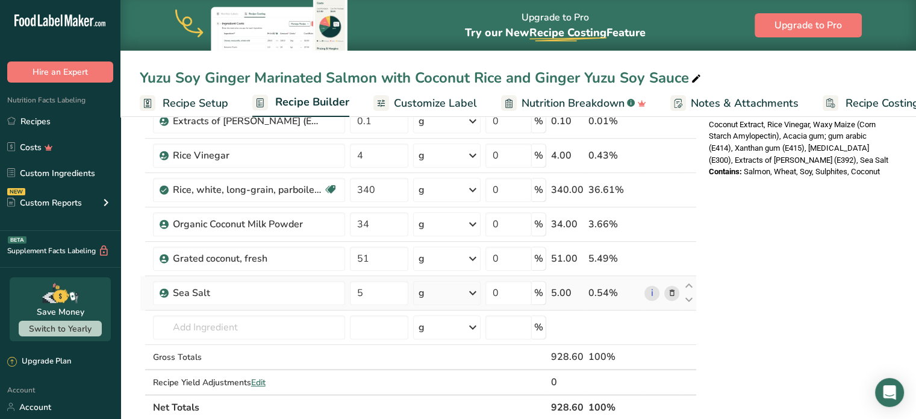
click at [829, 308] on div "Nutrition Facts 4 Servings Per Container Serving Size 231g Amount Per Serving C…" at bounding box center [800, 222] width 193 height 1208
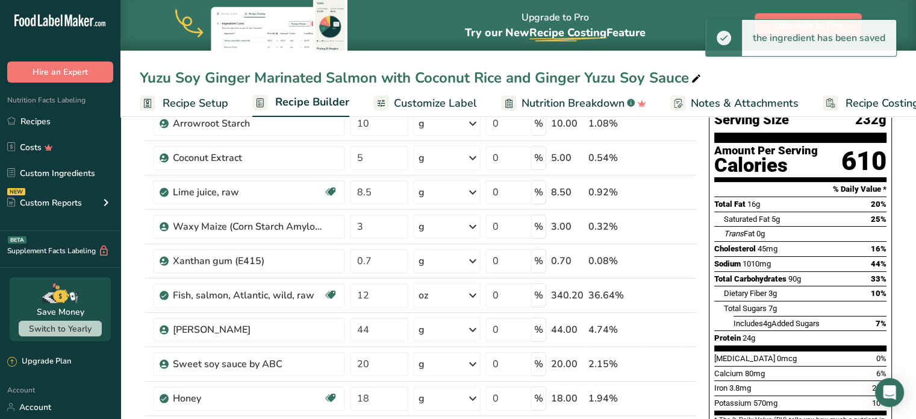
scroll to position [435, 0]
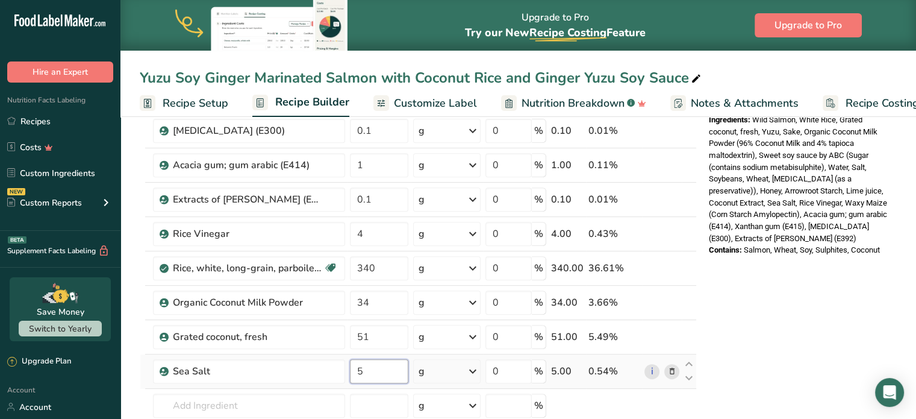
click at [375, 370] on input "5" at bounding box center [379, 371] width 58 height 24
click at [757, 346] on div "Nutrition Facts 4 Servings Per Container Serving Size 232g Amount Per Serving C…" at bounding box center [800, 300] width 193 height 1208
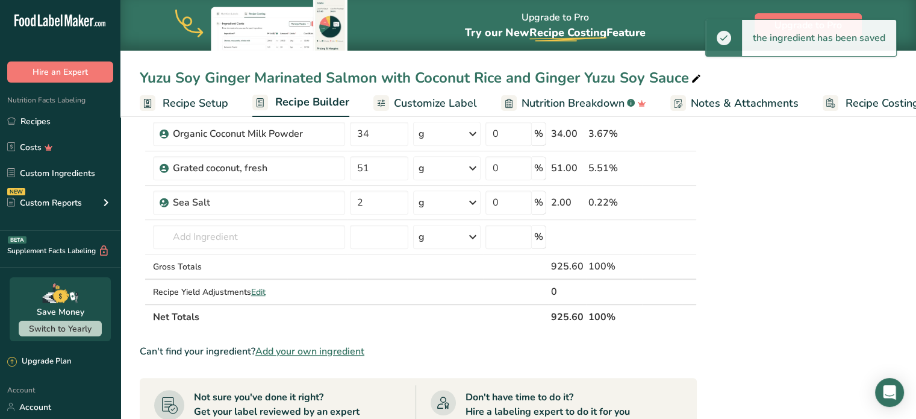
scroll to position [607, 0]
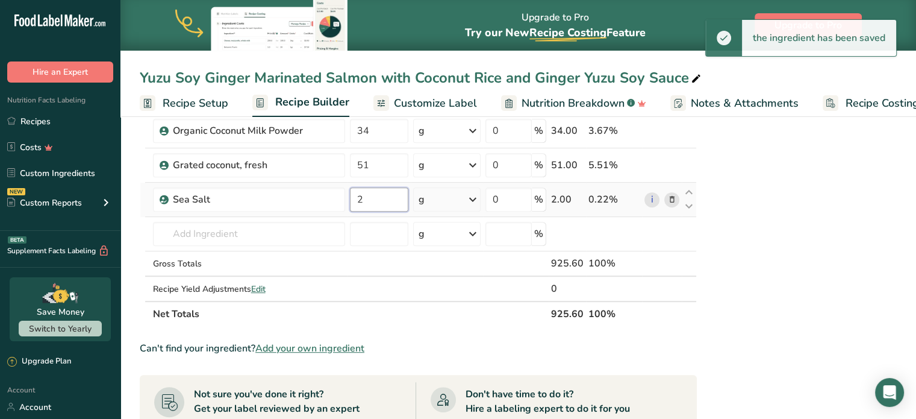
click at [371, 191] on input "2" at bounding box center [379, 199] width 58 height 24
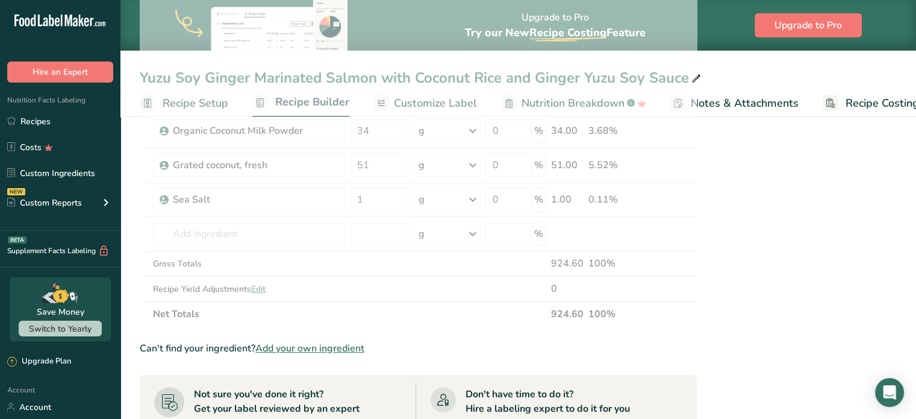
click at [744, 284] on div "Nutrition Facts 4 Servings Per Container Serving Size 231g Amount Per Serving C…" at bounding box center [800, 129] width 193 height 1208
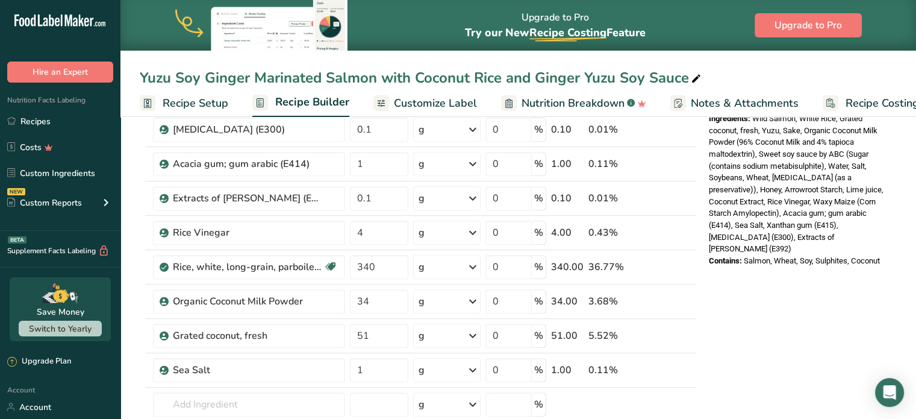
scroll to position [447, 0]
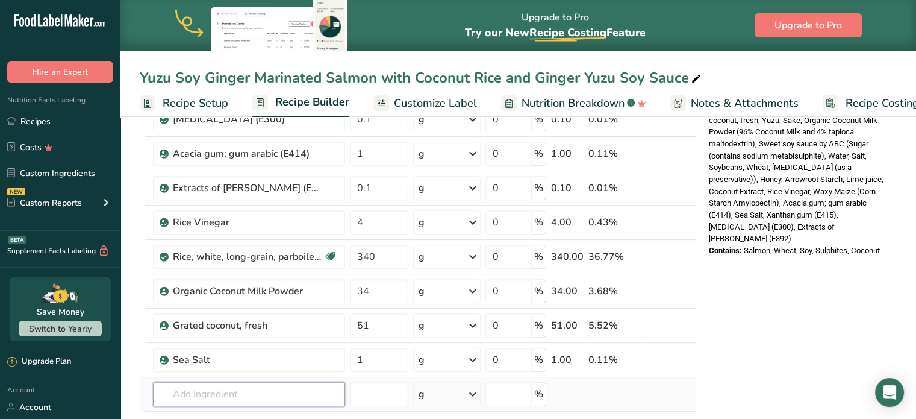
click at [184, 398] on input "text" at bounding box center [249, 394] width 192 height 24
click at [308, 349] on p "16425 Soy sauce, reduced sodium, made from hydrolyzed vegetable protein" at bounding box center [314, 352] width 303 height 13
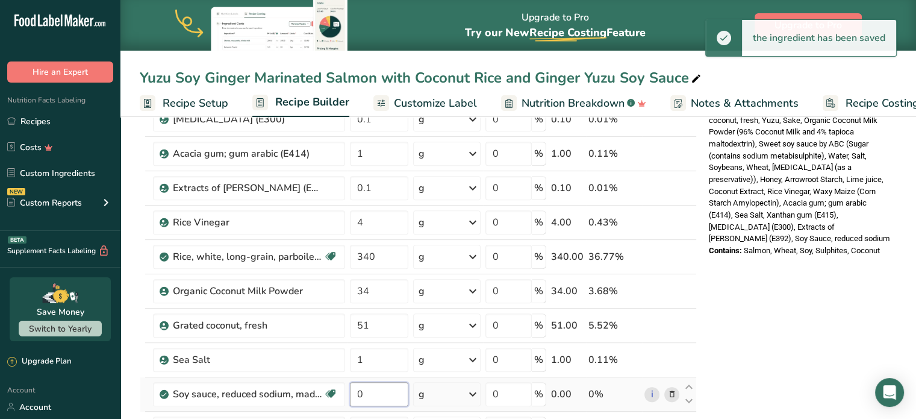
click at [363, 383] on input "0" at bounding box center [379, 394] width 58 height 24
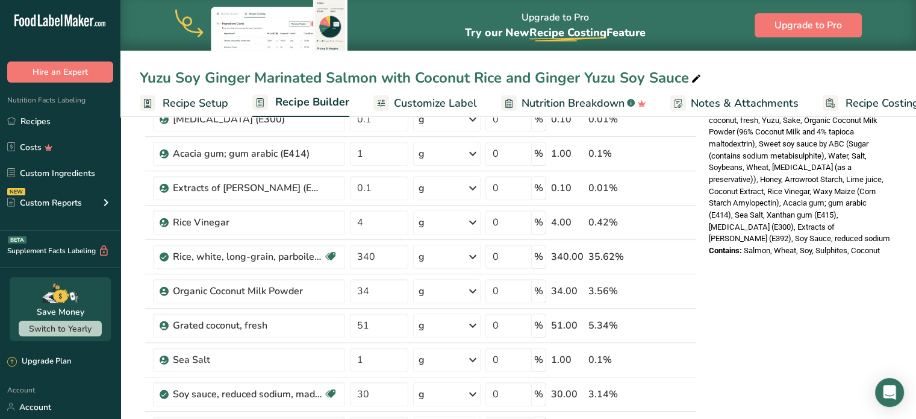
click at [812, 272] on div "Nutrition Facts 4 Servings Per Container Serving Size 231g Amount Per Serving C…" at bounding box center [800, 306] width 193 height 1243
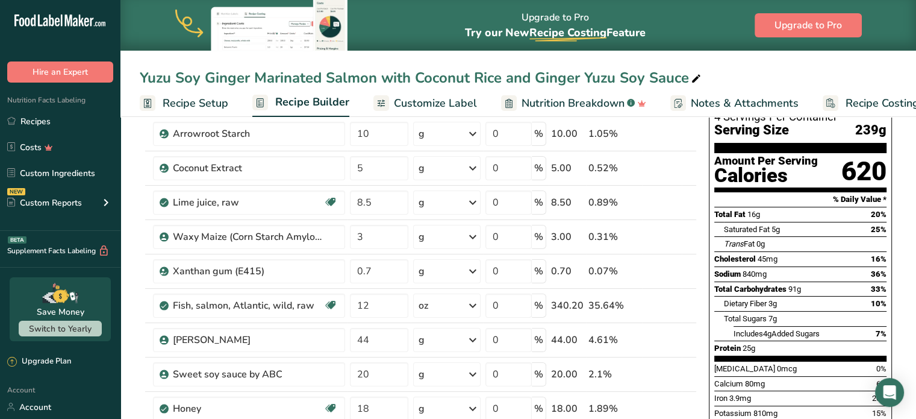
scroll to position [92, 0]
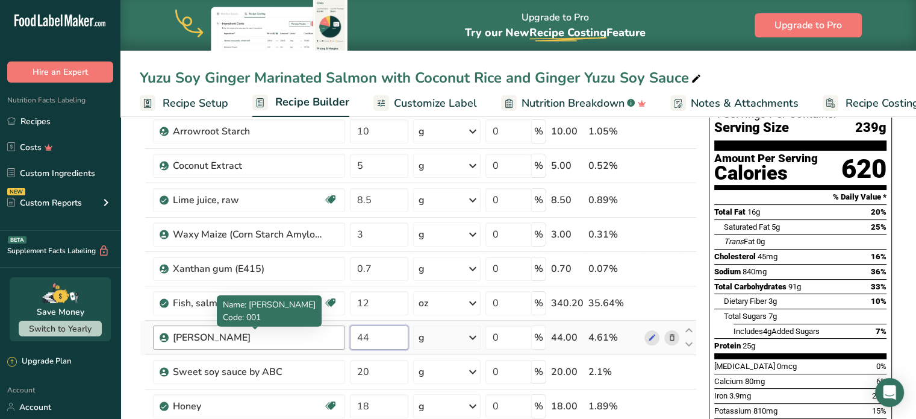
drag, startPoint x: 379, startPoint y: 333, endPoint x: 272, endPoint y: 340, distance: 107.4
click at [272, 340] on tr "Yuzu Juice 44 g Weight Units g kg mg See more Volume Units l Volume units requi…" at bounding box center [418, 337] width 556 height 34
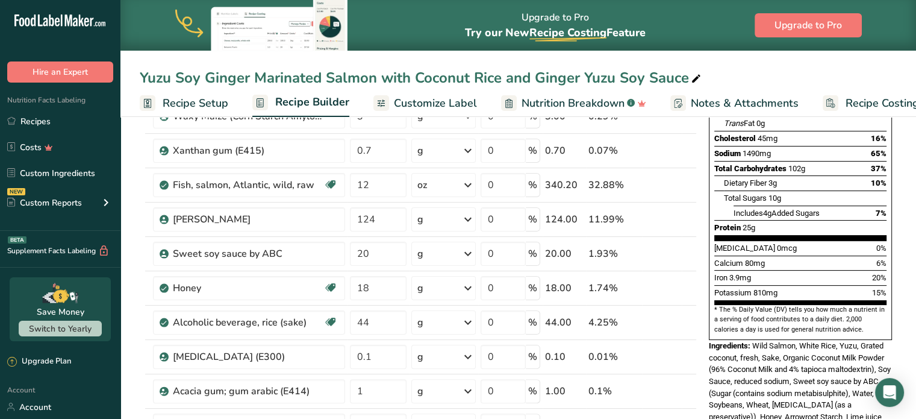
scroll to position [213, 0]
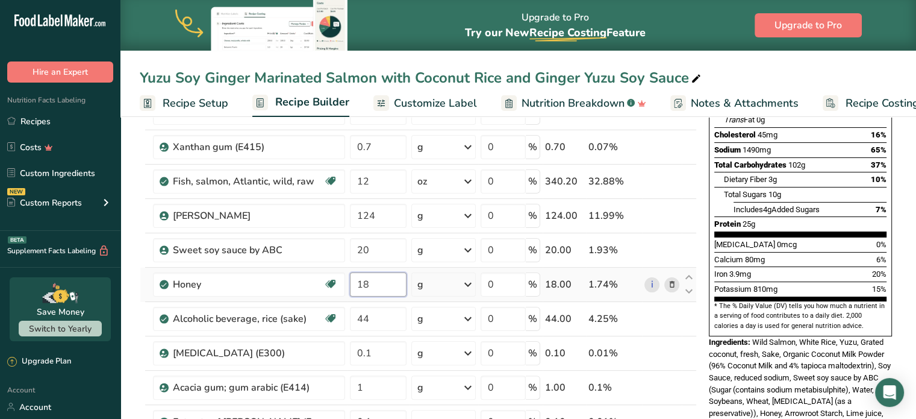
click at [375, 285] on input "18" at bounding box center [378, 284] width 57 height 24
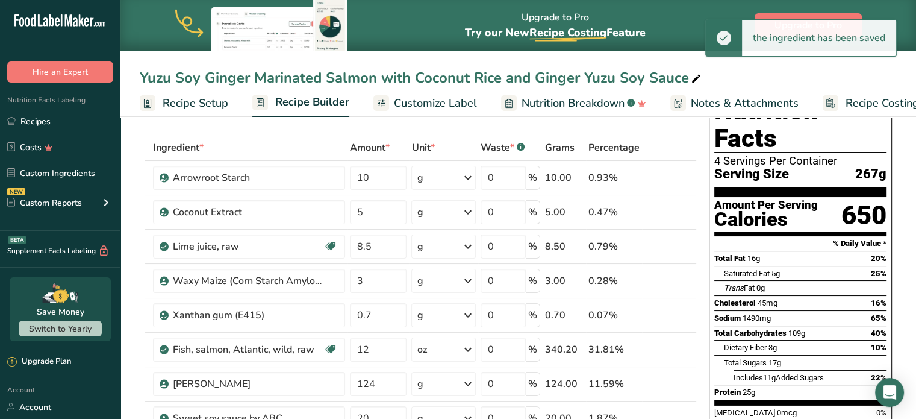
scroll to position [0, 0]
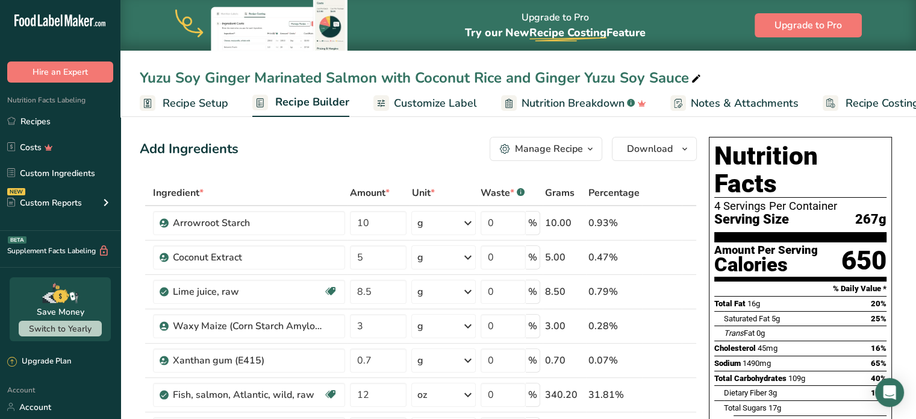
click at [412, 101] on span "Customize Label" at bounding box center [435, 103] width 83 height 16
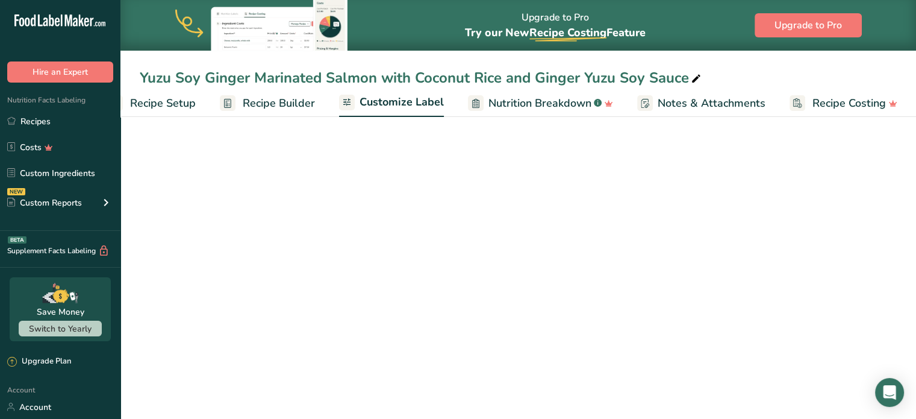
scroll to position [0, 33]
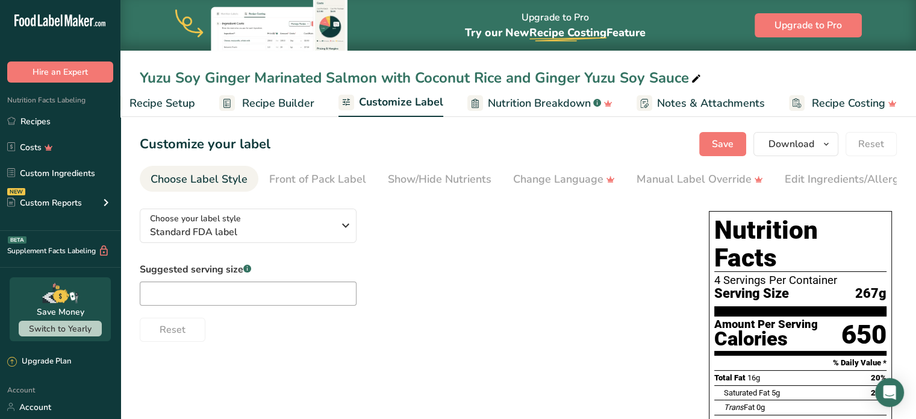
click at [200, 98] on ul "Recipe Setup Recipe Builder Customize Label Nutrition Breakdown .a-a{fill:#3473…" at bounding box center [504, 103] width 834 height 28
click at [171, 102] on span "Recipe Setup" at bounding box center [162, 103] width 66 height 16
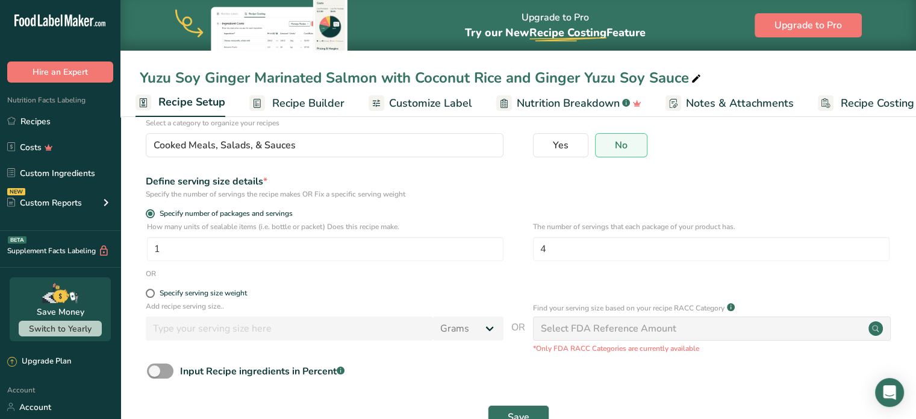
scroll to position [96, 0]
click at [562, 254] on input "4" at bounding box center [711, 247] width 357 height 24
click at [632, 278] on form "Recipe name * Yuzu Soy Ginger Marinated Salmon with Coconut Rice and Ginger Yuz…" at bounding box center [518, 237] width 757 height 393
click at [513, 417] on span "Save" at bounding box center [519, 415] width 22 height 14
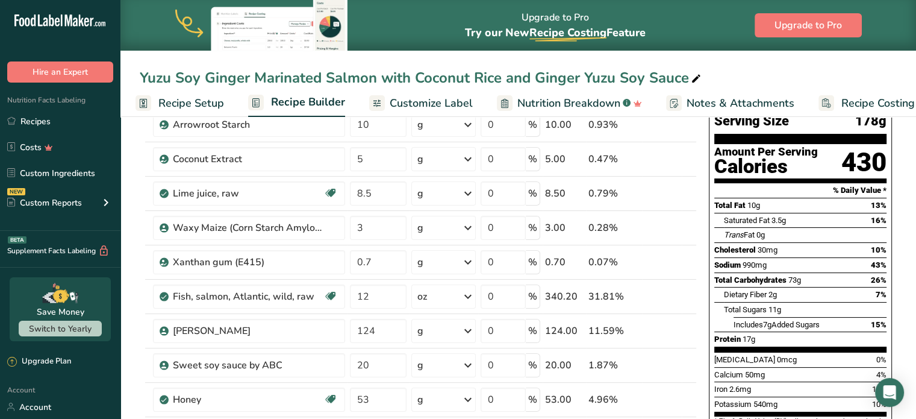
scroll to position [25, 0]
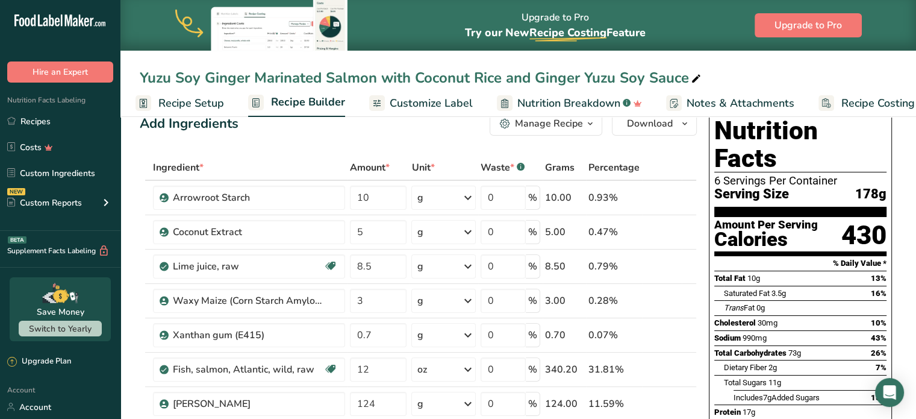
click at [176, 97] on span "Recipe Setup" at bounding box center [191, 103] width 66 height 16
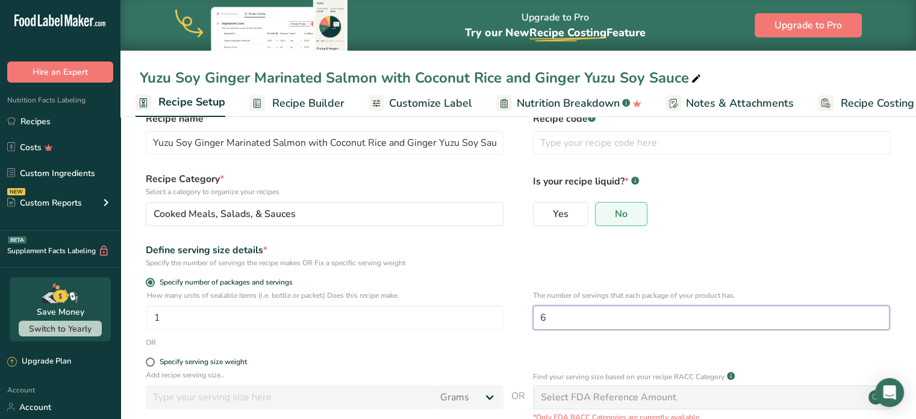
click at [596, 307] on input "6" at bounding box center [711, 317] width 357 height 24
click at [757, 251] on div "Define serving size details * Specify the number of servings the recipe makes O…" at bounding box center [518, 255] width 757 height 25
click at [312, 96] on span "Recipe Builder" at bounding box center [308, 103] width 72 height 16
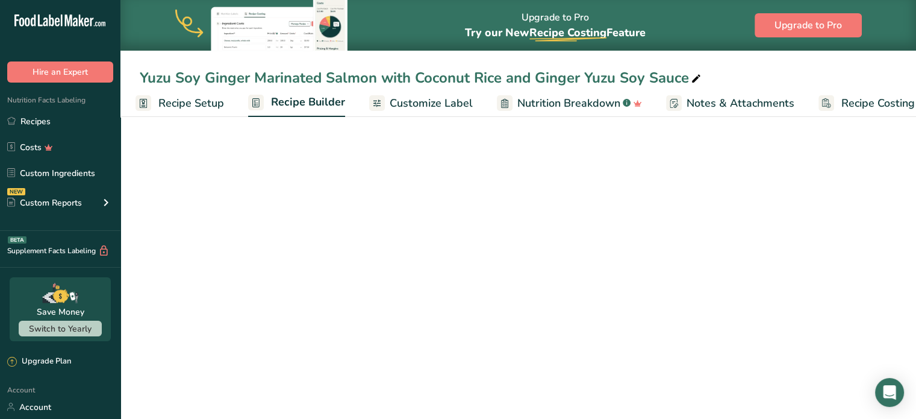
scroll to position [0, 33]
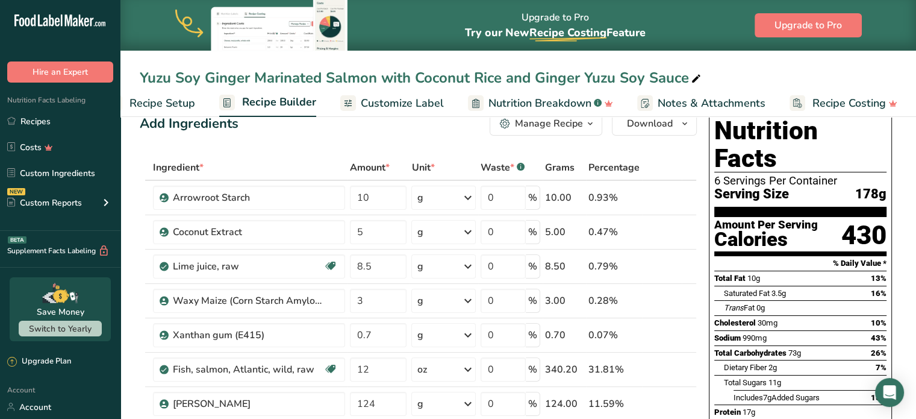
click at [376, 103] on span "Customize Label" at bounding box center [402, 103] width 83 height 16
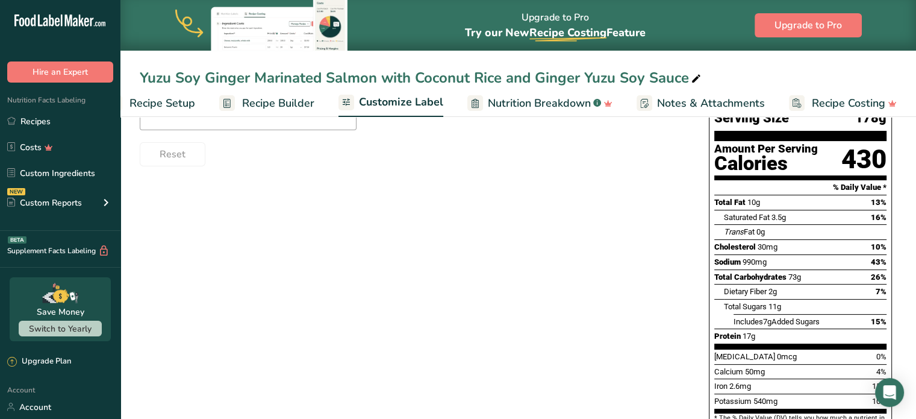
scroll to position [193, 0]
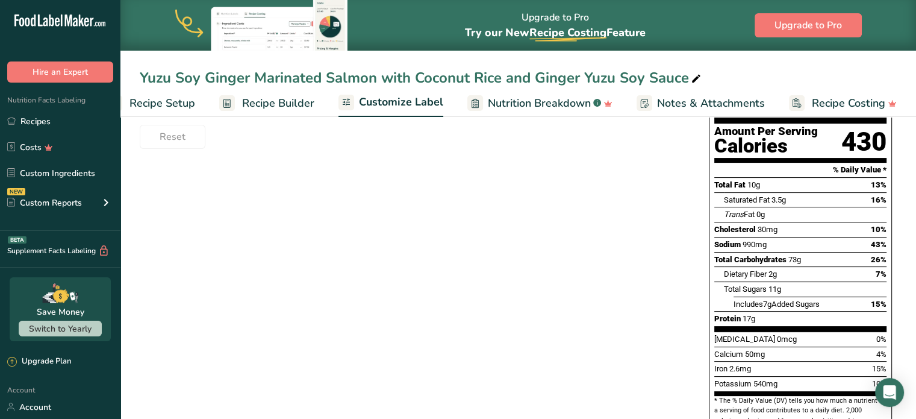
click at [278, 101] on span "Recipe Builder" at bounding box center [278, 103] width 72 height 16
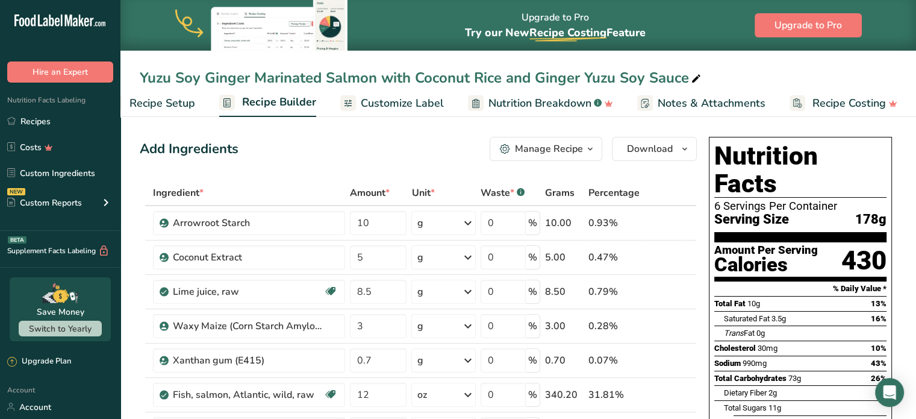
click at [173, 104] on span "Recipe Setup" at bounding box center [162, 103] width 66 height 16
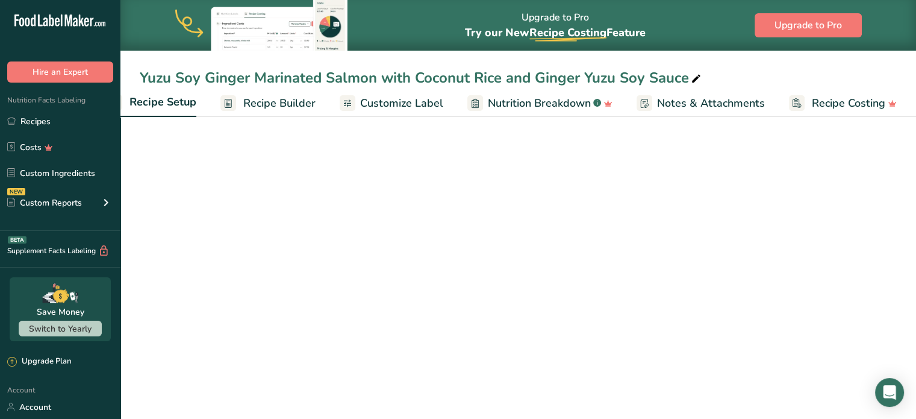
scroll to position [0, 4]
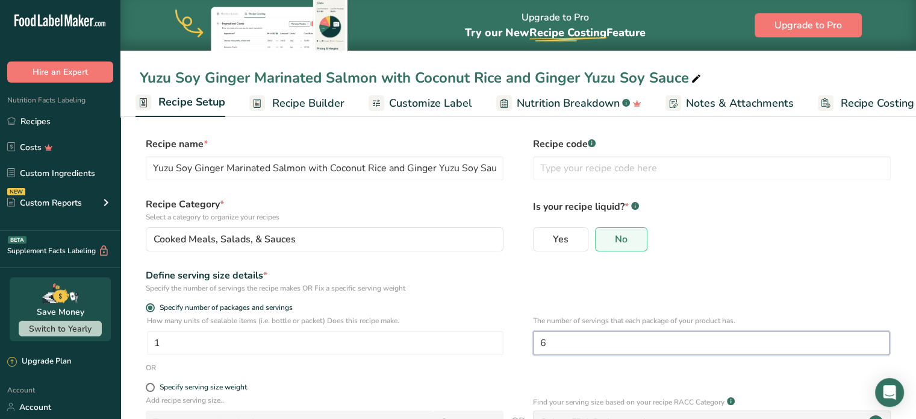
click at [572, 352] on input "6" at bounding box center [711, 343] width 357 height 24
click at [691, 287] on div "Define serving size details * Specify the number of servings the recipe makes O…" at bounding box center [518, 280] width 757 height 25
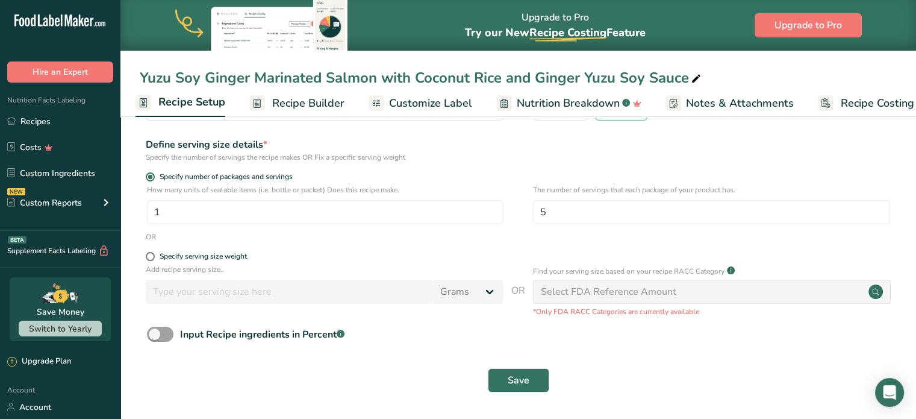
click at [511, 397] on div "Save" at bounding box center [518, 380] width 757 height 39
click at [529, 386] on button "Save" at bounding box center [518, 380] width 61 height 24
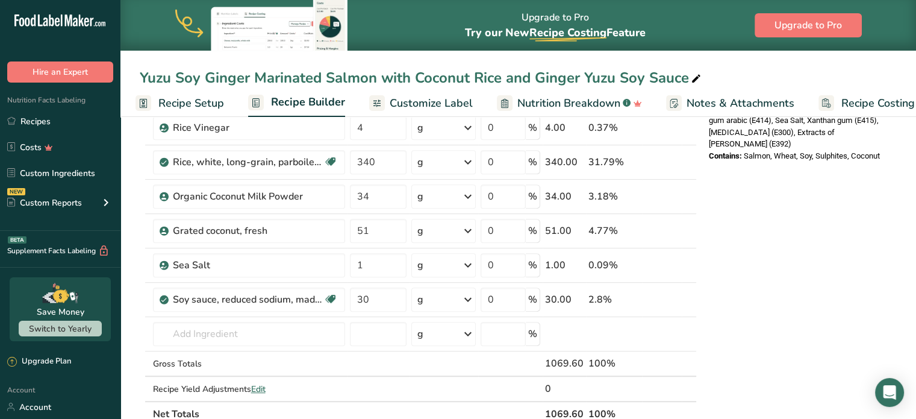
scroll to position [538, 0]
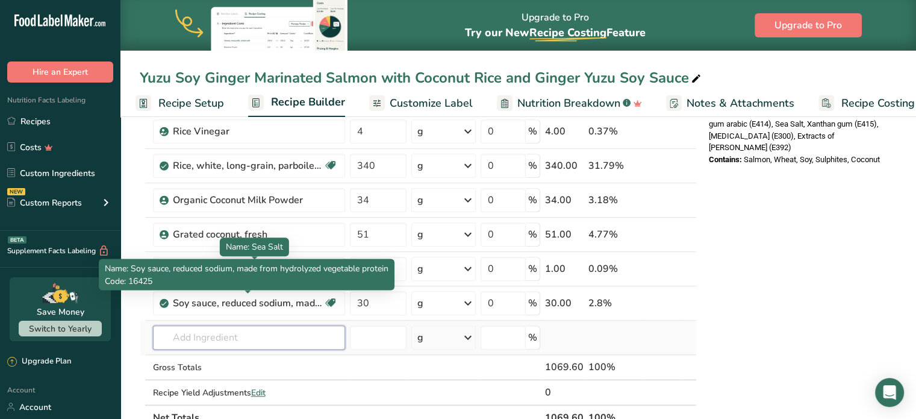
click at [231, 329] on input "text" at bounding box center [249, 337] width 192 height 24
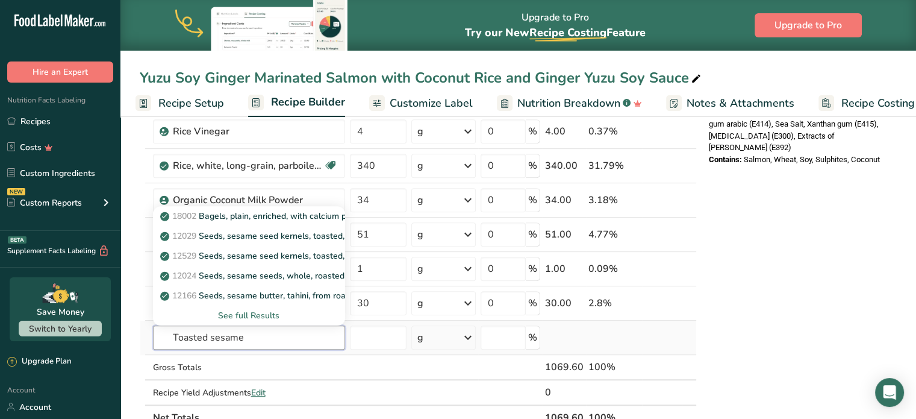
click at [301, 341] on input "Toasted sesame" at bounding box center [249, 337] width 192 height 24
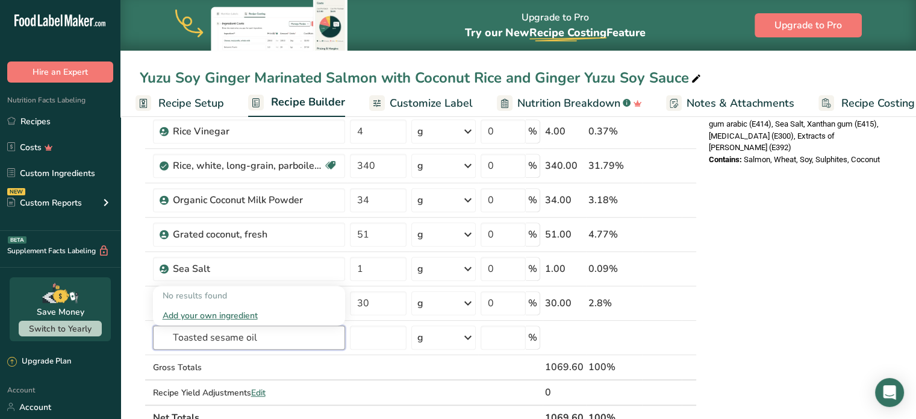
drag, startPoint x: 209, startPoint y: 340, endPoint x: 102, endPoint y: 334, distance: 106.8
click at [102, 334] on div ".a-20{fill:#fff;} Hire an Expert Nutrition Facts Labeling Recipes Costs Custom …" at bounding box center [458, 159] width 916 height 1394
click at [294, 285] on link "4058 Oil, sesame, salad or cooking" at bounding box center [249, 295] width 192 height 20
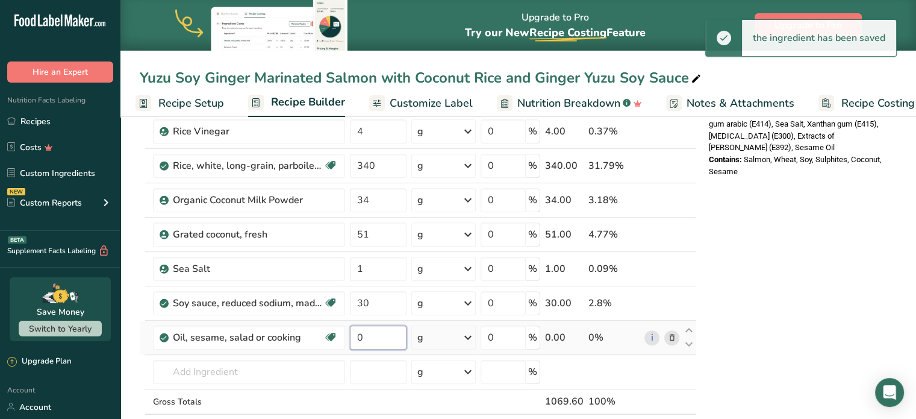
click at [388, 336] on input "0" at bounding box center [378, 337] width 57 height 24
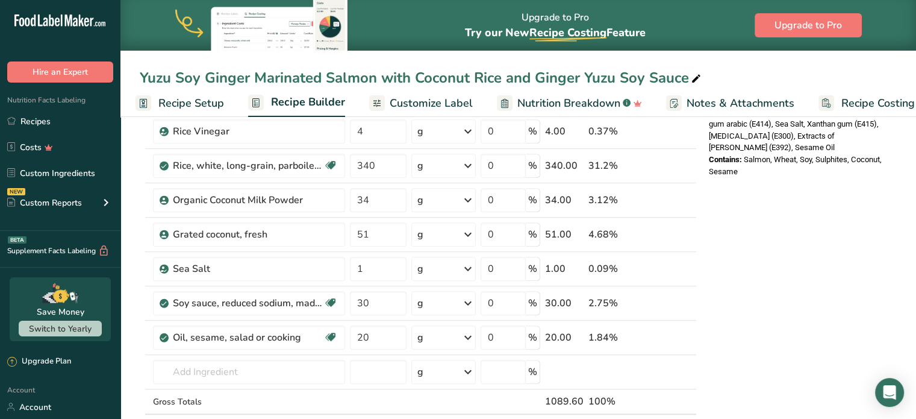
click at [752, 344] on div "Nutrition Facts 5 Servings Per Container Serving Size 214g Amount Per Serving C…" at bounding box center [800, 232] width 193 height 1277
click at [173, 102] on span "Recipe Setup" at bounding box center [191, 103] width 66 height 16
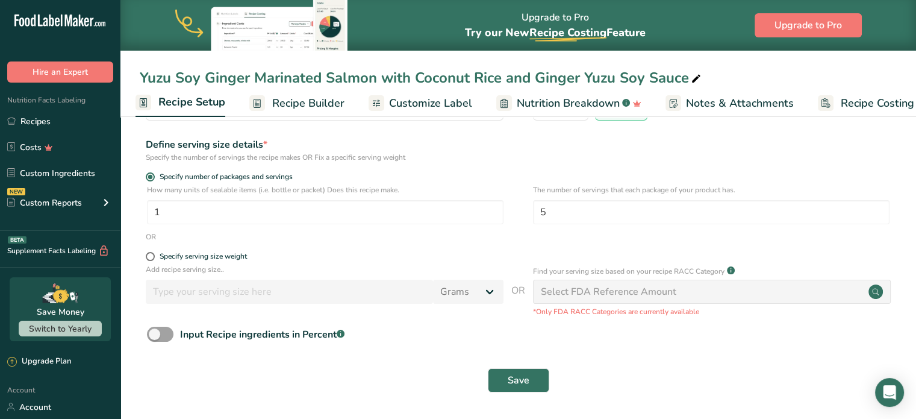
scroll to position [131, 0]
click at [325, 243] on form "Recipe name * Yuzu Soy Ginger Marinated Salmon with Coconut Rice and Ginger Yuz…" at bounding box center [518, 202] width 757 height 393
click at [331, 220] on input "1" at bounding box center [325, 212] width 357 height 24
click at [335, 241] on div "OR" at bounding box center [518, 236] width 757 height 11
click at [604, 205] on input "5" at bounding box center [711, 212] width 357 height 24
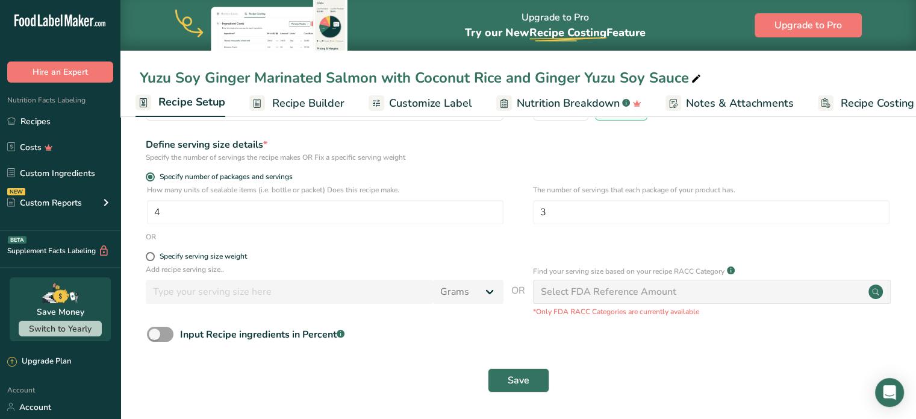
click at [676, 148] on div "Define serving size details * Specify the number of servings the recipe makes O…" at bounding box center [518, 149] width 757 height 25
click at [525, 390] on button "Save" at bounding box center [518, 380] width 61 height 24
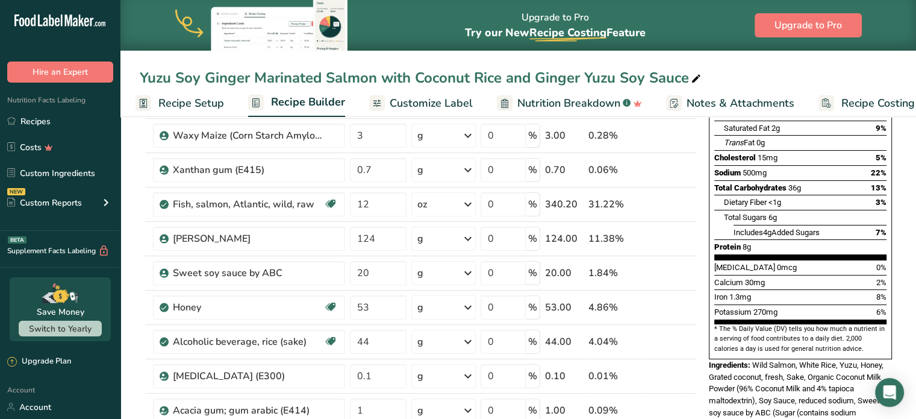
scroll to position [194, 0]
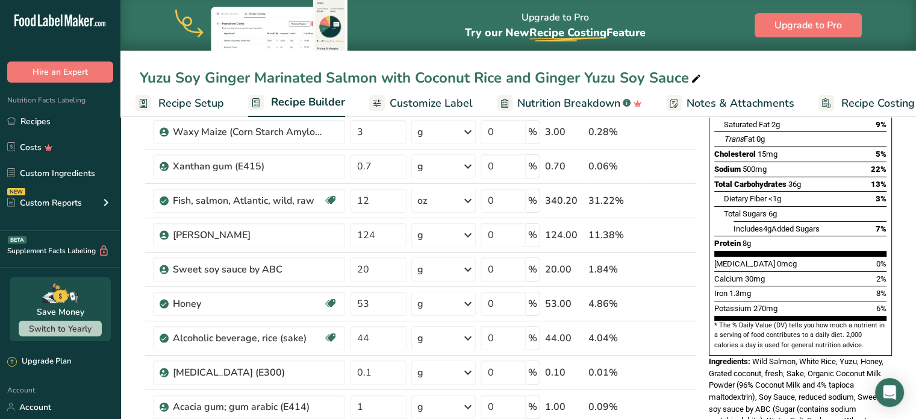
click at [171, 111] on link "Recipe Setup" at bounding box center [180, 103] width 89 height 27
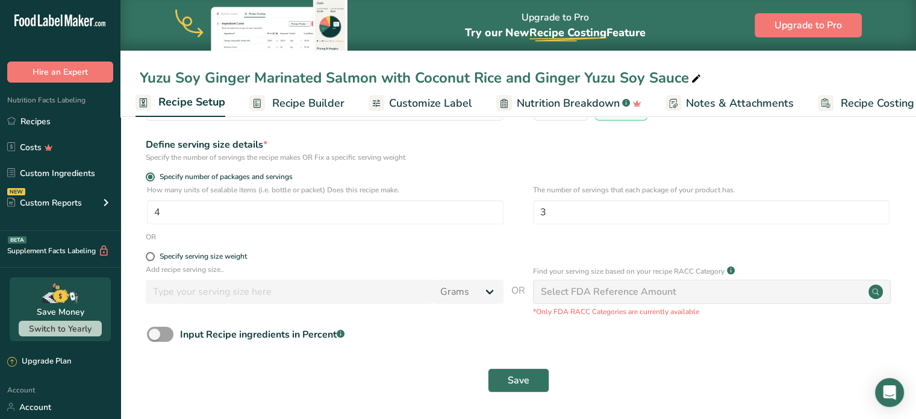
scroll to position [131, 0]
drag, startPoint x: 276, startPoint y: 222, endPoint x: 208, endPoint y: 221, distance: 68.7
click at [208, 221] on input "4" at bounding box center [325, 212] width 357 height 24
click at [268, 238] on div "OR" at bounding box center [518, 236] width 757 height 11
click at [308, 205] on input "number" at bounding box center [325, 212] width 357 height 24
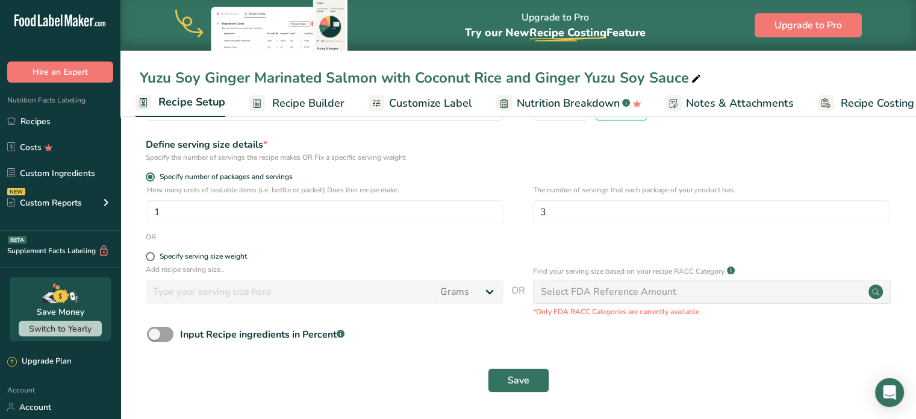
click at [347, 238] on div "OR" at bounding box center [518, 236] width 757 height 11
click at [599, 200] on div "3" at bounding box center [711, 212] width 357 height 24
click at [588, 211] on input "3" at bounding box center [711, 212] width 357 height 24
click at [522, 382] on span "Save" at bounding box center [519, 380] width 22 height 14
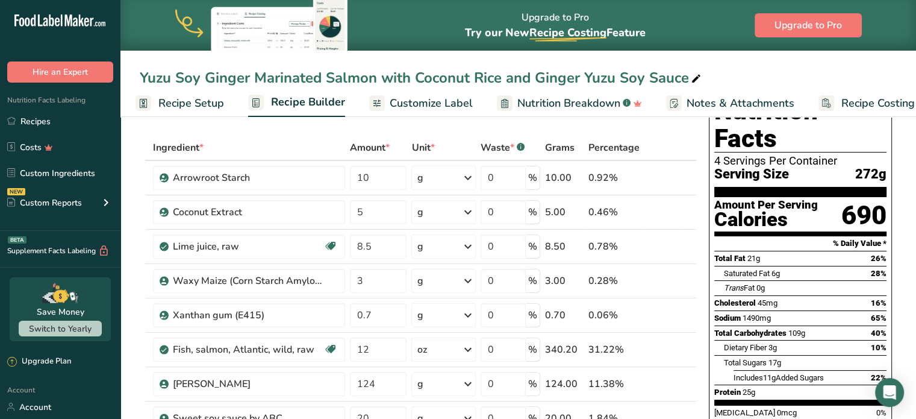
scroll to position [70, 0]
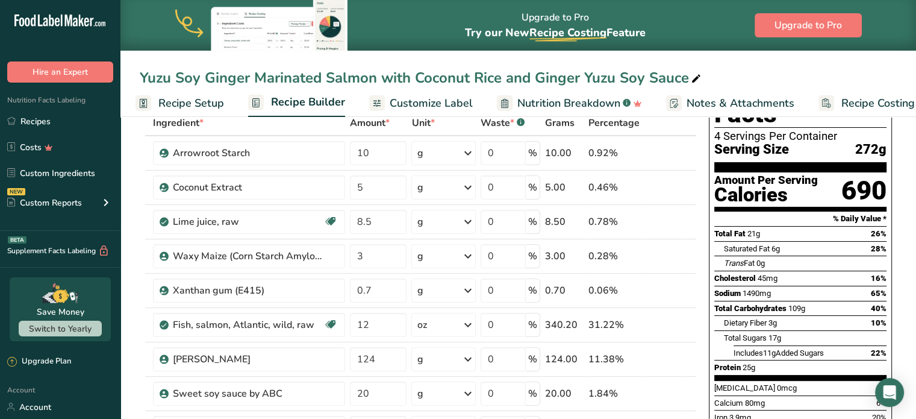
click at [161, 96] on span "Recipe Setup" at bounding box center [191, 103] width 66 height 16
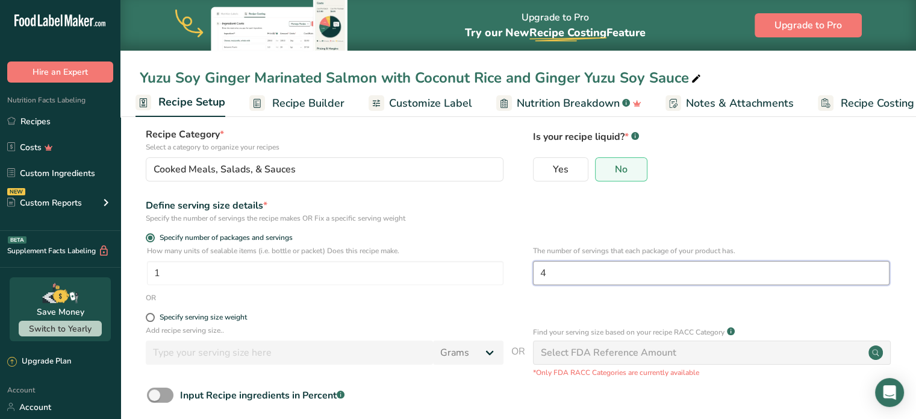
click at [600, 269] on input "4" at bounding box center [711, 273] width 357 height 24
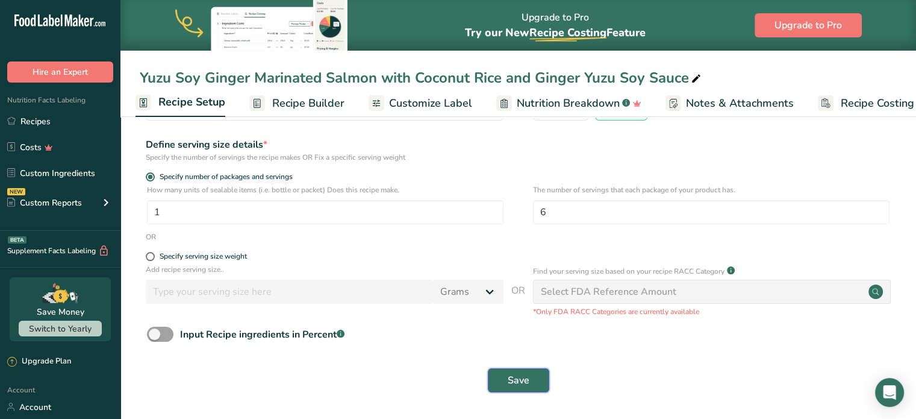
click at [520, 385] on span "Save" at bounding box center [519, 380] width 22 height 14
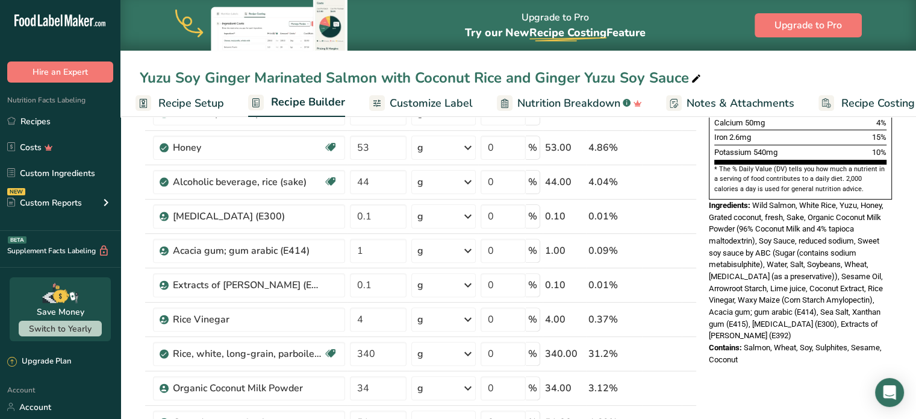
scroll to position [352, 0]
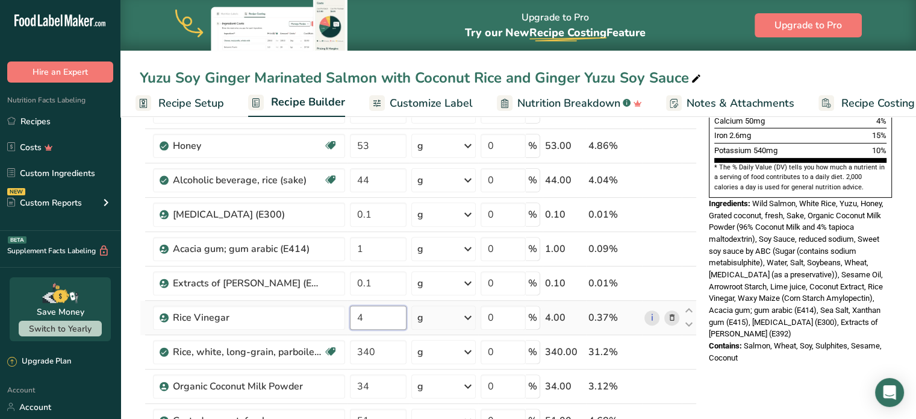
click at [375, 314] on input "4" at bounding box center [378, 317] width 57 height 24
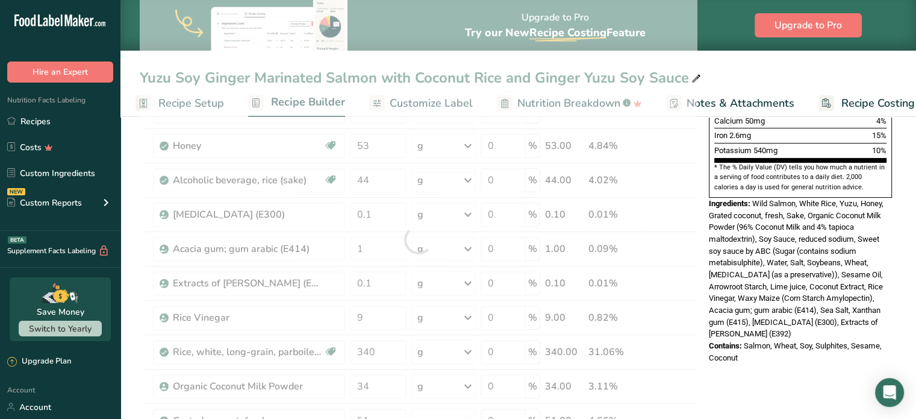
click at [743, 376] on div "Nutrition Facts 6 Servings Per Container Serving Size 182g Amount Per Serving C…" at bounding box center [800, 418] width 193 height 1277
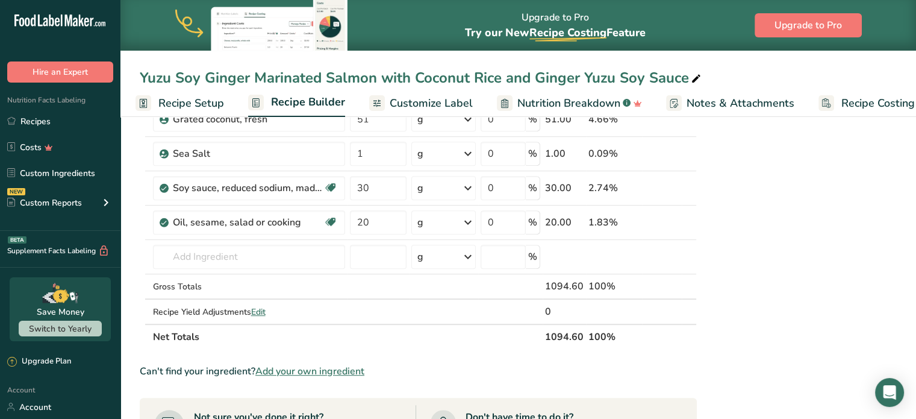
scroll to position [653, 0]
click at [272, 257] on input "text" at bounding box center [249, 257] width 192 height 24
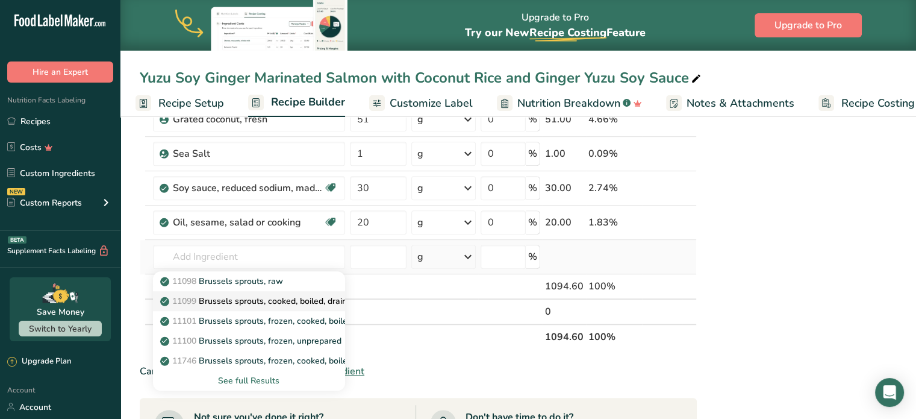
click at [308, 298] on p "11099 Brussels sprouts, cooked, boiled, drained, without salt" at bounding box center [285, 301] width 245 height 13
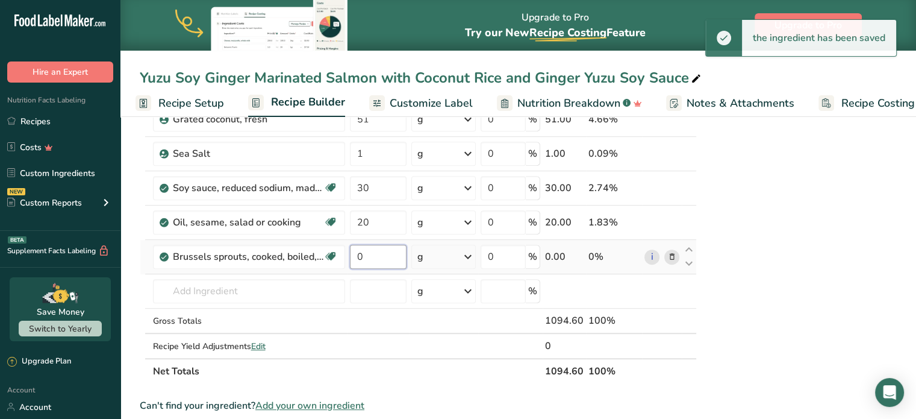
click at [381, 251] on input "0" at bounding box center [378, 257] width 57 height 24
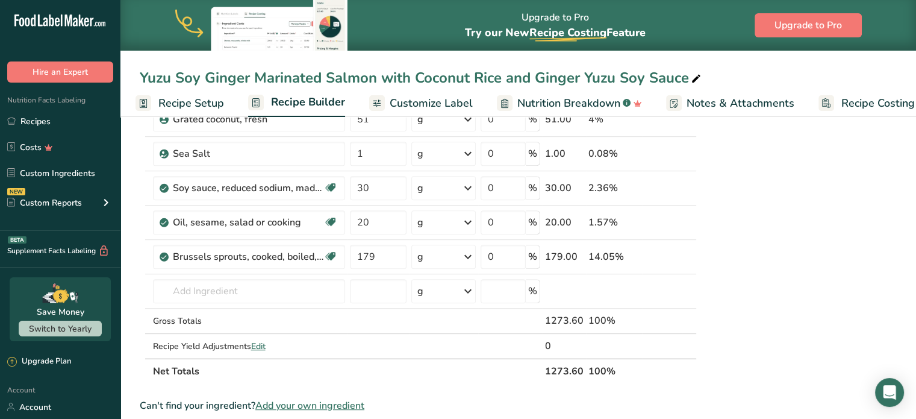
click at [778, 186] on div "Nutrition Facts 6 Servings Per Container Serving Size 182g Amount Per Serving C…" at bounding box center [800, 134] width 193 height 1311
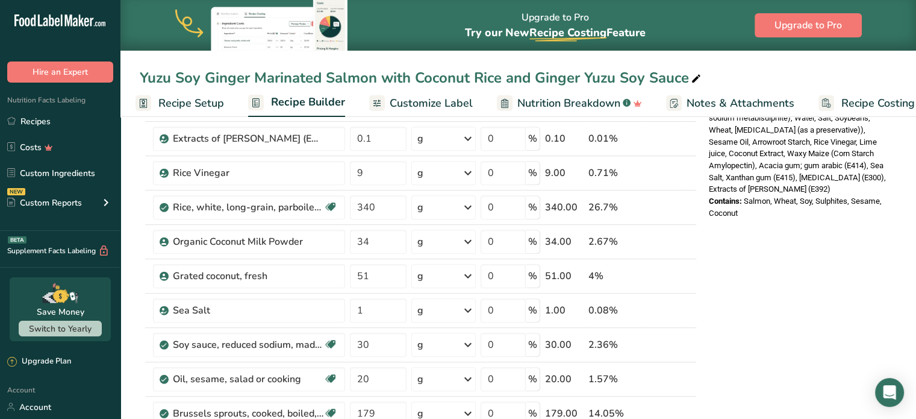
scroll to position [762, 0]
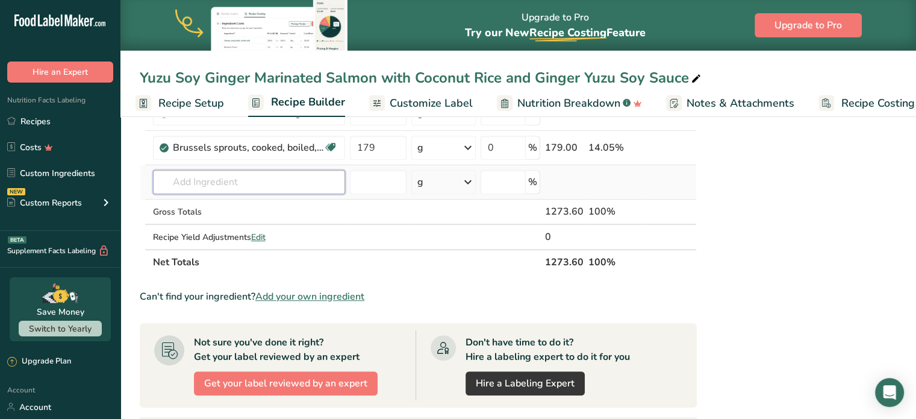
click at [263, 190] on input "text" at bounding box center [249, 182] width 192 height 24
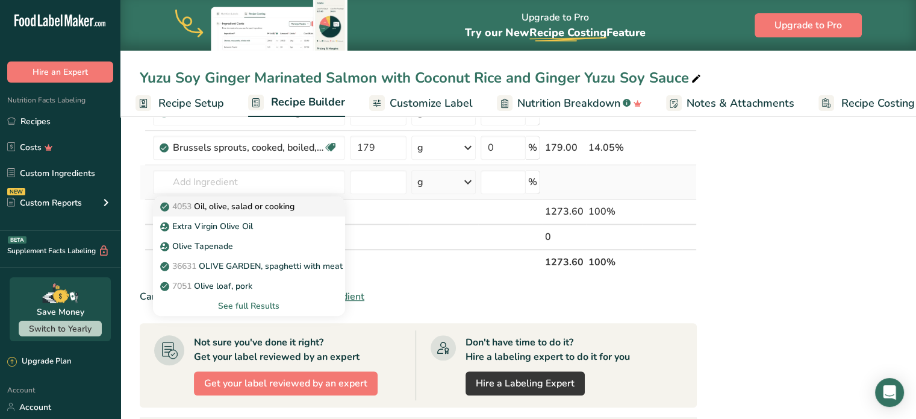
click at [288, 211] on link "4053 Oil, olive, salad or cooking" at bounding box center [249, 206] width 192 height 20
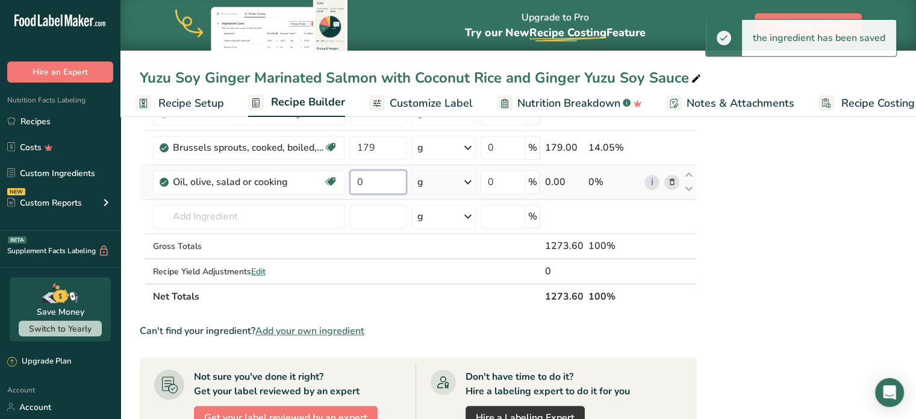
click at [376, 177] on input "0" at bounding box center [378, 182] width 57 height 24
click at [813, 267] on div "Nutrition Facts 6 Servings Per Container Serving Size 212g Amount Per Serving C…" at bounding box center [800, 43] width 193 height 1346
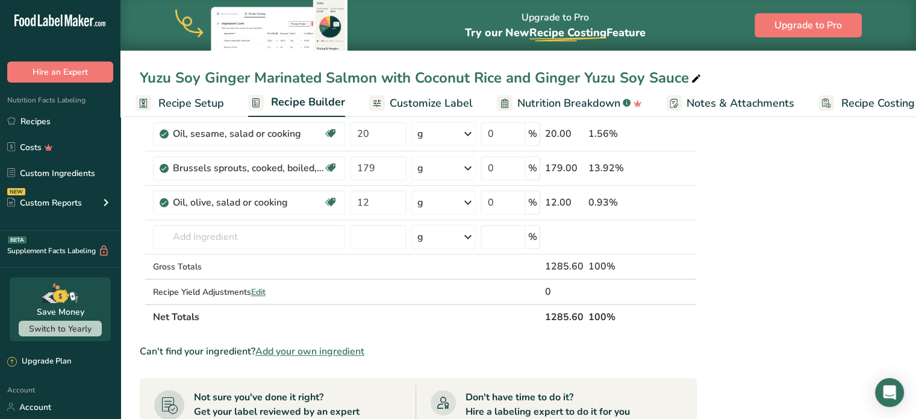
scroll to position [767, 0]
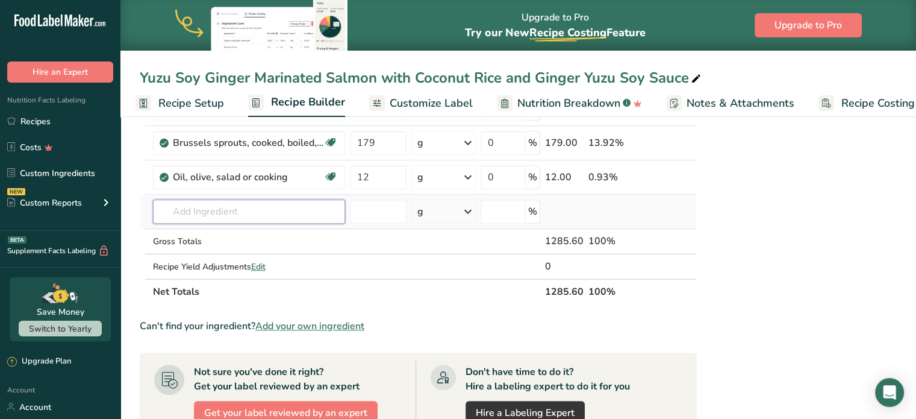
click at [276, 204] on input "text" at bounding box center [249, 211] width 192 height 24
click at [297, 233] on div "1145 Butter, without salt" at bounding box center [240, 235] width 154 height 13
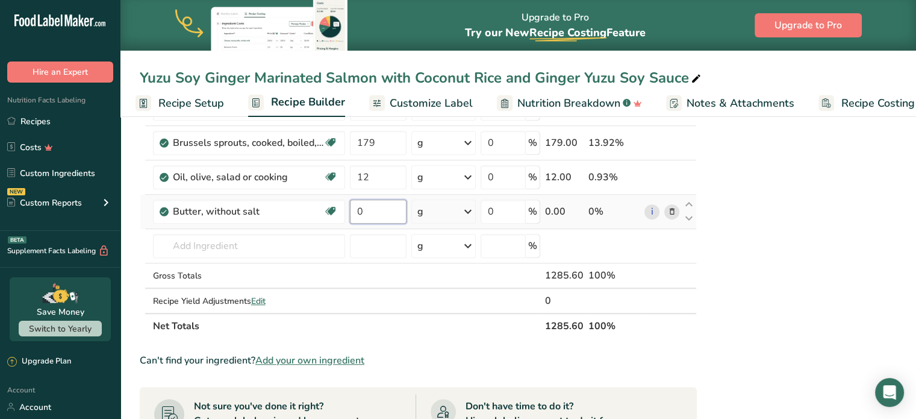
click at [359, 208] on input "0" at bounding box center [378, 211] width 57 height 24
click at [361, 210] on input "0" at bounding box center [378, 211] width 57 height 24
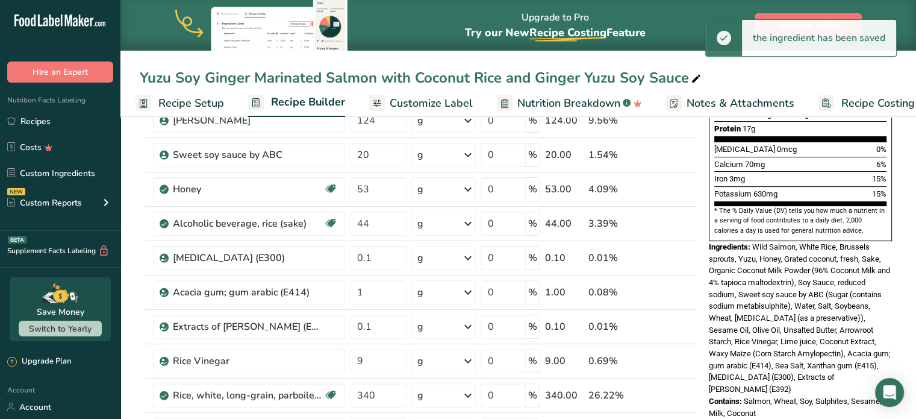
scroll to position [292, 0]
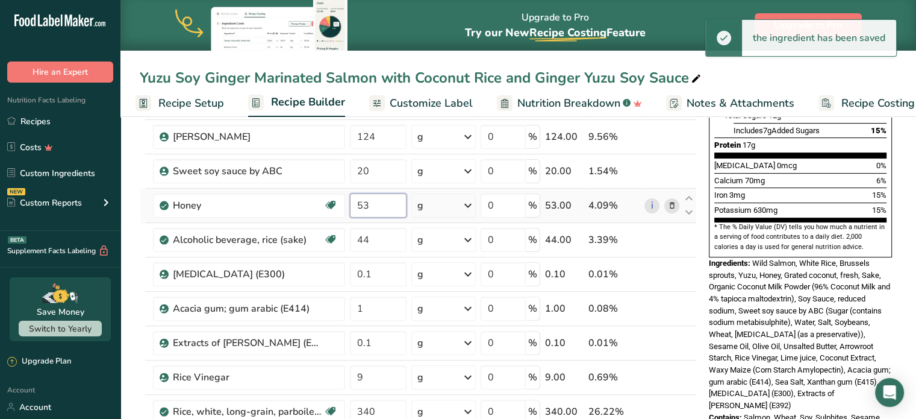
click at [378, 210] on input "53" at bounding box center [378, 205] width 57 height 24
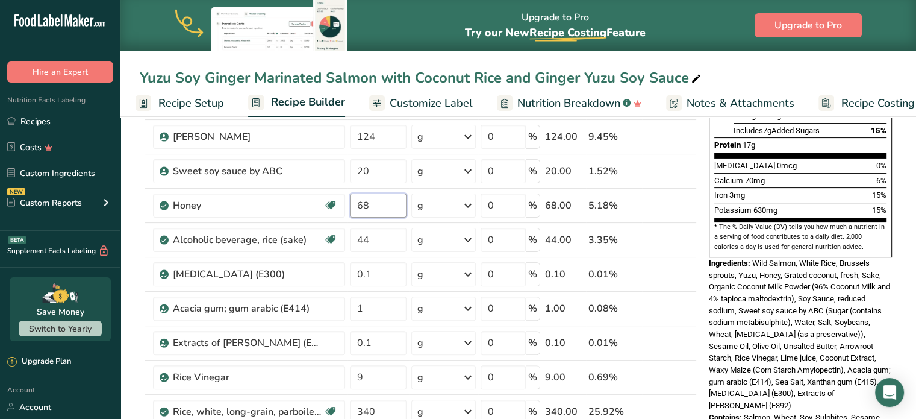
scroll to position [658, 0]
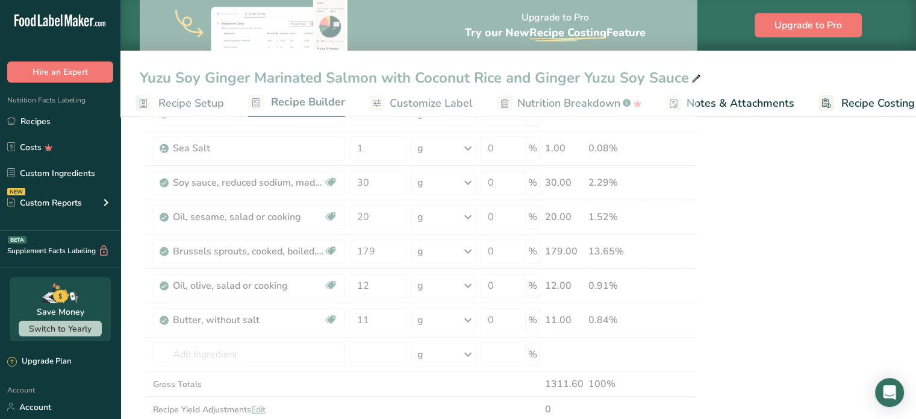
click at [872, 323] on div "Nutrition Facts 6 Servings Per Container Serving Size 216g Amount Per Serving C…" at bounding box center [800, 164] width 193 height 1380
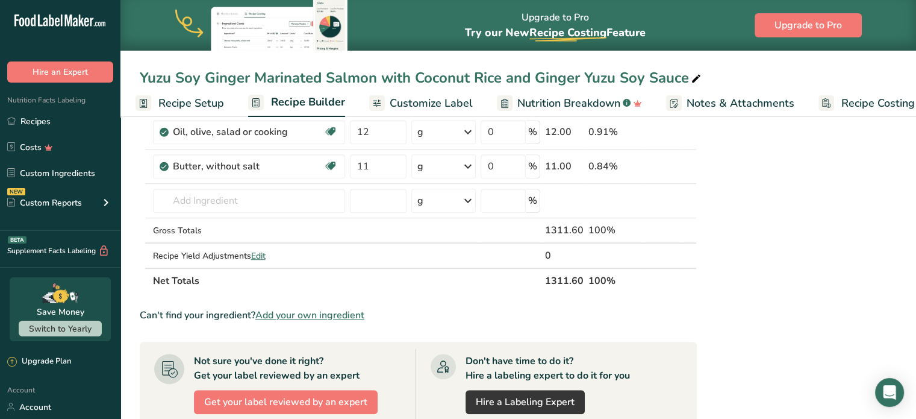
scroll to position [807, 0]
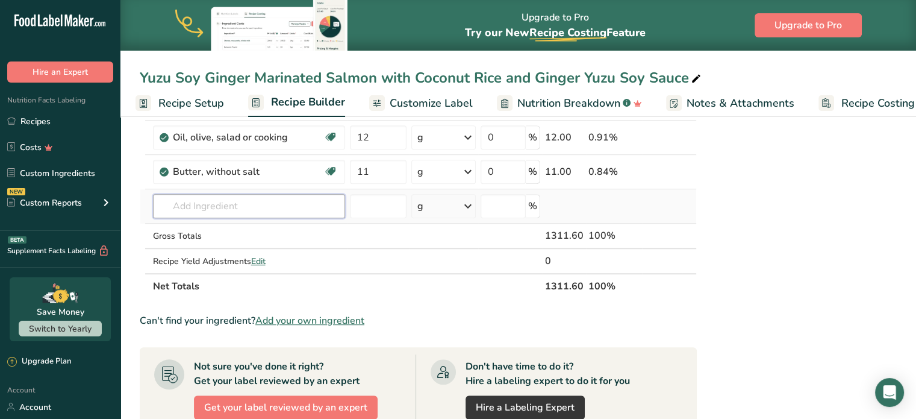
click at [223, 205] on input "text" at bounding box center [249, 206] width 192 height 24
click at [256, 224] on p "2020 Spices, garlic powder" at bounding box center [220, 230] width 114 height 13
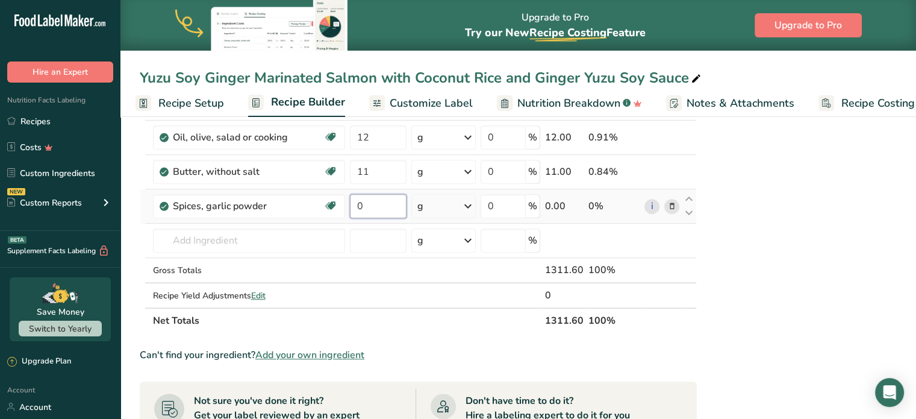
click at [401, 194] on input "0" at bounding box center [378, 206] width 57 height 24
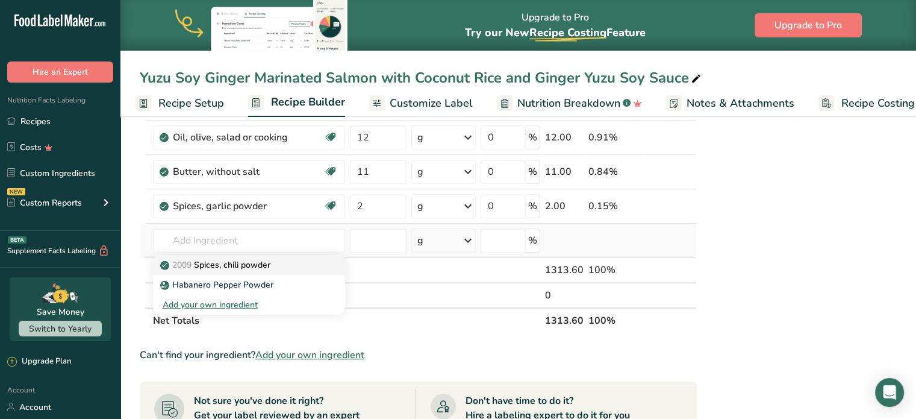
click at [252, 264] on p "2009 Spices, chili powder" at bounding box center [217, 264] width 108 height 13
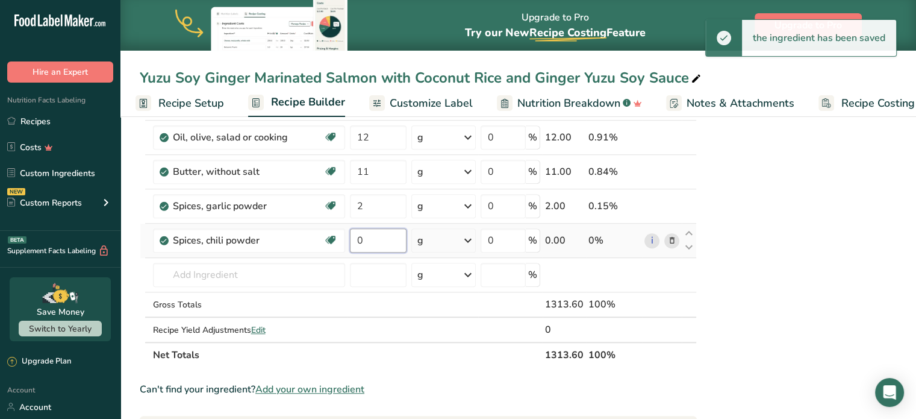
click at [381, 243] on input "0" at bounding box center [378, 240] width 57 height 24
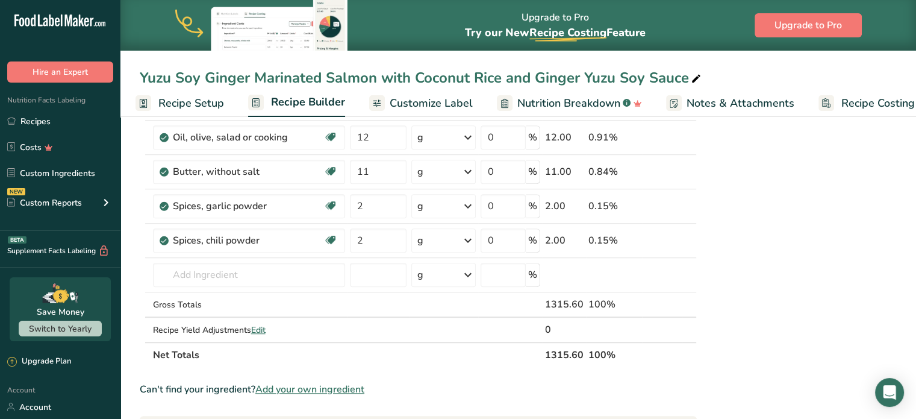
click at [776, 272] on div "Nutrition Facts 6 Servings Per Container Serving Size 219g Amount Per Serving C…" at bounding box center [800, 49] width 193 height 1449
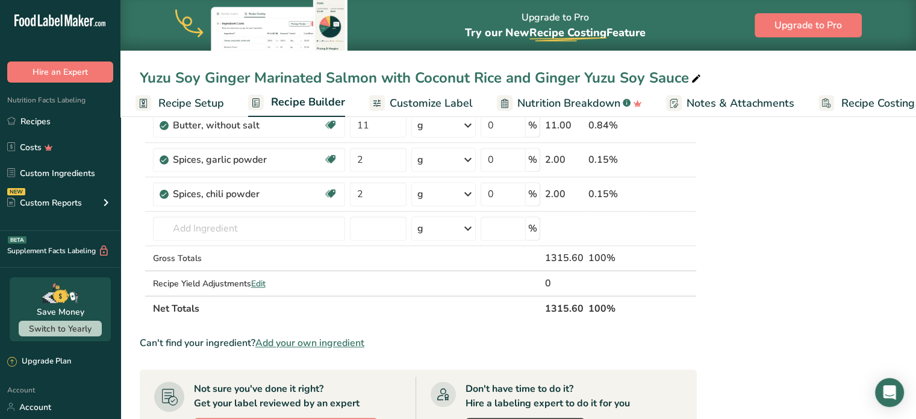
scroll to position [877, 0]
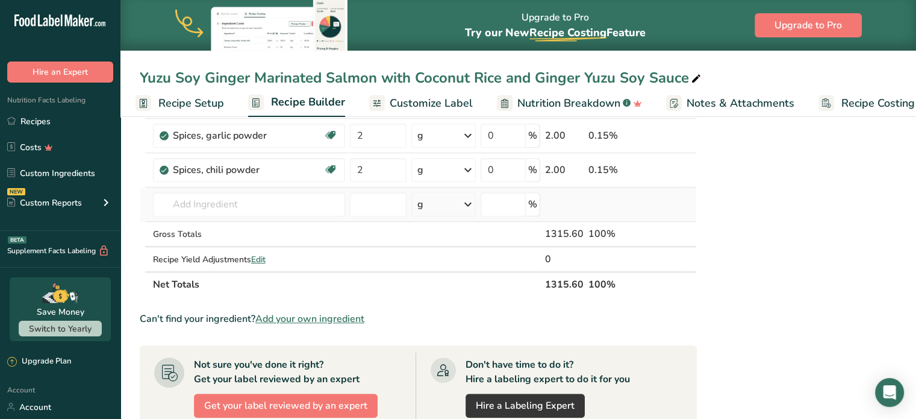
click at [279, 187] on td "2009 Spices, chili powder Habanero Pepper Powder Add your own ingredient" at bounding box center [249, 204] width 197 height 34
click at [255, 208] on input "text" at bounding box center [249, 204] width 192 height 24
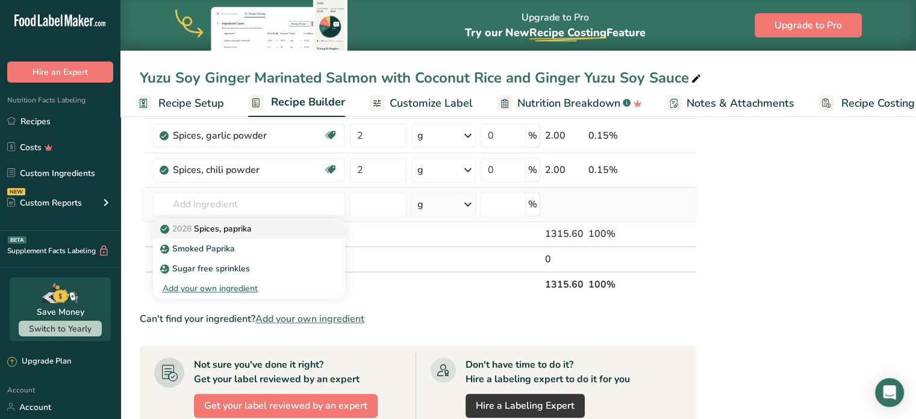
click at [257, 219] on link "2028 Spices, paprika" at bounding box center [249, 229] width 192 height 20
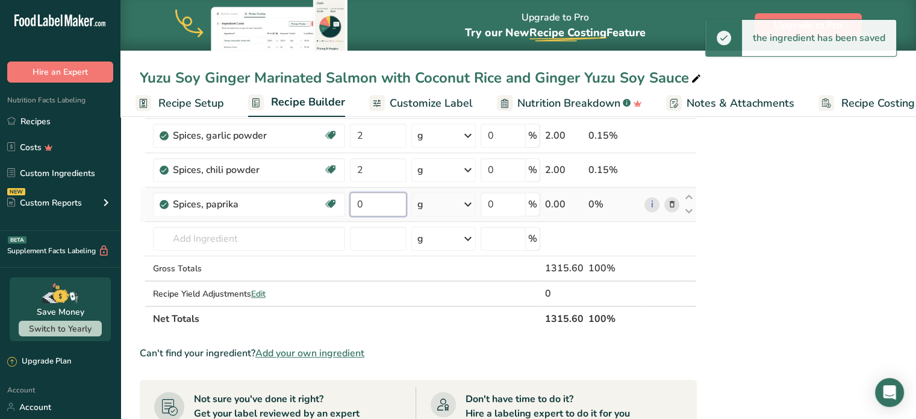
click at [372, 201] on input "0" at bounding box center [378, 204] width 57 height 24
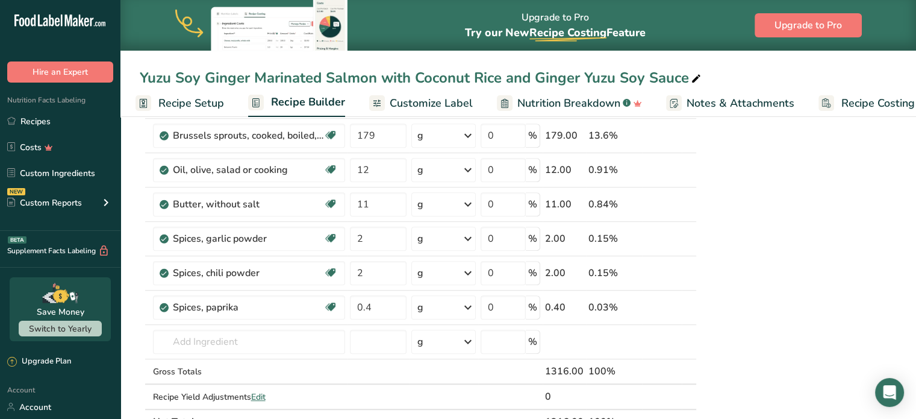
scroll to position [800, 0]
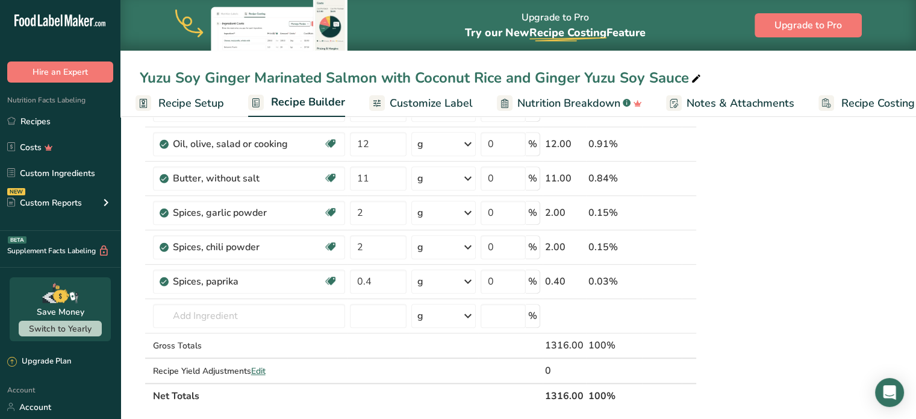
click at [182, 293] on td "Spices, paprika Source of Antioxidants Dairy free Gluten free Vegan Vegetarian …" at bounding box center [249, 281] width 197 height 34
click at [184, 308] on input "text" at bounding box center [249, 316] width 192 height 24
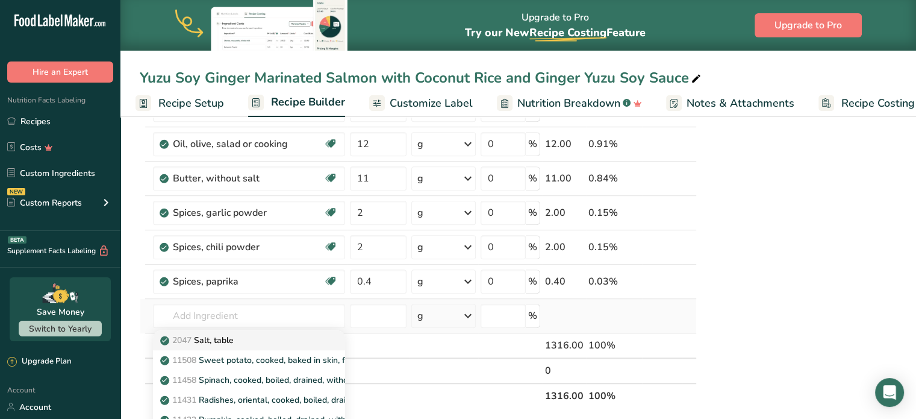
click at [287, 340] on div "2047 Salt, table" at bounding box center [240, 340] width 154 height 13
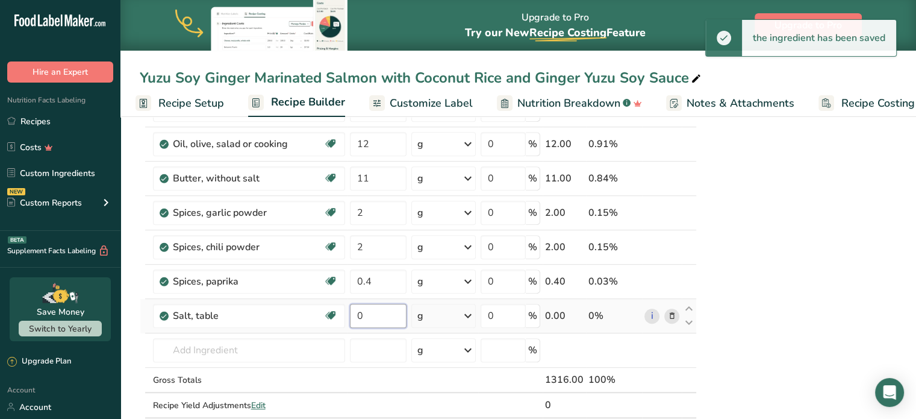
click at [359, 313] on input "0" at bounding box center [378, 316] width 57 height 24
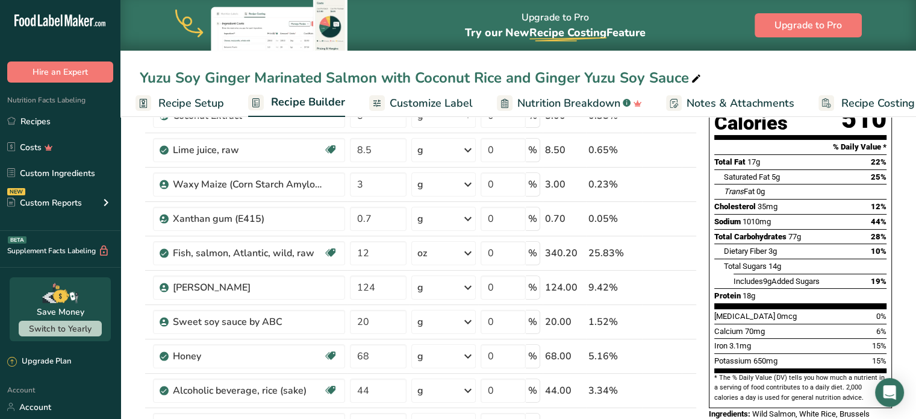
scroll to position [137, 0]
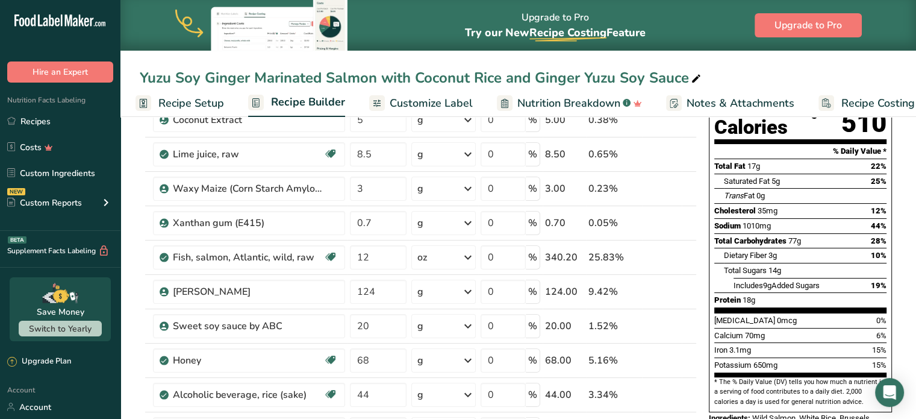
click at [894, 186] on div "Nutrition Facts 6 Servings Per Container Serving Size 219g Amount Per Serving C…" at bounding box center [800, 301] width 193 height 612
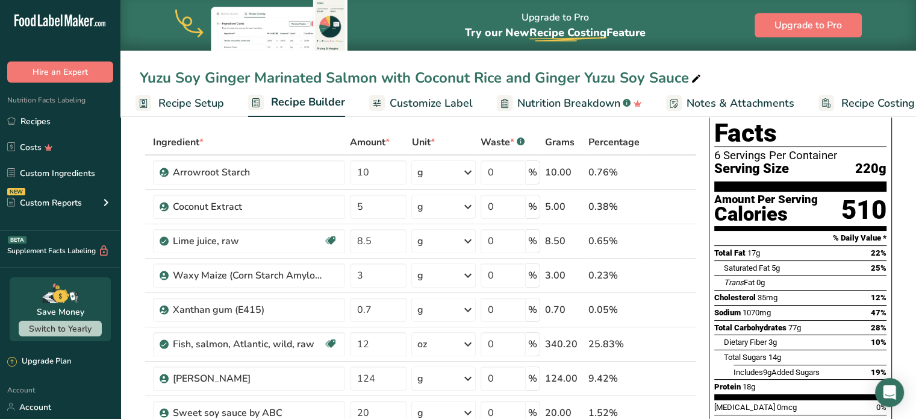
scroll to position [53, 0]
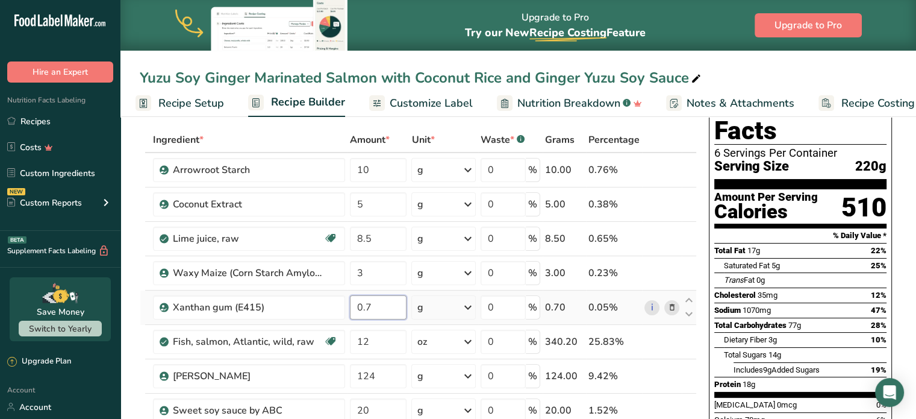
click at [381, 304] on input "0.7" at bounding box center [378, 307] width 57 height 24
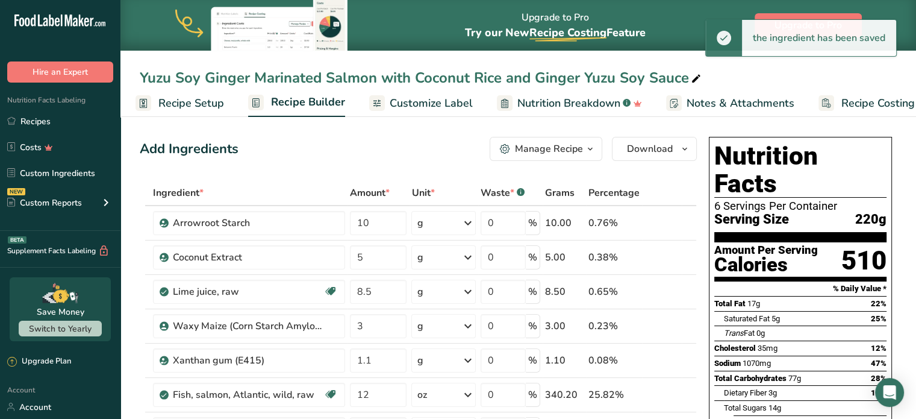
scroll to position [43, 0]
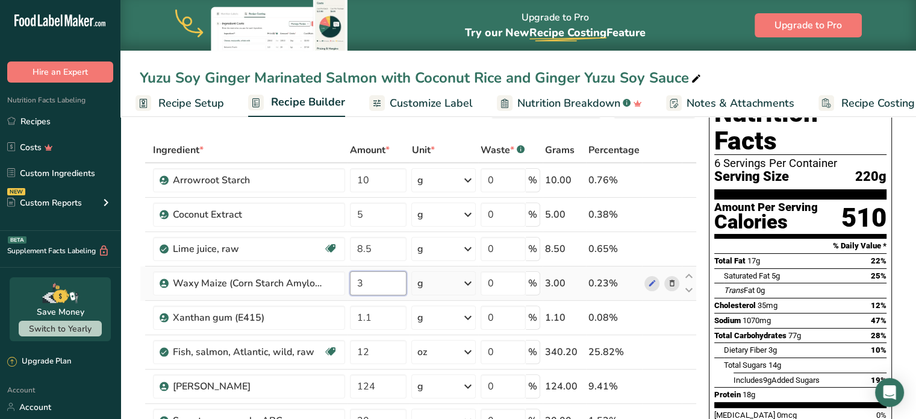
click at [372, 285] on input "3" at bounding box center [378, 283] width 57 height 24
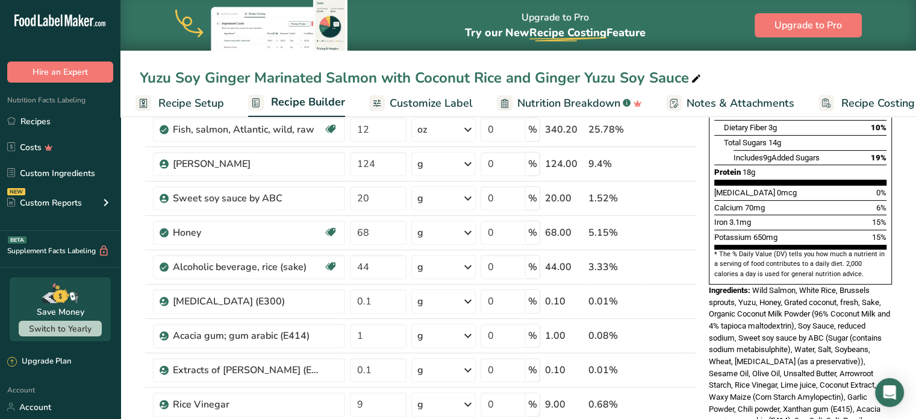
scroll to position [269, 0]
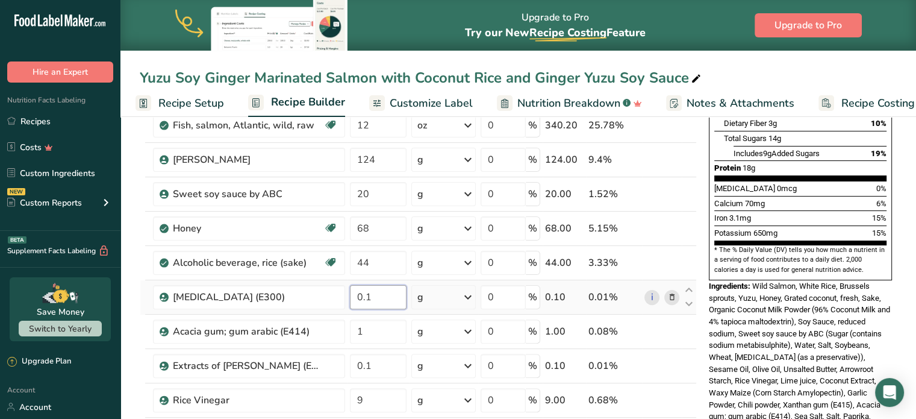
click at [400, 286] on input "0.1" at bounding box center [378, 297] width 57 height 24
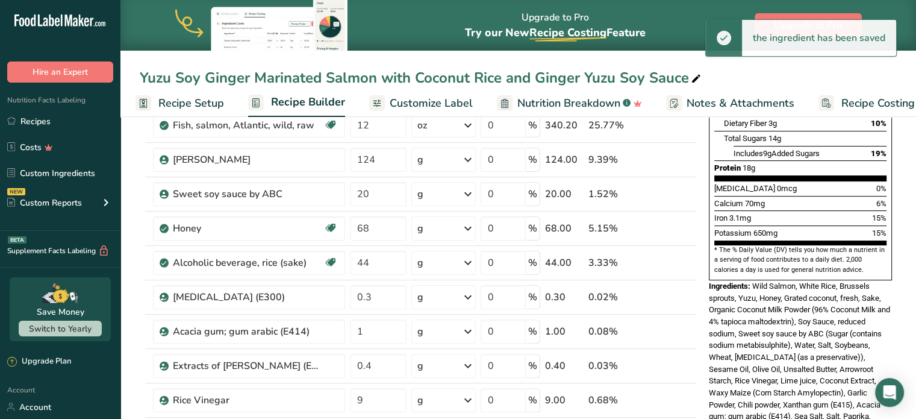
click at [705, 314] on div "Nutrition Facts 6 Servings Per Container Serving Size 220g Amount Per Serving C…" at bounding box center [800, 169] width 193 height 612
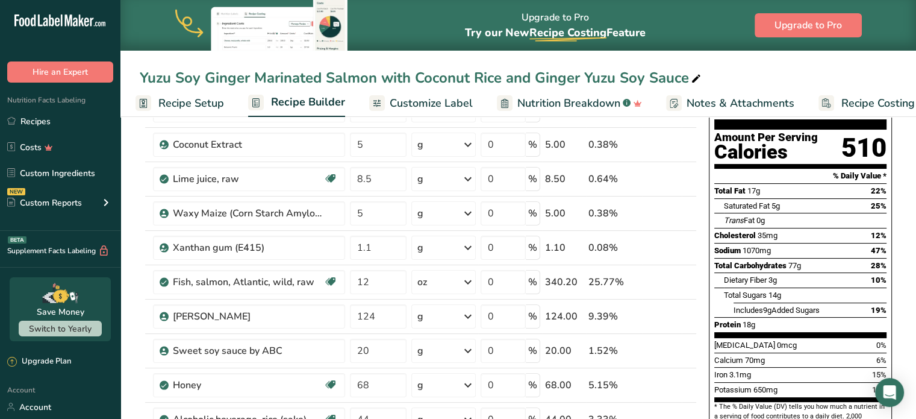
scroll to position [145, 0]
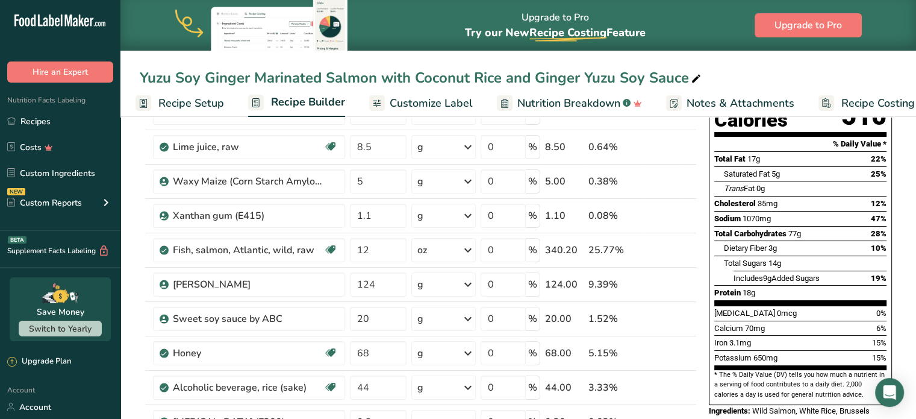
click at [434, 95] on span "Customize Label" at bounding box center [431, 103] width 83 height 16
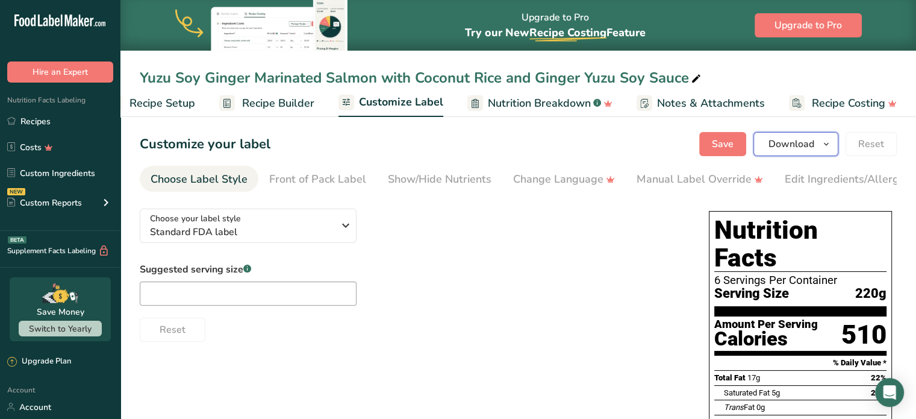
click at [776, 141] on span "Download" at bounding box center [792, 144] width 46 height 14
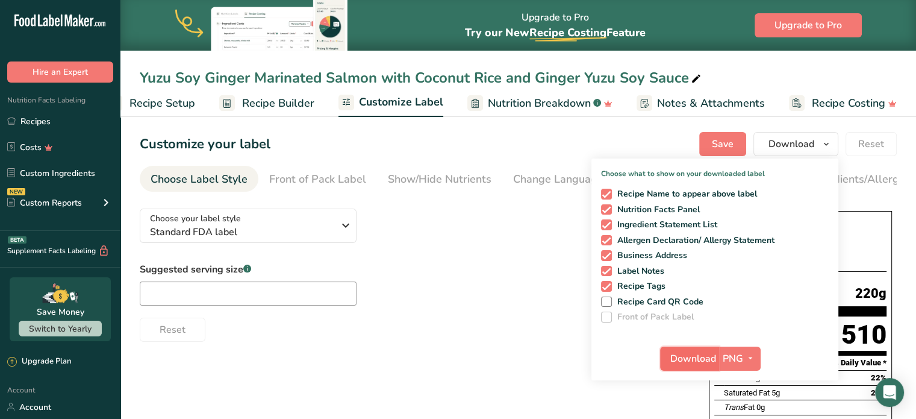
click at [707, 361] on span "Download" at bounding box center [693, 358] width 46 height 14
click at [684, 76] on div "Yuzu Soy Ginger Marinated Salmon with Coconut Rice and Ginger Yuzu Soy Sauce" at bounding box center [422, 78] width 564 height 22
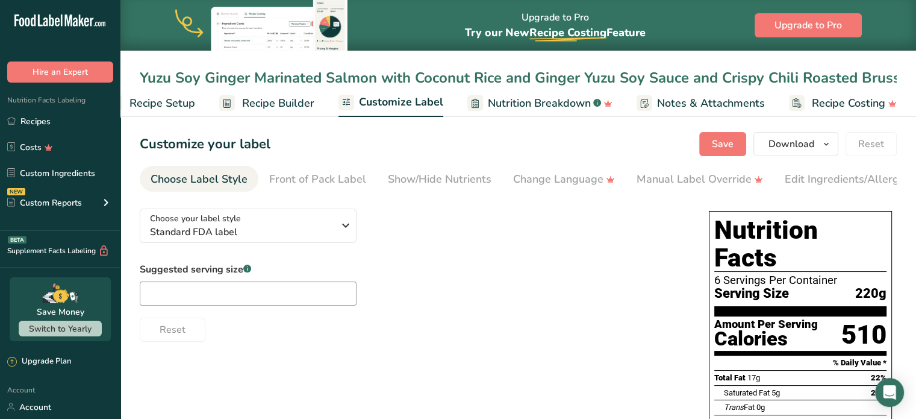
click at [548, 253] on div "Choose your label style Standard FDA label USA (FDA) Standard FDA label Tabular…" at bounding box center [412, 270] width 545 height 143
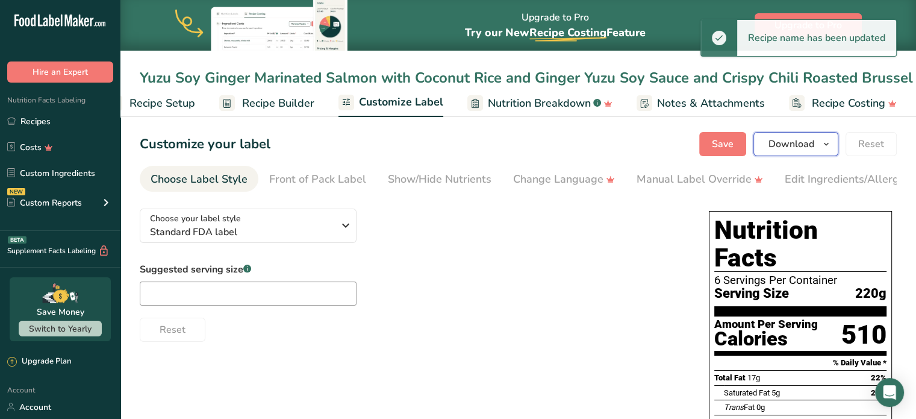
click at [791, 144] on span "Download" at bounding box center [792, 144] width 46 height 14
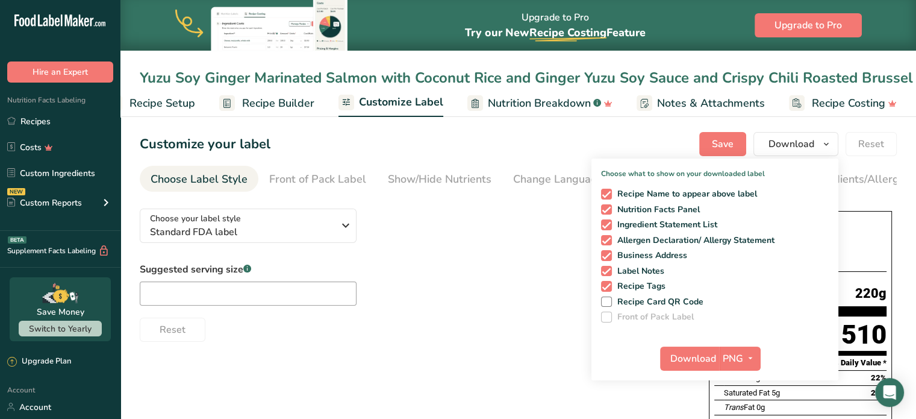
click at [684, 342] on div "Download PNG PNG BMP SVG PDF TXT" at bounding box center [714, 361] width 247 height 39
click at [684, 352] on span "Download" at bounding box center [693, 358] width 46 height 14
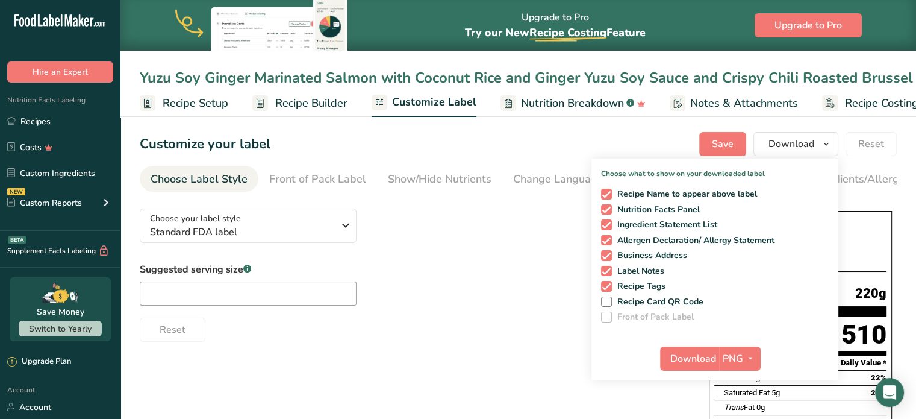
scroll to position [0, 33]
